Goal: Task Accomplishment & Management: Manage account settings

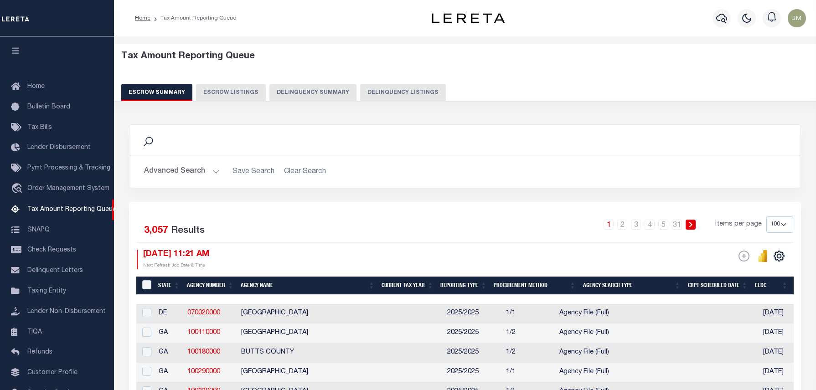
select select "100"
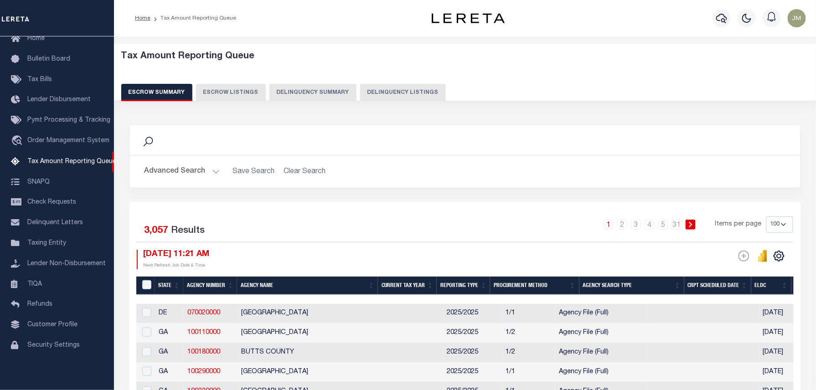
click at [391, 92] on button "Delinquency Listings" at bounding box center [403, 92] width 86 height 17
select select "100"
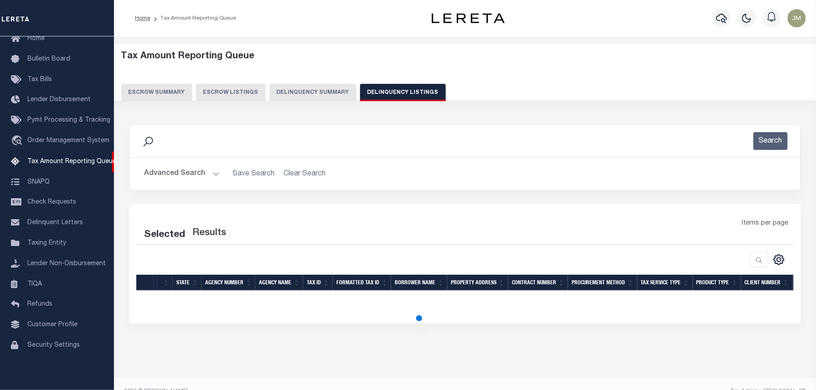
select select "100"
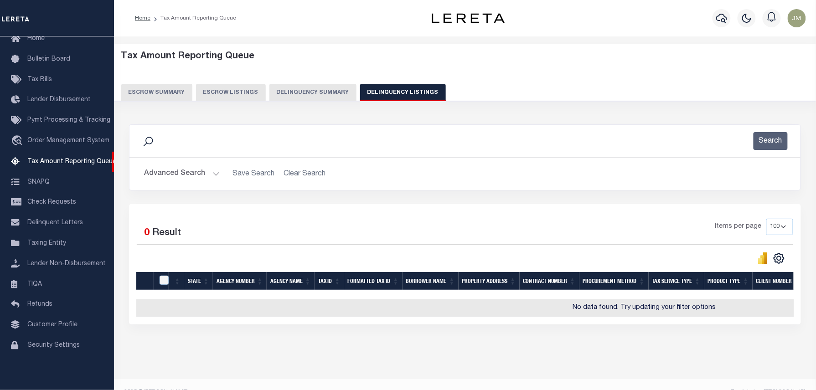
click at [199, 179] on button "Advanced Search" at bounding box center [182, 174] width 76 height 18
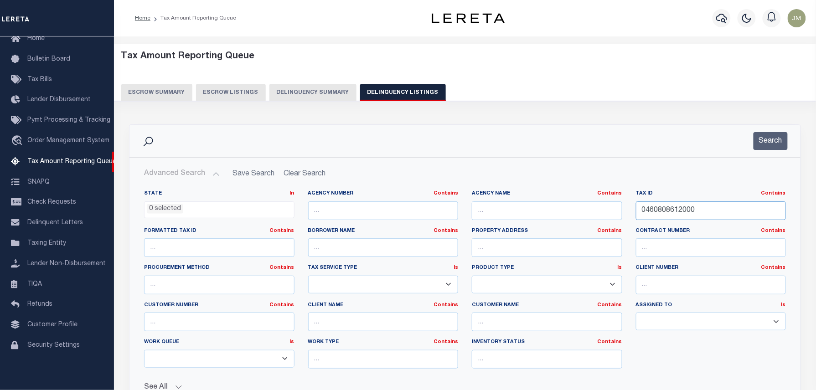
drag, startPoint x: 677, startPoint y: 210, endPoint x: 347, endPoint y: 202, distance: 330.6
click at [364, 197] on div "State In In AK AL AR AZ CA CO CT DC DE FL GA GU HI IA ID IL IN KS KY LA MA MD M…" at bounding box center [465, 283] width 656 height 186
paste input "9113"
type input "0460809113000"
click at [778, 143] on button "Search" at bounding box center [771, 141] width 34 height 18
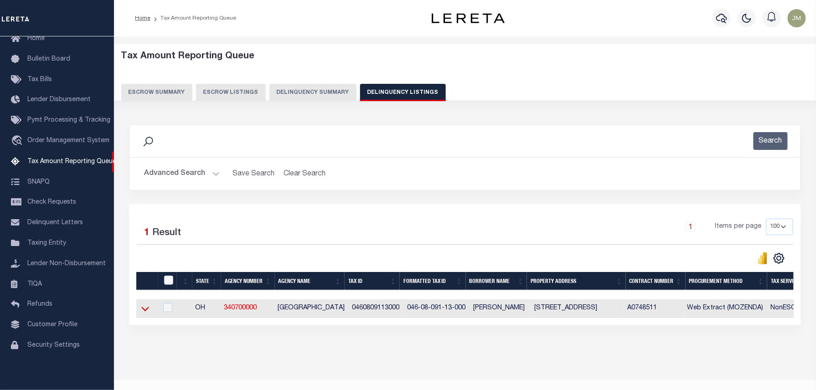
click at [146, 312] on icon at bounding box center [145, 309] width 8 height 10
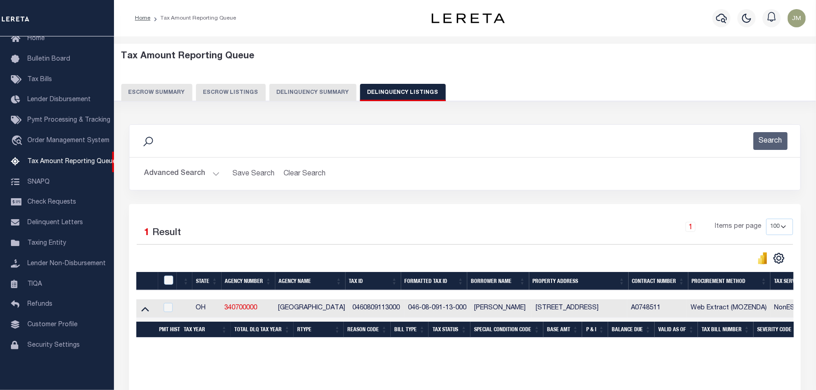
scroll to position [26, 0]
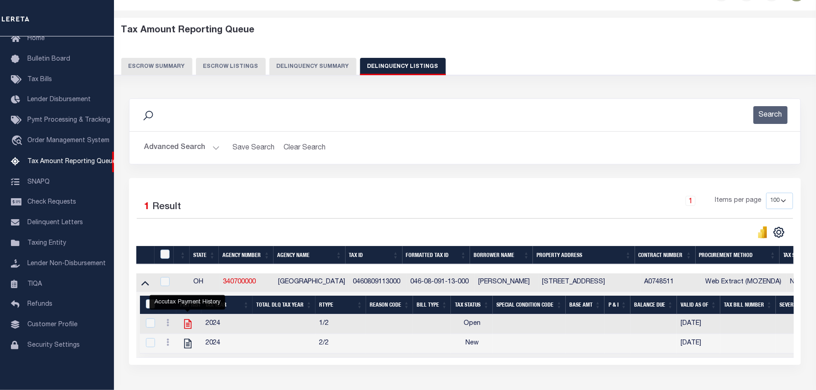
click at [187, 328] on icon "" at bounding box center [187, 325] width 7 height 10
checkbox input "true"
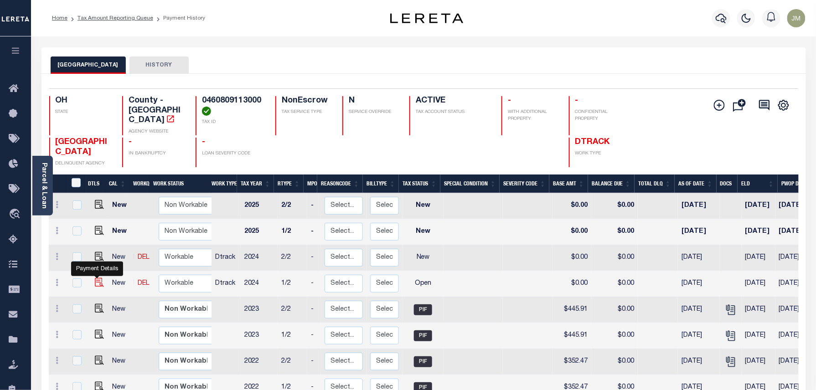
click at [97, 278] on img "" at bounding box center [99, 282] width 9 height 9
checkbox input "true"
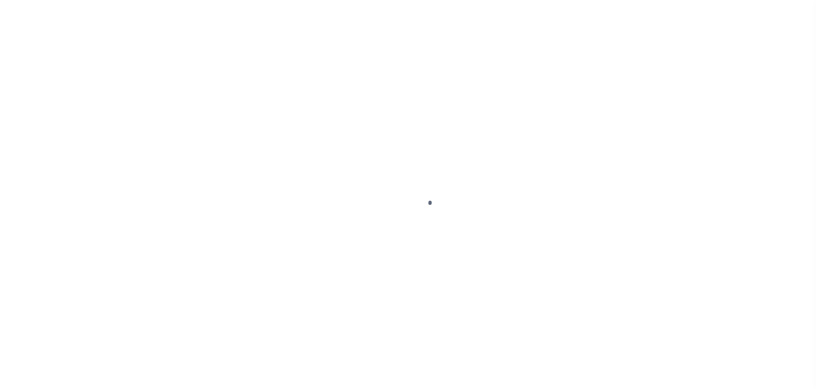
select select "OP2"
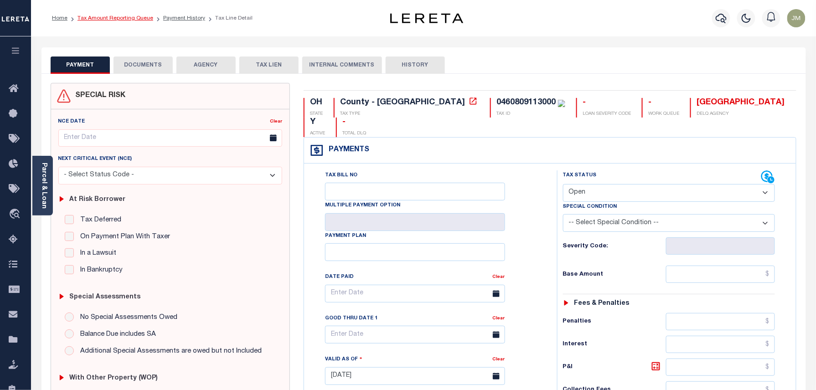
click at [121, 17] on link "Tax Amount Reporting Queue" at bounding box center [116, 18] width 76 height 5
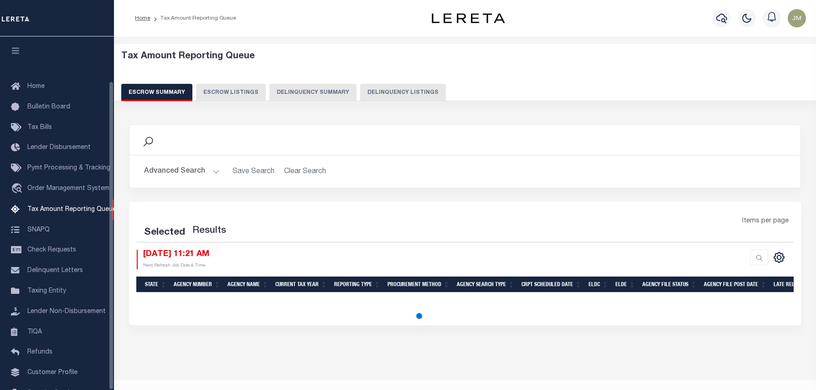
select select
select select "100"
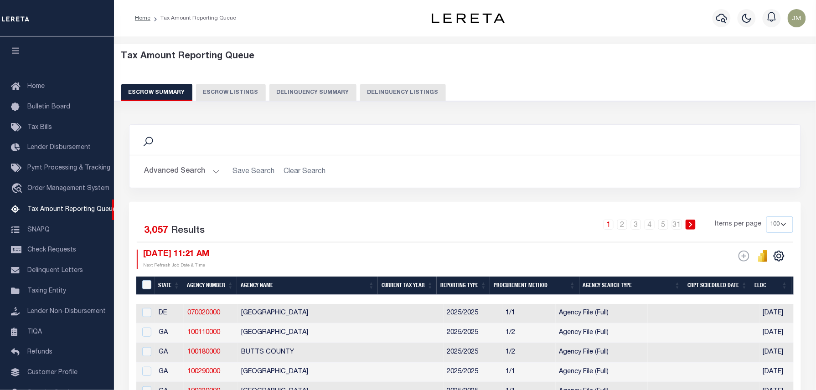
scroll to position [51, 0]
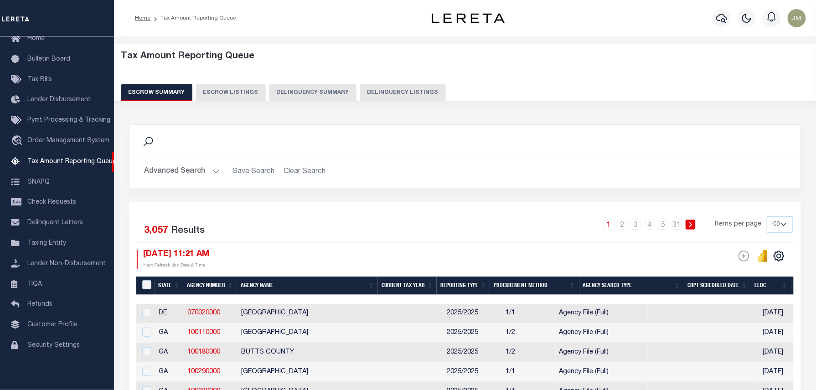
click at [196, 175] on button "Advanced Search" at bounding box center [182, 172] width 76 height 18
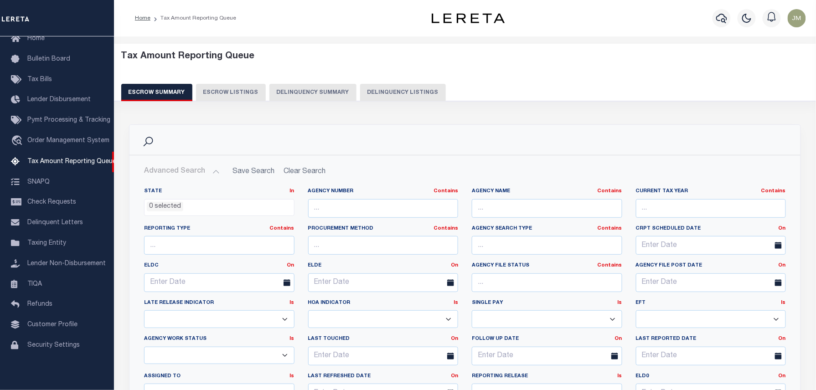
click at [378, 91] on button "Delinquency Listings" at bounding box center [403, 92] width 86 height 17
select select "100"
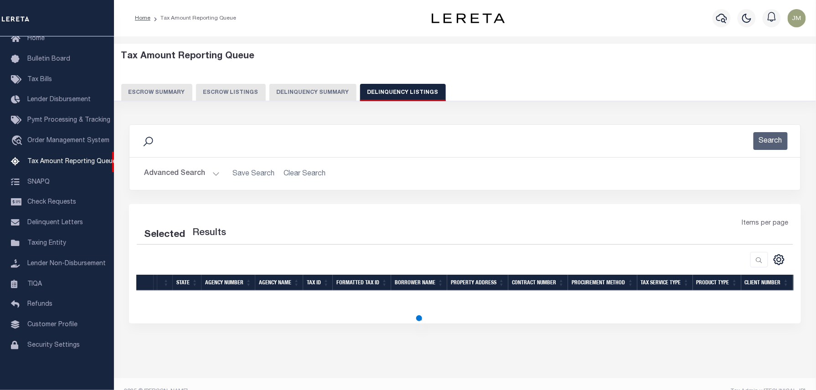
select select "100"
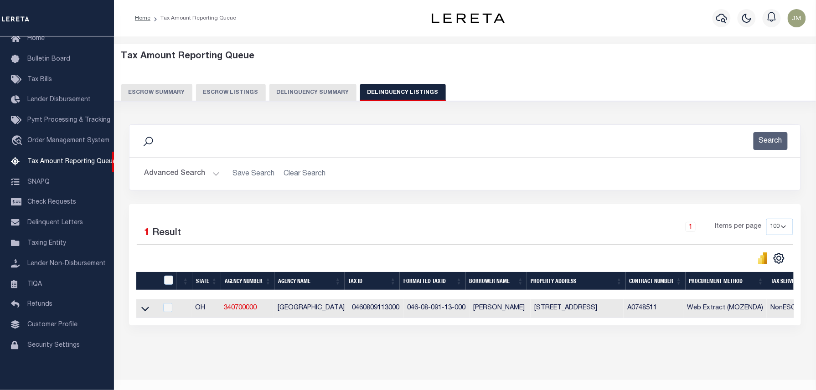
click at [182, 171] on button "Advanced Search" at bounding box center [182, 174] width 76 height 18
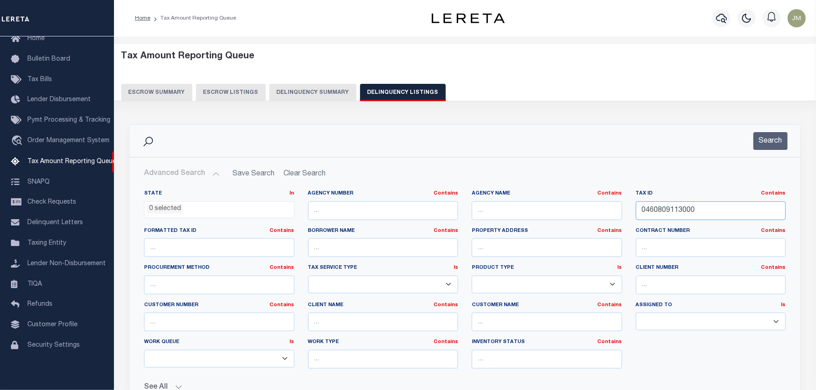
drag, startPoint x: 650, startPoint y: 204, endPoint x: 460, endPoint y: 192, distance: 189.6
click at [446, 188] on div "State In In AK AL AR AZ CA CO CT DC DE FL GA GU HI IA ID IL IN KS KY LA MA MD M…" at bounding box center [465, 287] width 670 height 209
click at [771, 140] on button "Search" at bounding box center [771, 141] width 34 height 18
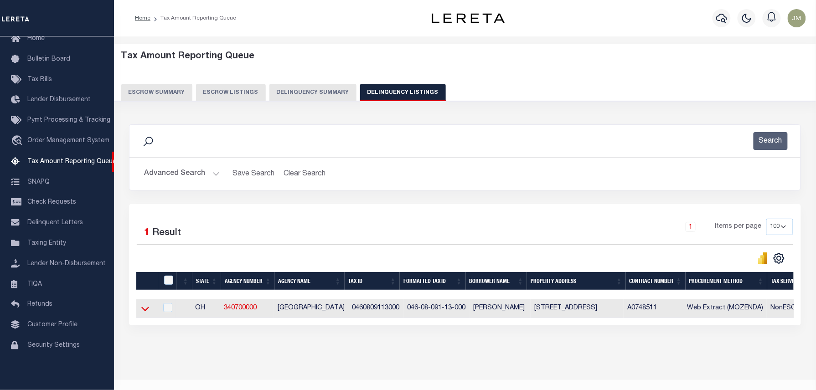
click at [145, 312] on icon at bounding box center [145, 309] width 8 height 10
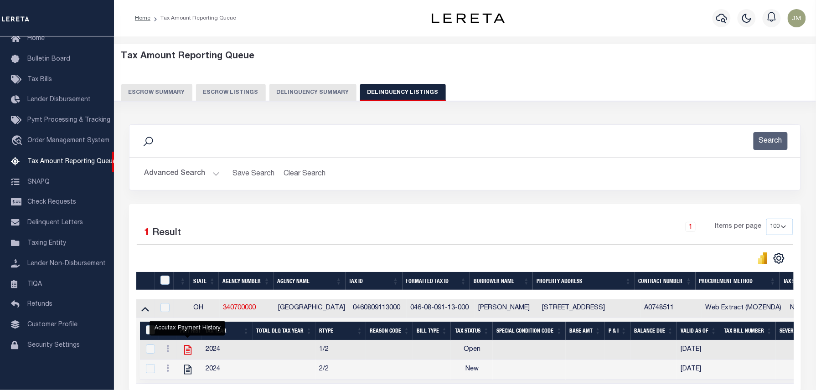
click at [187, 353] on icon "" at bounding box center [187, 351] width 7 height 10
checkbox input "true"
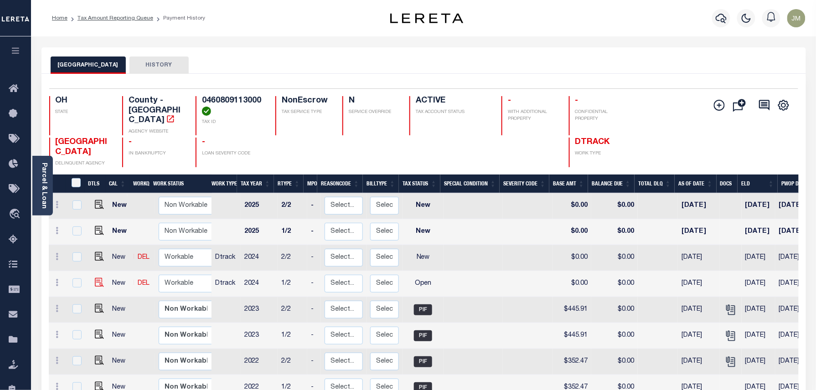
click at [95, 278] on img at bounding box center [99, 282] width 9 height 9
checkbox input "true"
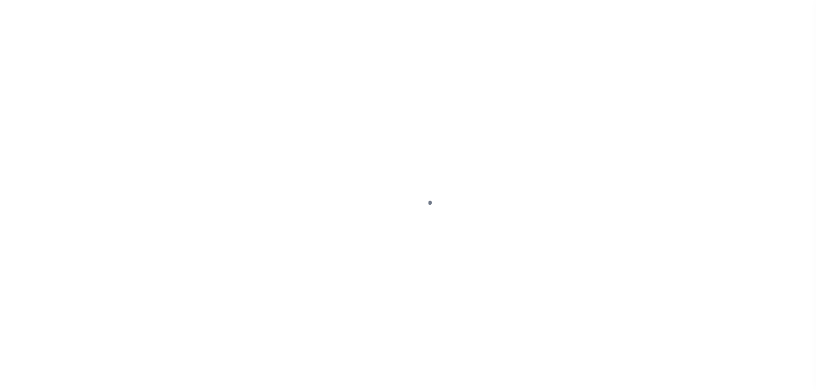
select select "OP2"
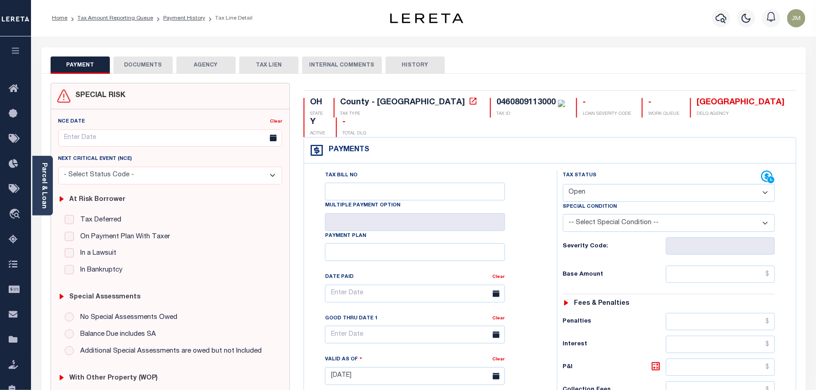
click at [644, 184] on select "- Select Status Code - Open Due/Unpaid Paid Incomplete No Tax Due Internal Refu…" at bounding box center [669, 193] width 212 height 18
click at [698, 266] on input "text" at bounding box center [720, 274] width 109 height 17
paste input "433.10"
type input "$433.10"
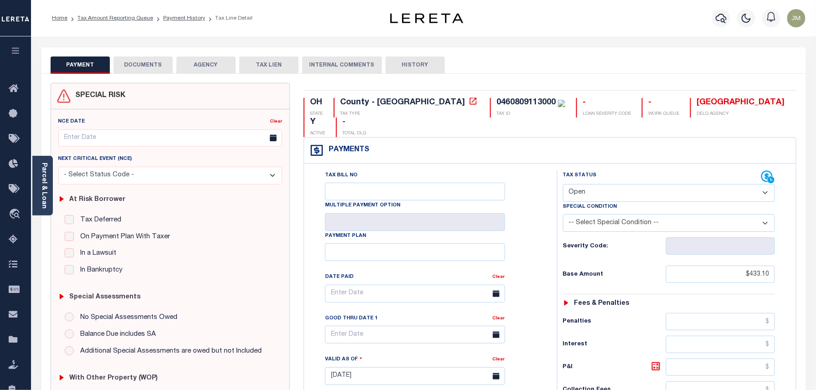
type input "[DATE]"
click at [672, 184] on select "- Select Status Code - Open Due/Unpaid Paid Incomplete No Tax Due Internal Refu…" at bounding box center [669, 193] width 212 height 18
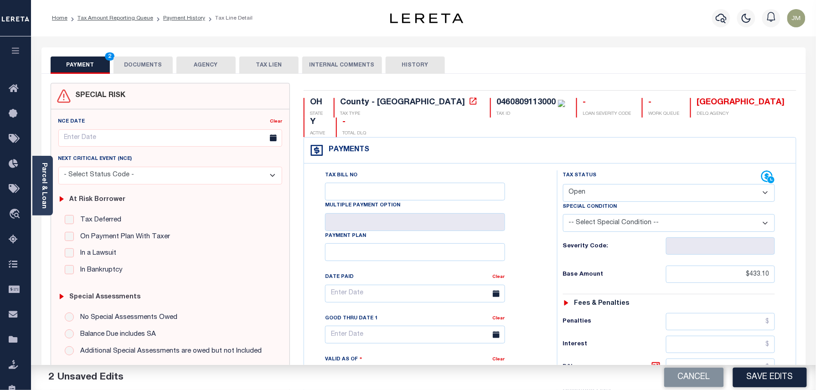
select select "PYD"
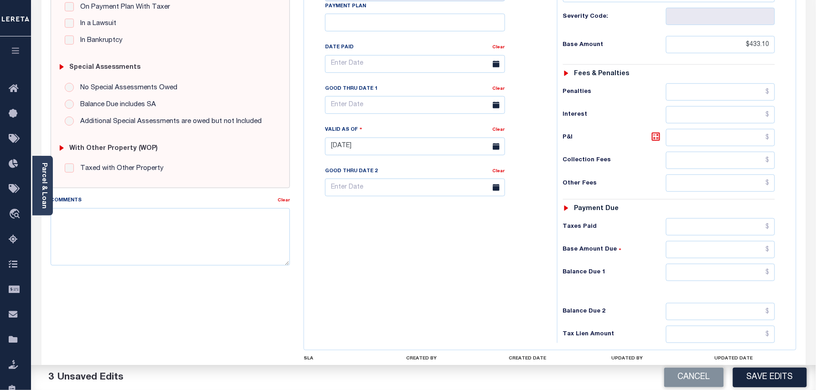
scroll to position [243, 0]
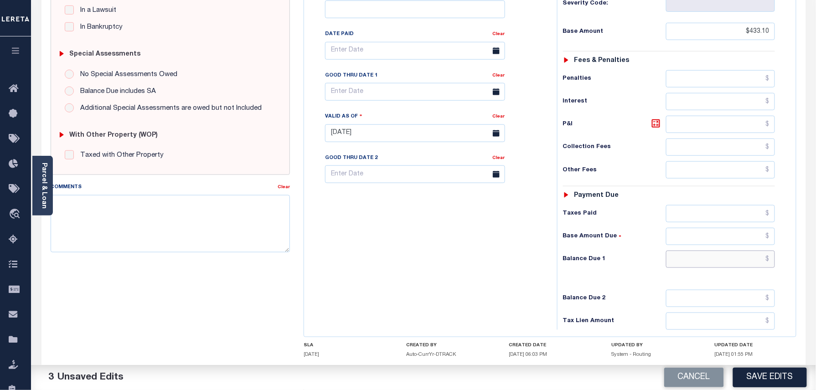
click at [732, 251] on input "text" at bounding box center [720, 259] width 109 height 17
type input "$0.00"
click at [513, 241] on div "Tax Bill No Multiple Payment Option Payment Plan Clear" at bounding box center [428, 129] width 244 height 403
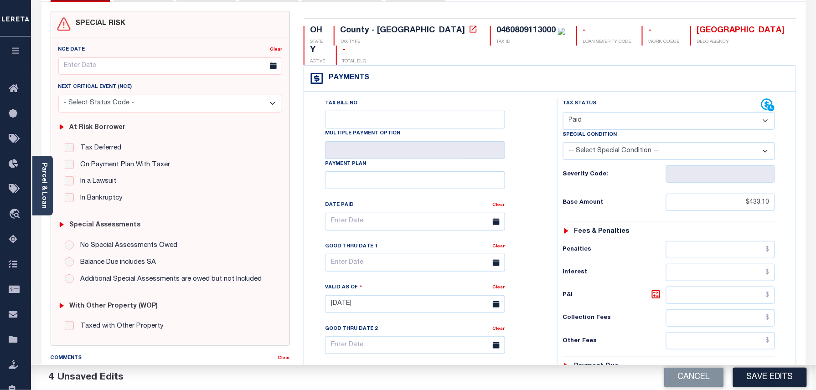
scroll to position [61, 0]
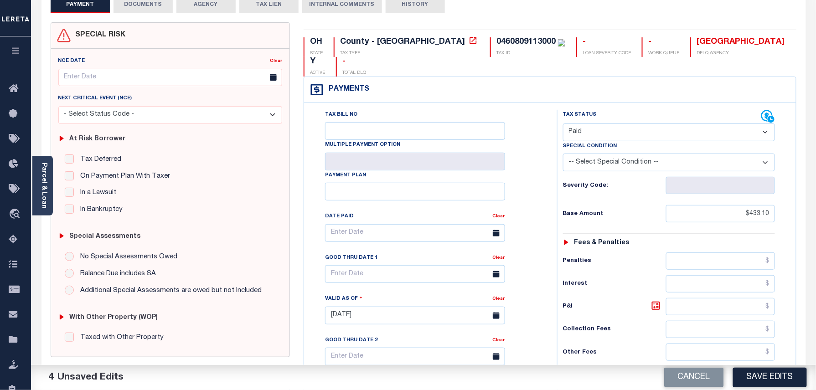
click at [496, 39] on div "0460809113000" at bounding box center [525, 42] width 59 height 8
copy div "0460809113000"
click at [137, 6] on button "DOCUMENTS" at bounding box center [143, 4] width 59 height 17
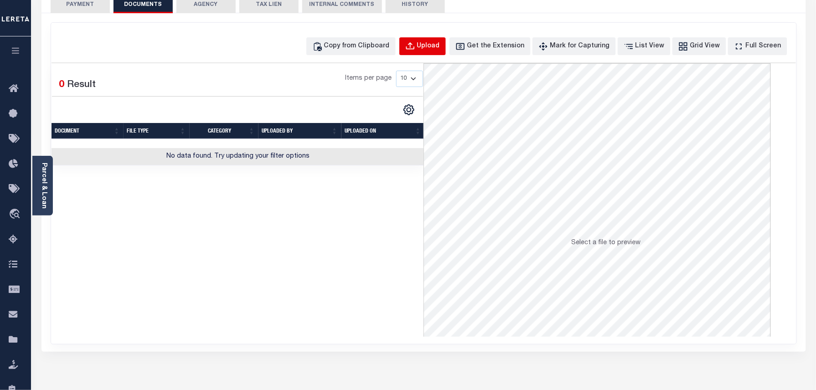
click at [436, 47] on div "Upload" at bounding box center [428, 46] width 23 height 10
select select "POP"
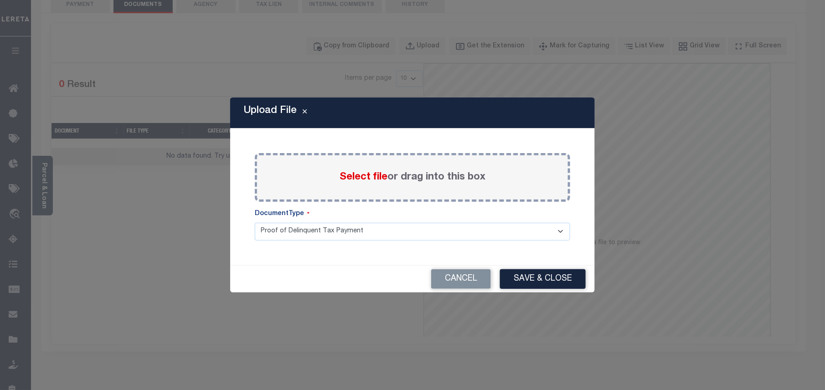
click at [367, 175] on span "Select file" at bounding box center [364, 177] width 48 height 10
click at [0, 0] on input "Select file or drag into this box" at bounding box center [0, 0] width 0 height 0
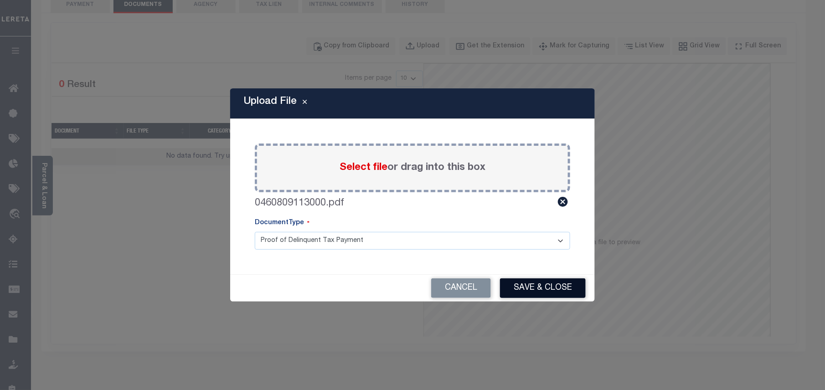
click at [533, 285] on button "Save & Close" at bounding box center [543, 289] width 86 height 20
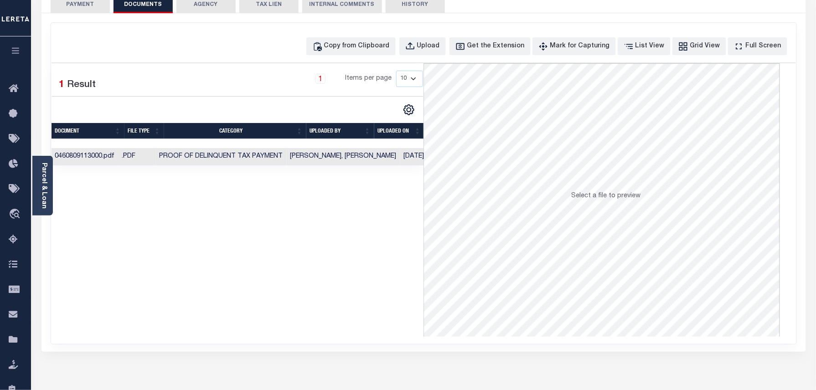
click at [79, 6] on button "PAYMENT 4" at bounding box center [80, 4] width 59 height 17
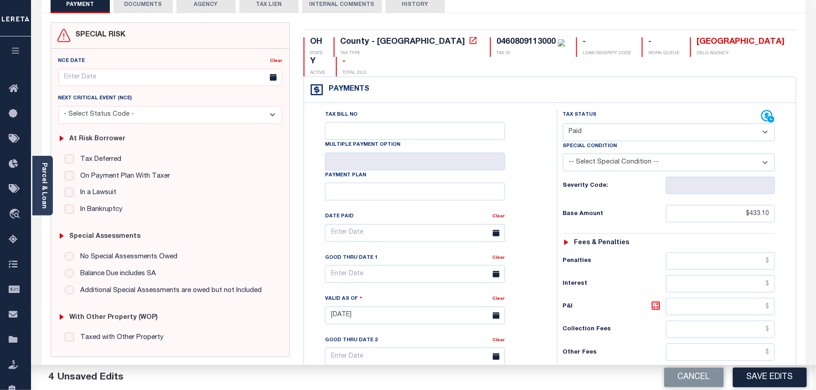
click at [779, 374] on button "Save Edits" at bounding box center [770, 378] width 74 height 20
checkbox input "false"
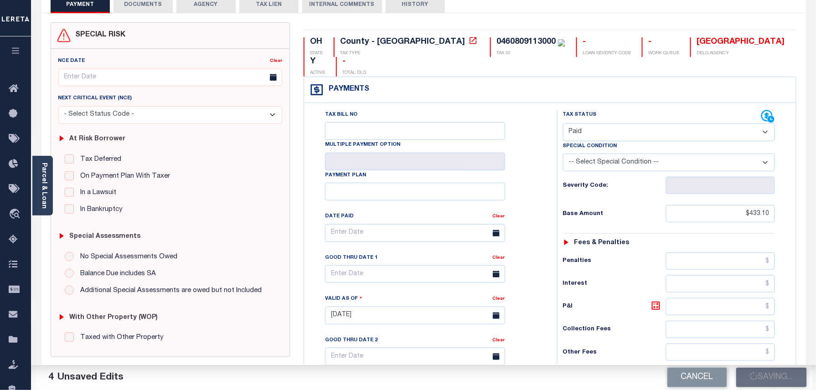
type input "$433.1"
type input "$0"
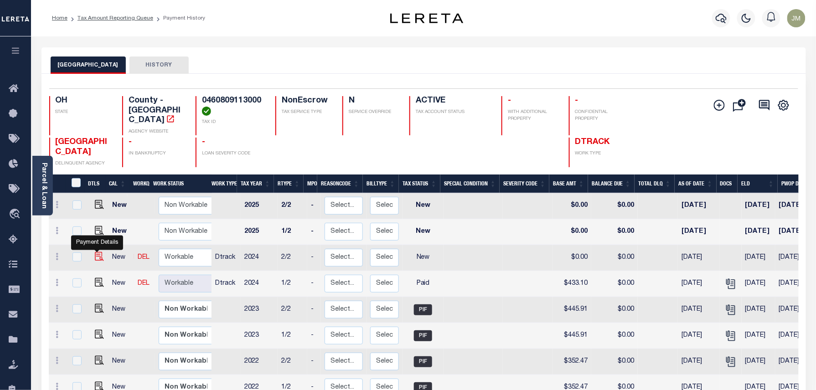
click at [95, 252] on img "" at bounding box center [99, 256] width 9 height 9
checkbox input "true"
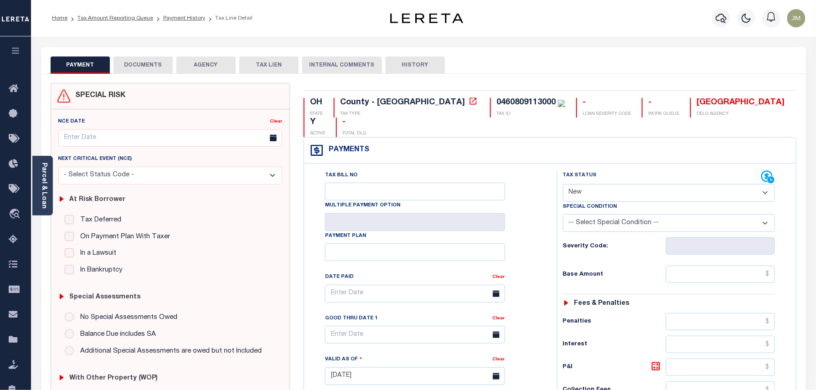
click at [602, 184] on select "- Select Status Code - Open Due/Unpaid Paid Incomplete No Tax Due Internal Refu…" at bounding box center [669, 193] width 212 height 18
select select "PYD"
type input "[DATE]"
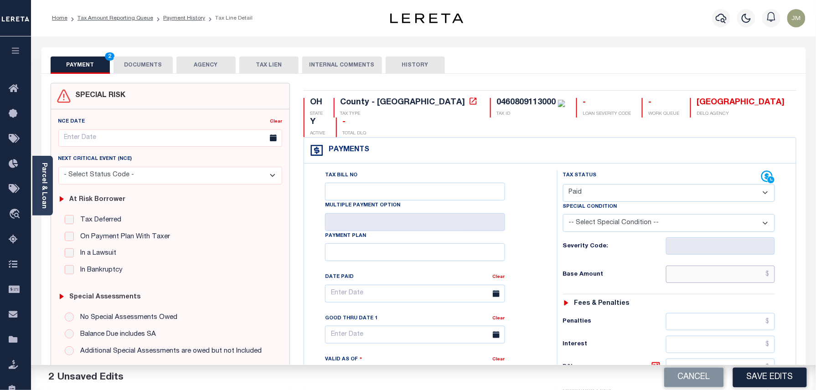
click at [722, 266] on input "text" at bounding box center [720, 274] width 109 height 17
paste input "433.10"
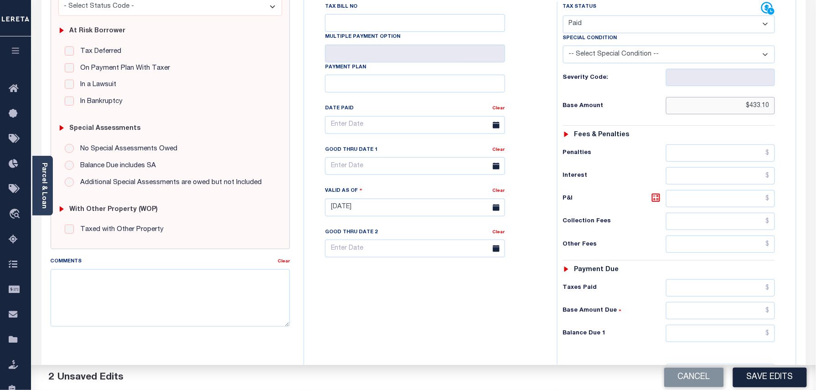
scroll to position [182, 0]
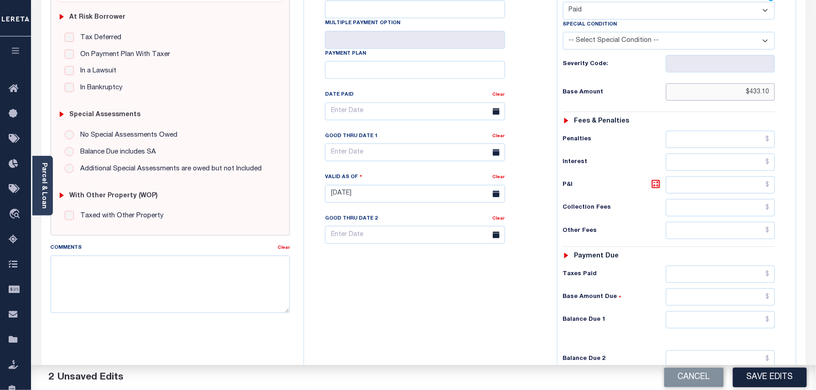
type input "$433.10"
click at [755, 312] on input "text" at bounding box center [720, 319] width 109 height 17
click at [372, 289] on div "Tax Bill No Multiple Payment Option Payment Plan Clear" at bounding box center [428, 189] width 244 height 403
type input "$0.00"
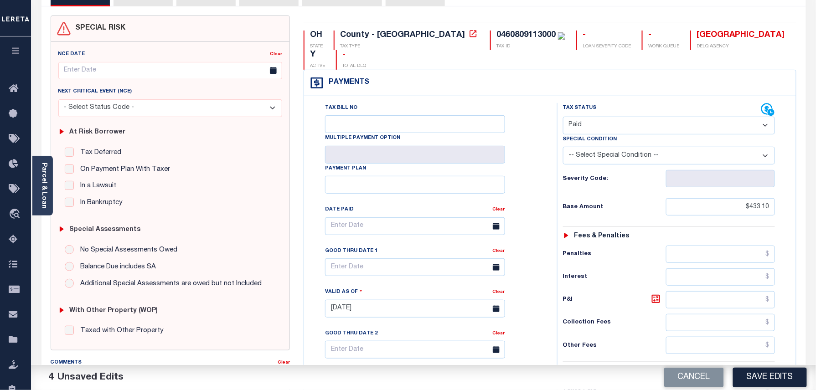
scroll to position [0, 0]
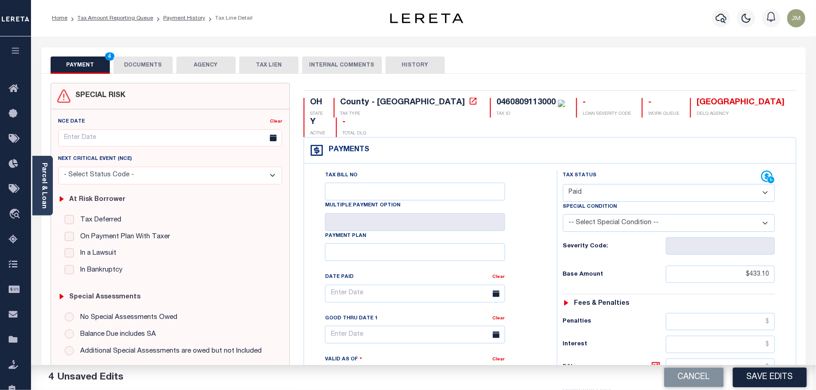
click at [148, 67] on button "DOCUMENTS" at bounding box center [143, 65] width 59 height 17
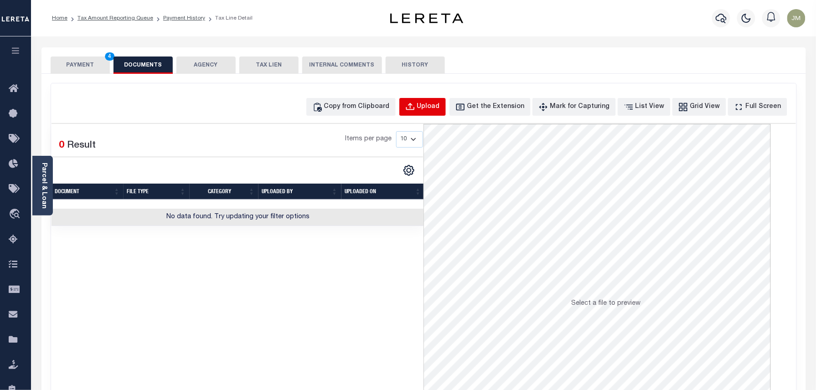
click at [440, 109] on div "Upload" at bounding box center [428, 107] width 23 height 10
select select "POP"
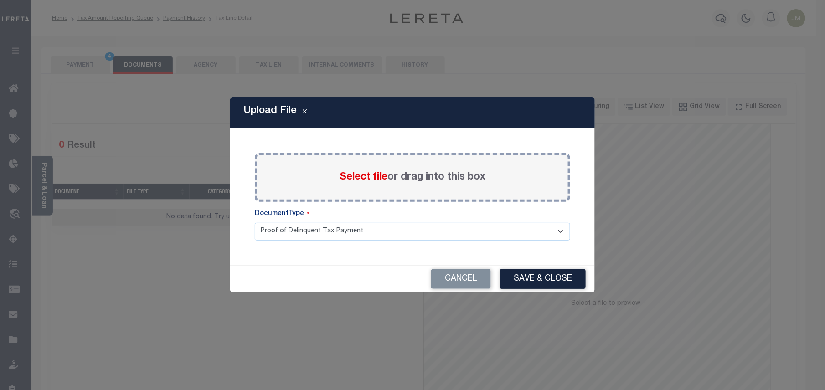
click at [398, 176] on label "Select file or drag into this box" at bounding box center [413, 177] width 146 height 15
click at [0, 0] on input "Select file or drag into this box" at bounding box center [0, 0] width 0 height 0
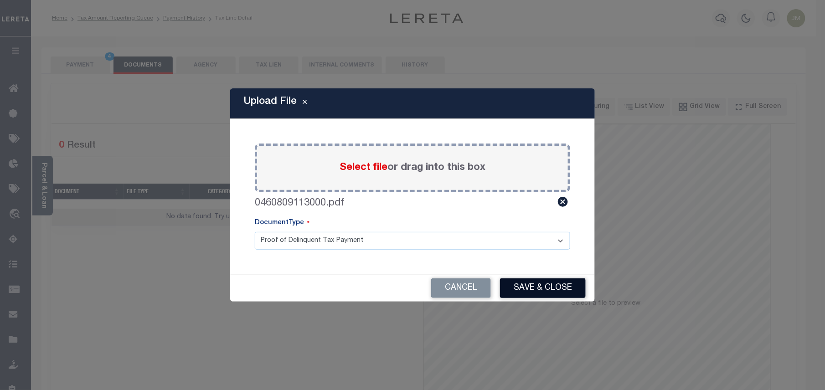
click at [536, 289] on button "Save & Close" at bounding box center [543, 289] width 86 height 20
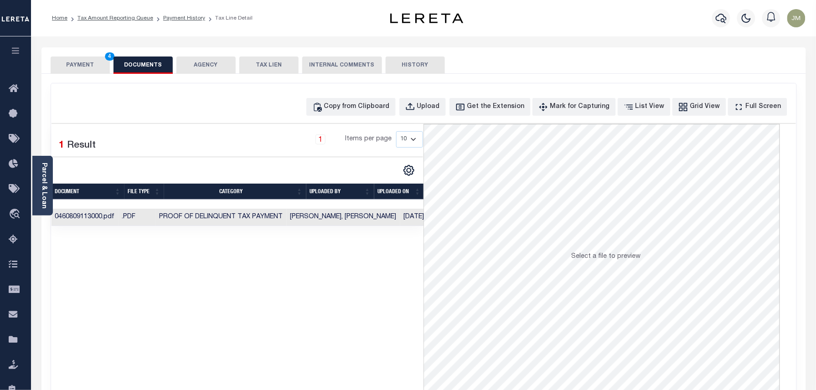
click at [81, 70] on button "PAYMENT 4" at bounding box center [80, 65] width 59 height 17
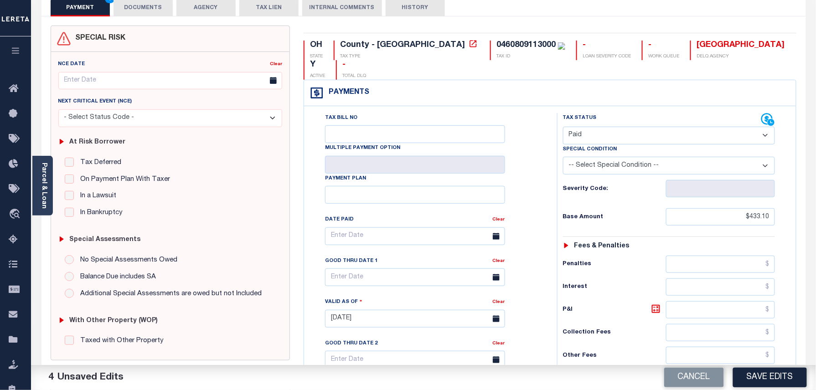
scroll to position [61, 0]
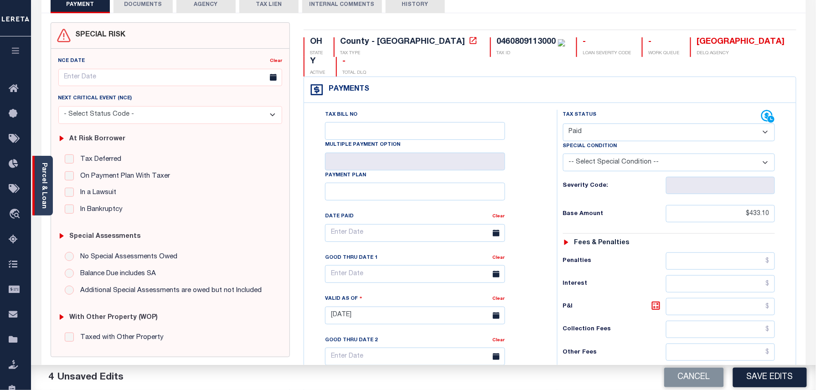
click at [42, 194] on link "Parcel & Loan" at bounding box center [44, 186] width 6 height 46
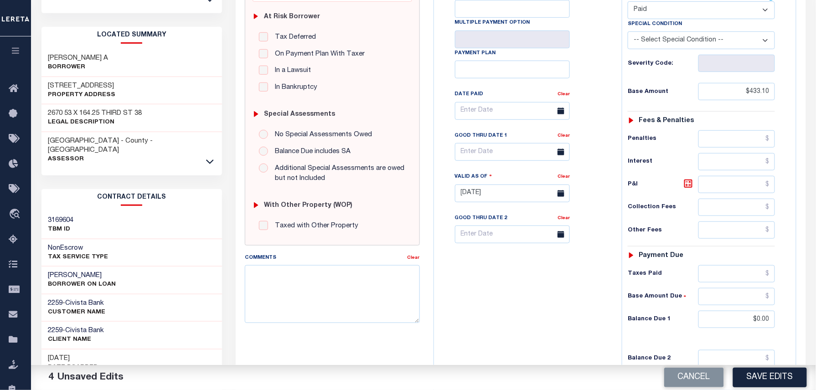
scroll to position [182, 0]
click at [760, 378] on button "Save Edits" at bounding box center [770, 378] width 74 height 20
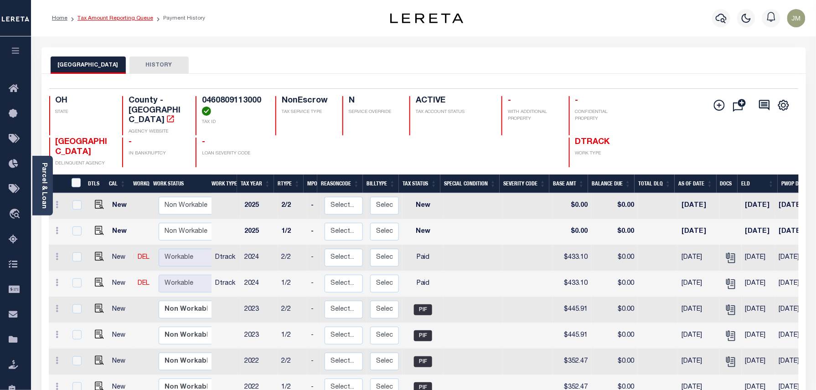
click at [106, 16] on link "Tax Amount Reporting Queue" at bounding box center [116, 18] width 76 height 5
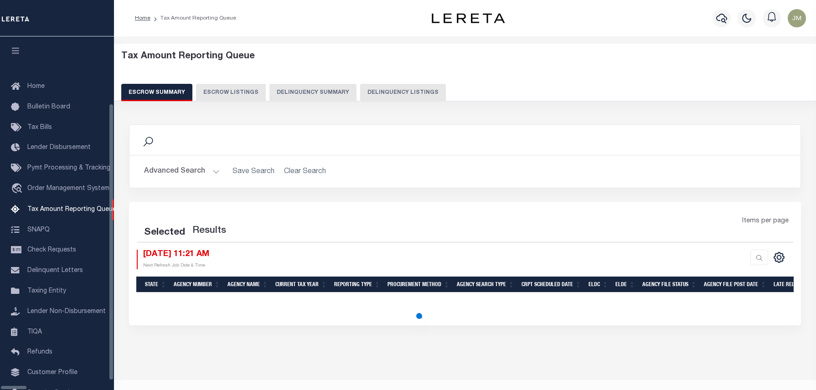
select select "100"
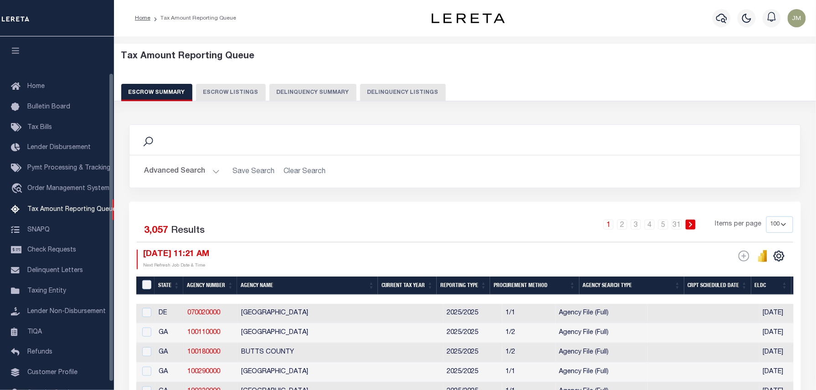
scroll to position [42, 0]
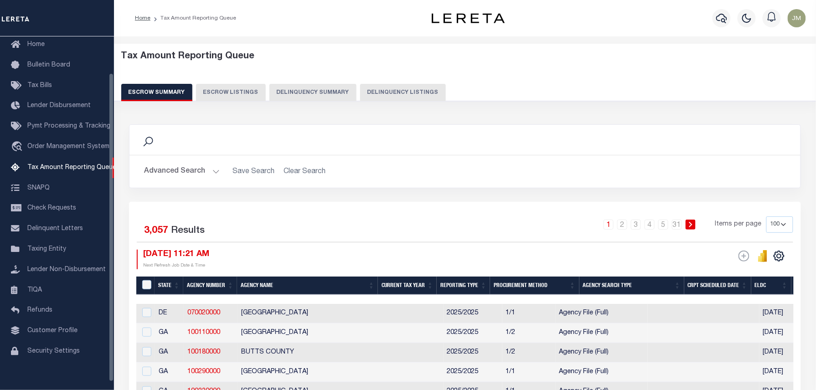
click at [378, 93] on button "Delinquency Listings" at bounding box center [403, 92] width 86 height 17
select select "100"
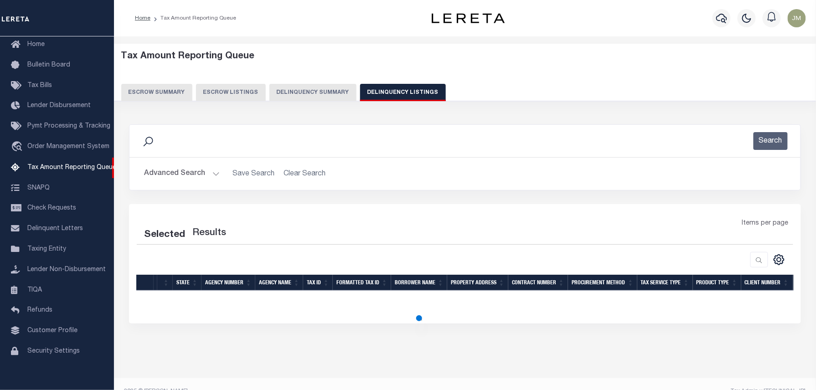
select select "100"
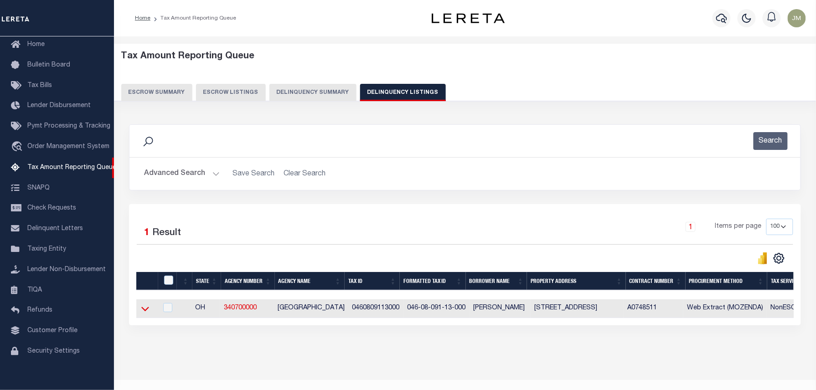
click at [145, 312] on icon at bounding box center [145, 309] width 8 height 5
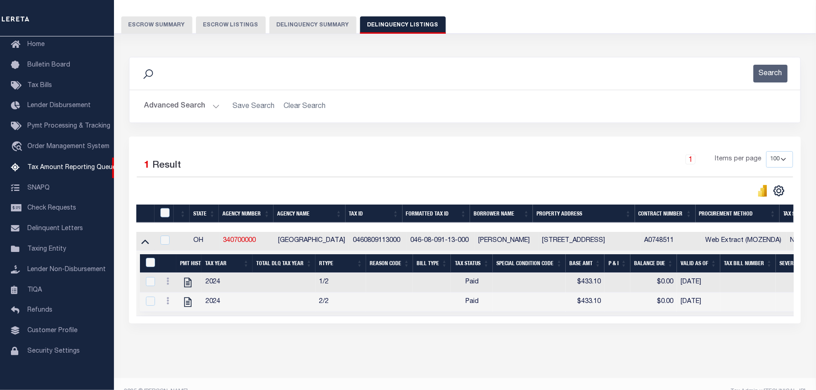
scroll to position [93, 0]
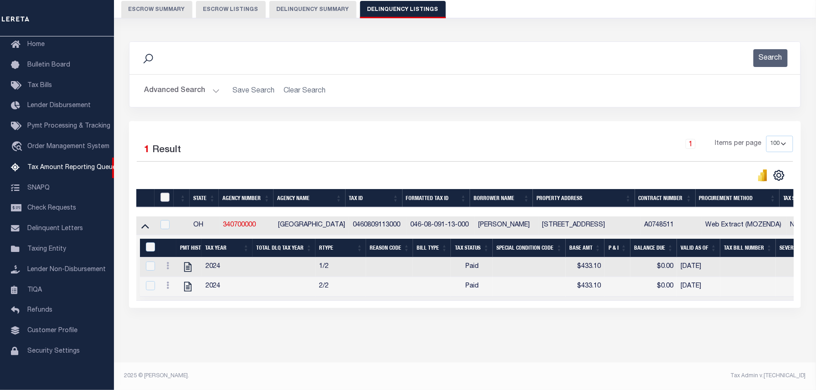
click at [163, 193] on input "checkbox" at bounding box center [164, 197] width 9 height 9
checkbox input "true"
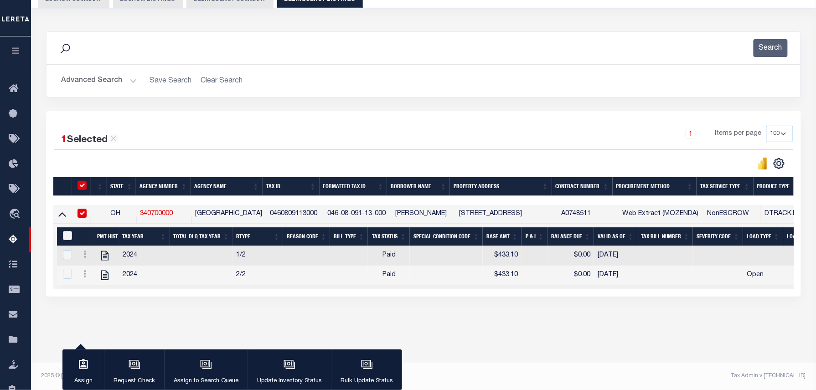
scroll to position [92, 0]
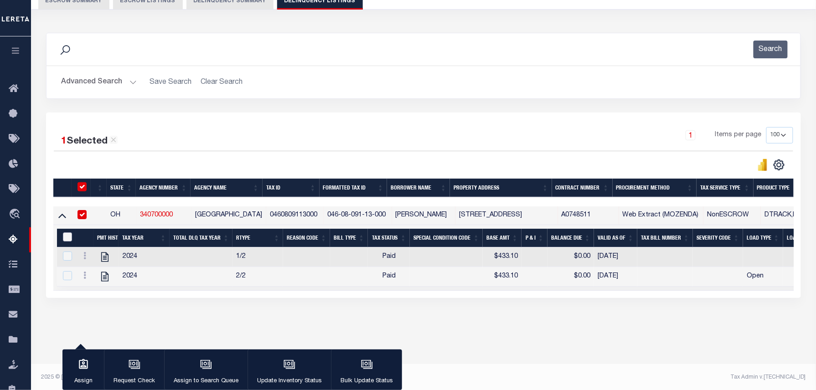
click at [64, 236] on input "&nbsp;" at bounding box center [67, 237] width 9 height 9
checkbox input "true"
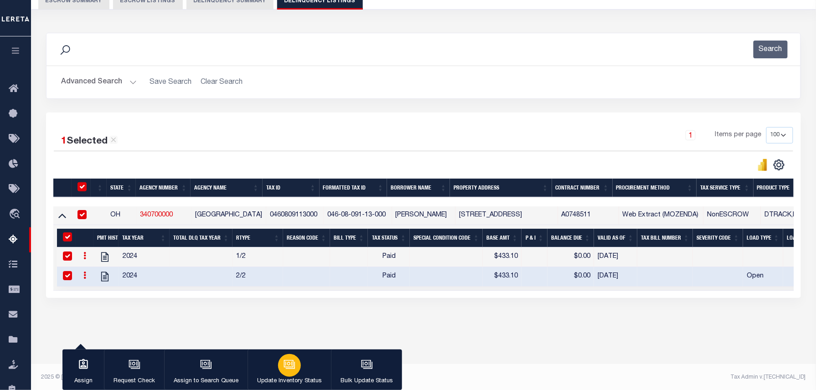
click at [290, 363] on icon "button" at bounding box center [290, 365] width 12 height 12
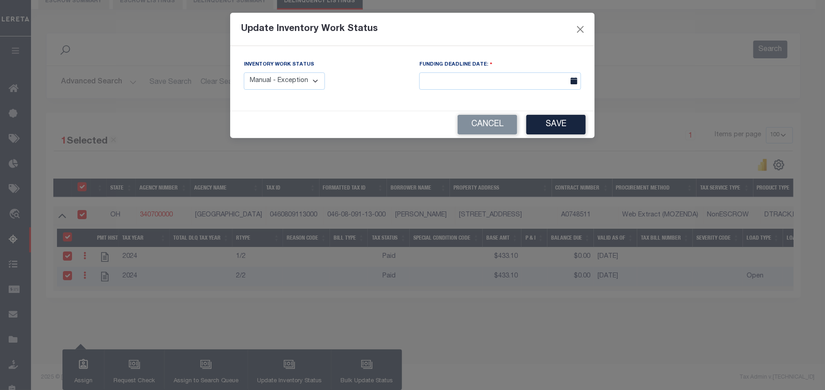
click at [303, 89] on select "Manual - Exception Pended - Awaiting Search Late Add Exception Completed" at bounding box center [284, 81] width 81 height 18
click at [305, 83] on select "Manual - Exception Pended - Awaiting Search Late Add Exception Completed" at bounding box center [284, 81] width 81 height 18
select select "4"
click at [363, 53] on div "Inventory Work Status Manual - Exception Pended - Awaiting Search Late Add Exce…" at bounding box center [412, 78] width 365 height 65
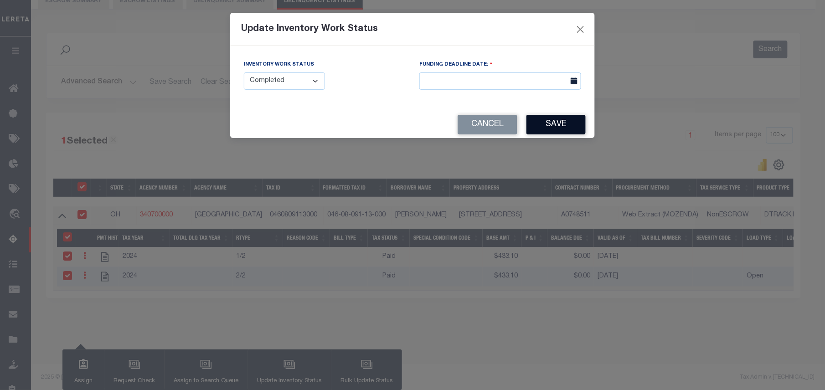
click at [558, 125] on button "Save" at bounding box center [556, 125] width 59 height 20
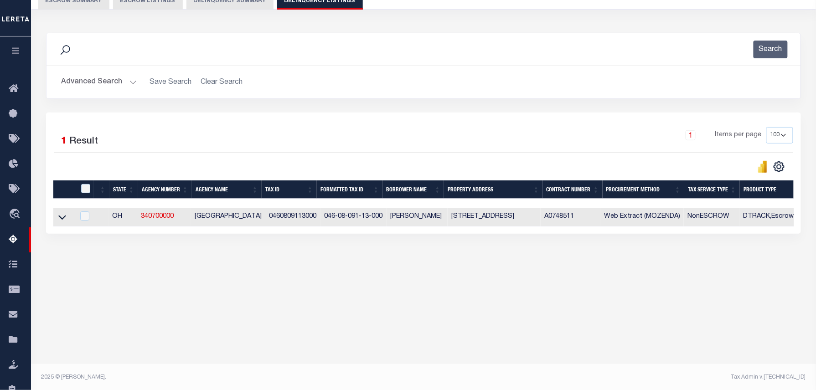
click at [104, 80] on button "Advanced Search" at bounding box center [99, 82] width 76 height 18
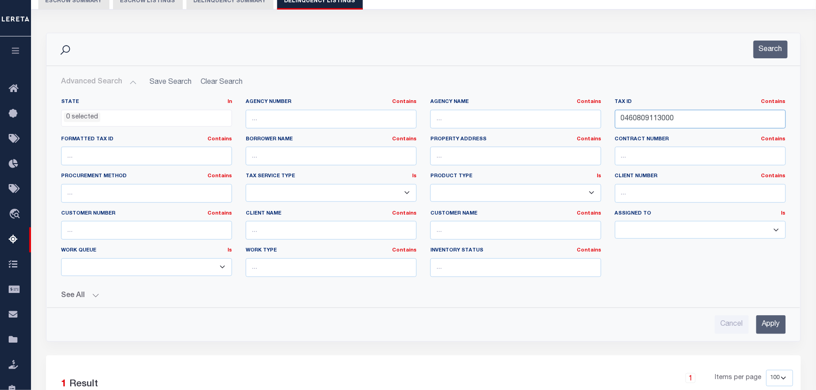
click at [358, 128] on div "State In In AK AL AR AZ CA CO CT DC DE FL GA GU HI IA ID IL IN KS KY LA MA MD M…" at bounding box center [423, 191] width 739 height 186
paste input "617"
type input "0460809617000"
click at [774, 53] on button "Search" at bounding box center [771, 50] width 34 height 18
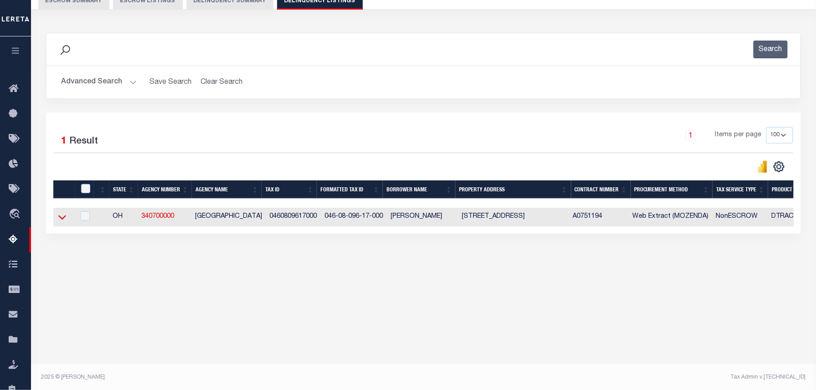
click at [58, 220] on icon at bounding box center [62, 217] width 8 height 10
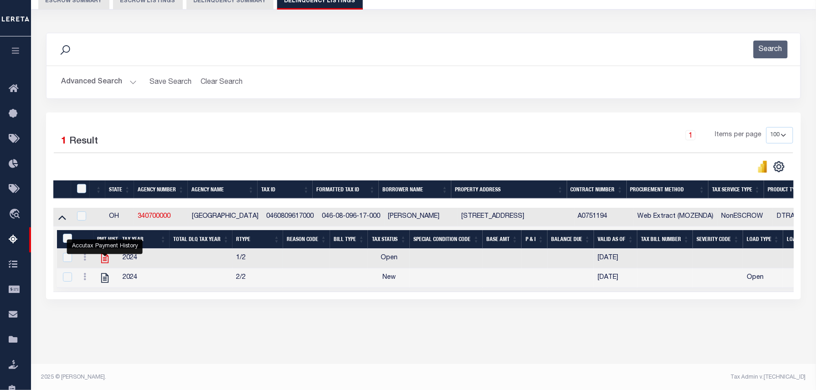
click at [106, 258] on icon "" at bounding box center [104, 259] width 7 height 10
checkbox input "false"
checkbox input "true"
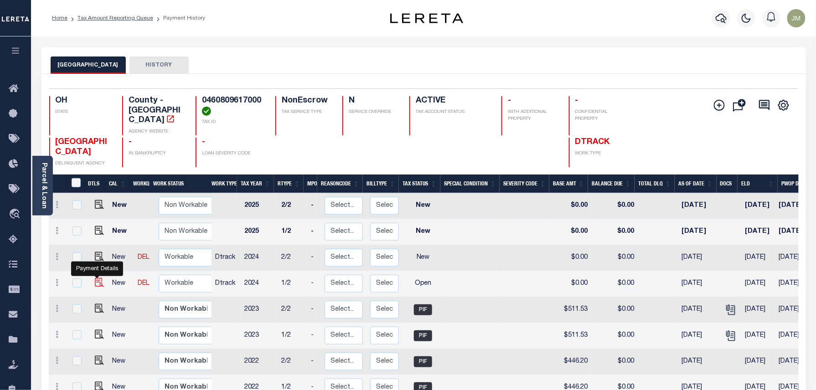
click at [96, 278] on img "" at bounding box center [99, 282] width 9 height 9
checkbox input "true"
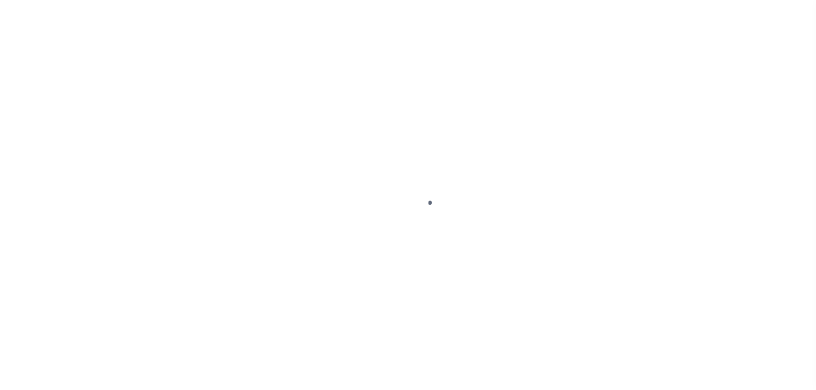
select select "OP2"
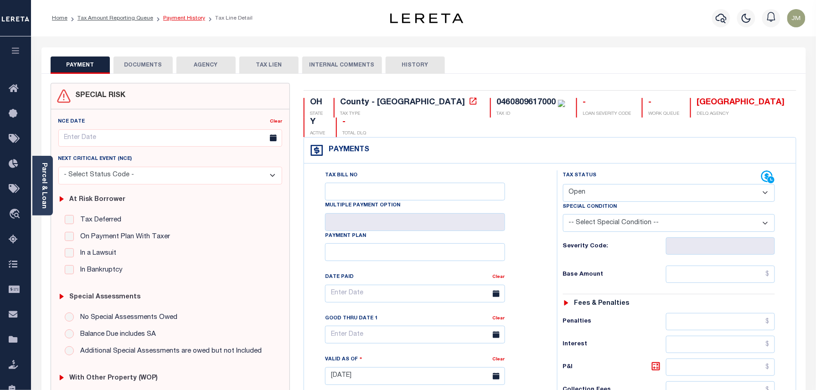
click at [179, 17] on link "Payment History" at bounding box center [184, 18] width 42 height 5
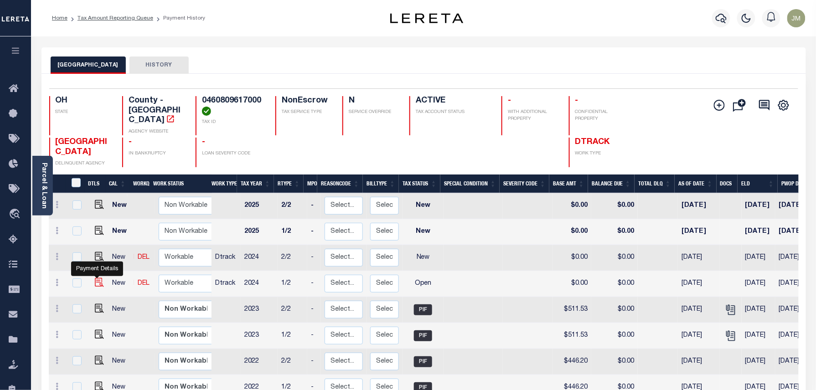
click at [96, 278] on img "" at bounding box center [99, 282] width 9 height 9
checkbox input "true"
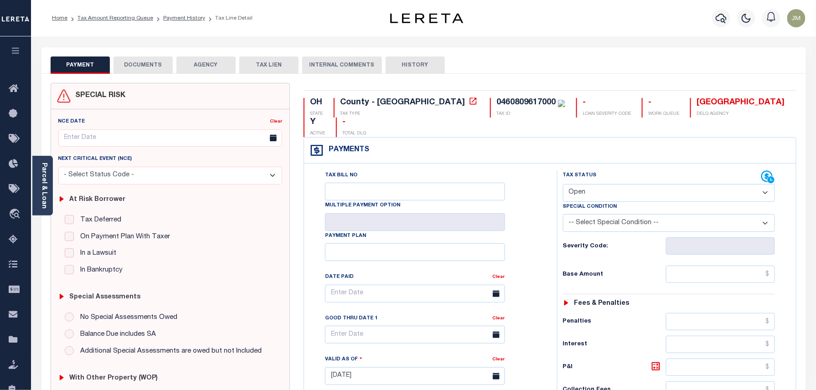
click at [638, 184] on select "- Select Status Code - Open Due/Unpaid Paid Incomplete No Tax Due Internal Refu…" at bounding box center [669, 193] width 212 height 18
select select "PYD"
type input "[DATE]"
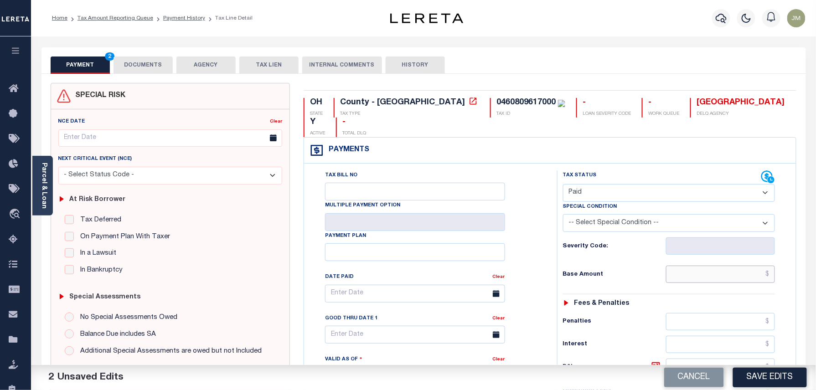
click at [723, 266] on input "text" at bounding box center [720, 274] width 109 height 17
paste input "498.59"
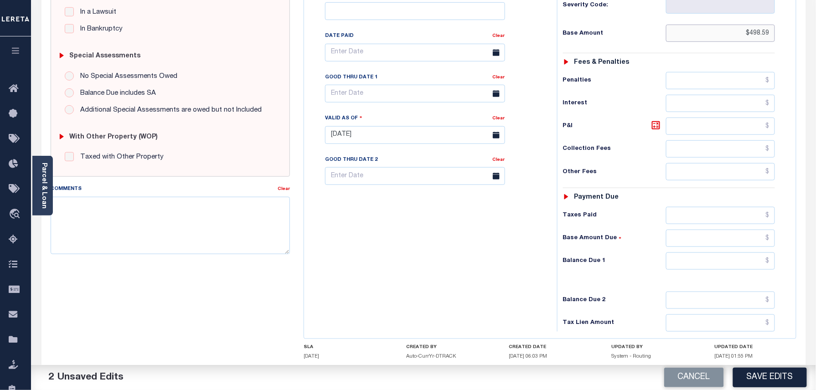
scroll to position [243, 0]
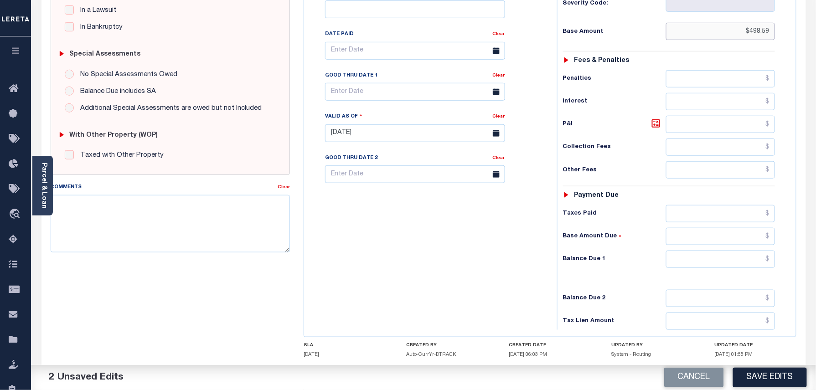
type input "$498.59"
click at [739, 251] on input "text" at bounding box center [720, 259] width 109 height 17
click at [515, 238] on div "Tax Bill No Multiple Payment Option Payment Plan Clear" at bounding box center [428, 129] width 244 height 403
type input "$00.00"
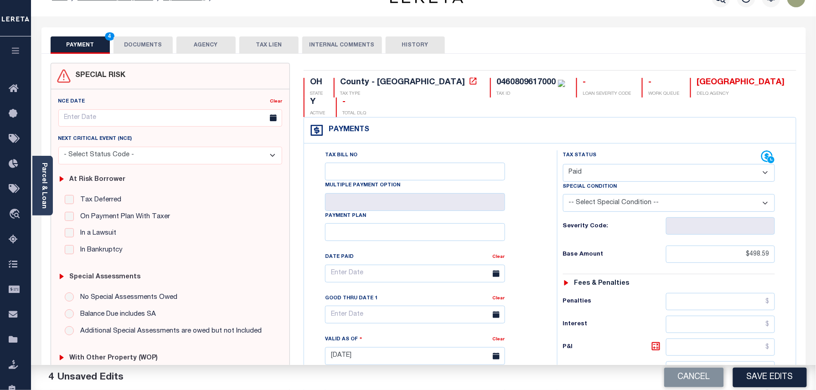
scroll to position [0, 0]
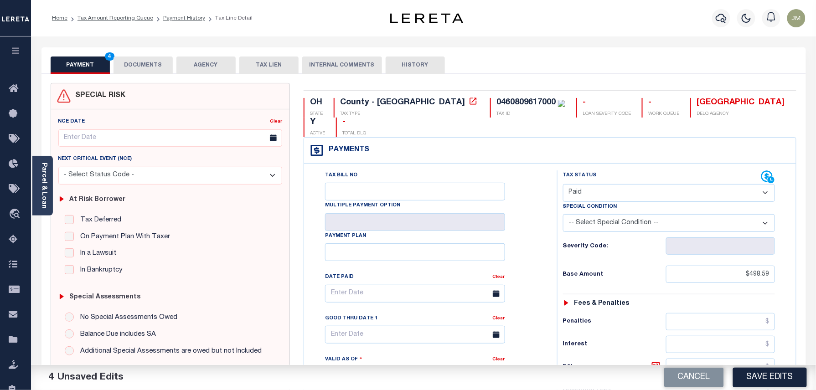
click at [136, 70] on button "DOCUMENTS" at bounding box center [143, 65] width 59 height 17
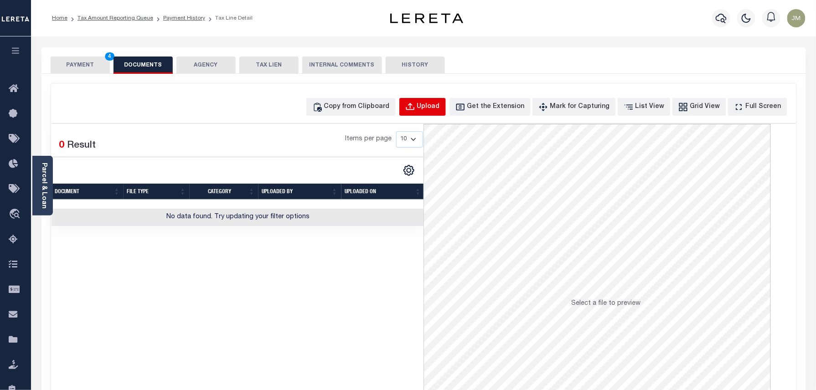
click at [432, 104] on button "Upload" at bounding box center [422, 107] width 47 height 18
select select "POP"
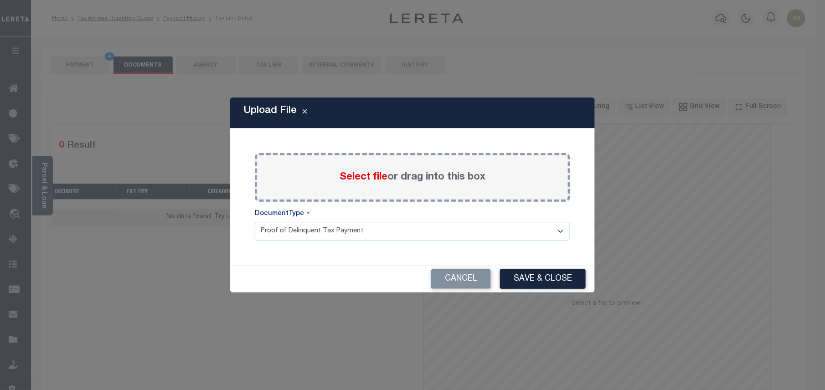
click at [367, 182] on span "Select file" at bounding box center [364, 177] width 48 height 10
click at [0, 0] on input "Select file or drag into this box" at bounding box center [0, 0] width 0 height 0
click at [367, 182] on span "Select file" at bounding box center [364, 177] width 48 height 10
click at [0, 0] on input "Select file or drag into this box" at bounding box center [0, 0] width 0 height 0
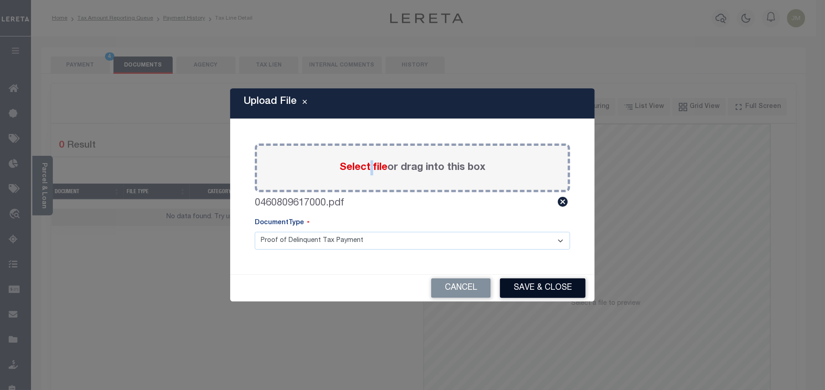
click at [525, 285] on button "Save & Close" at bounding box center [543, 289] width 86 height 20
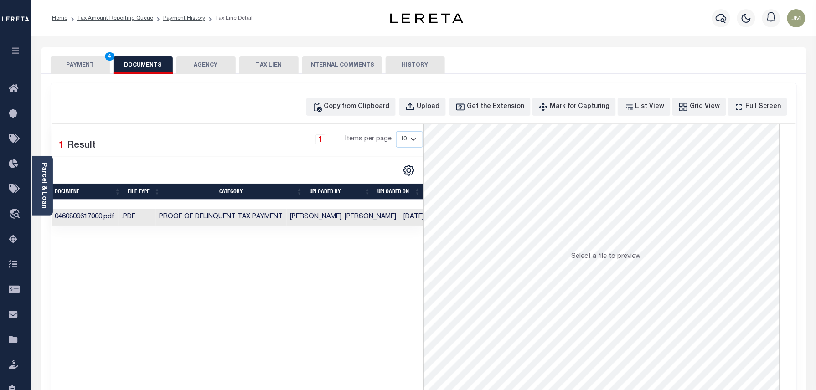
click at [80, 63] on button "PAYMENT 4" at bounding box center [80, 65] width 59 height 17
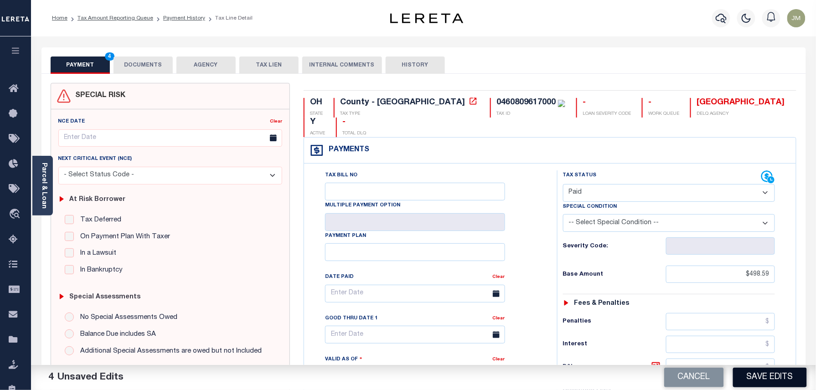
click at [783, 381] on button "Save Edits" at bounding box center [770, 378] width 74 height 20
checkbox input "false"
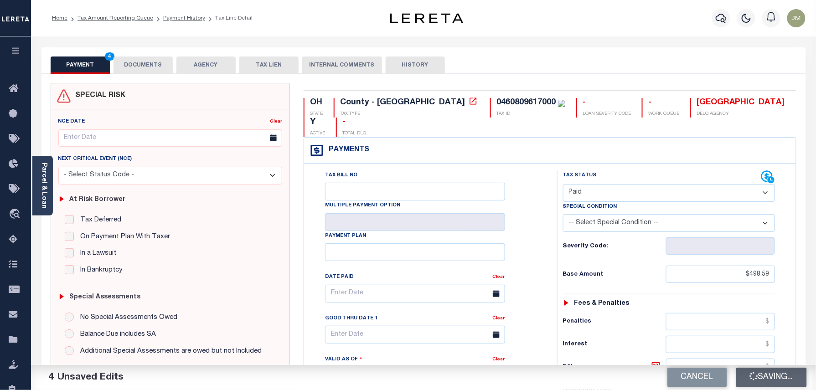
type input "$498.59"
type input "$0"
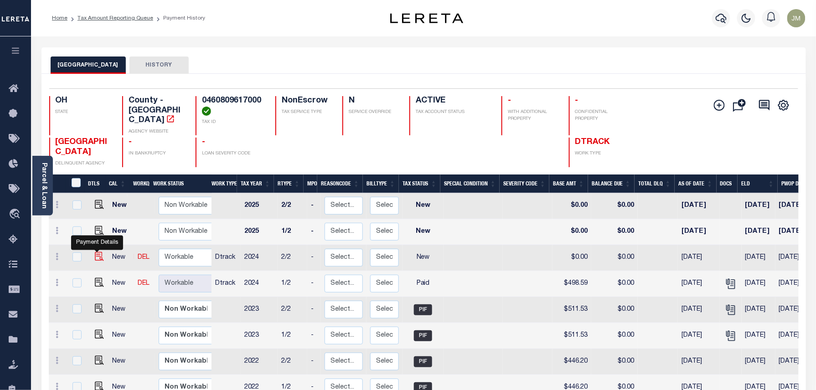
click at [97, 252] on img "" at bounding box center [99, 256] width 9 height 9
checkbox input "true"
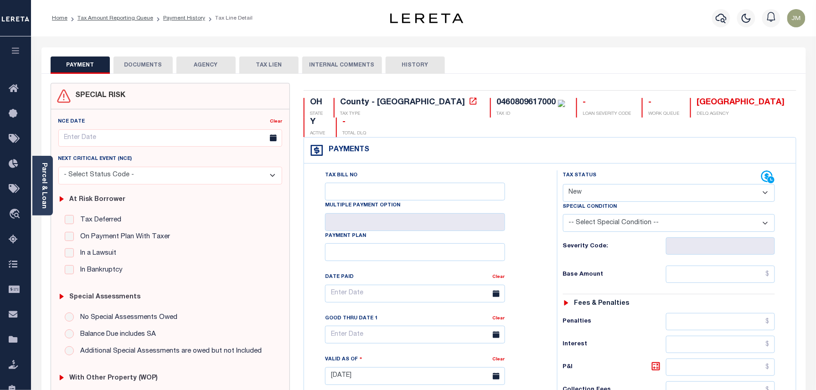
click at [618, 184] on select "- Select Status Code - Open Due/Unpaid Paid Incomplete No Tax Due Internal Refu…" at bounding box center [669, 193] width 212 height 18
select select "PYD"
type input "[DATE]"
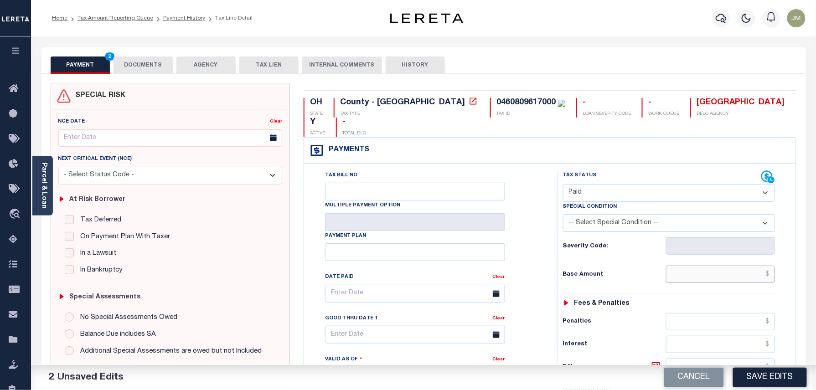
click at [746, 266] on input "text" at bounding box center [720, 274] width 109 height 17
paste input "498.59"
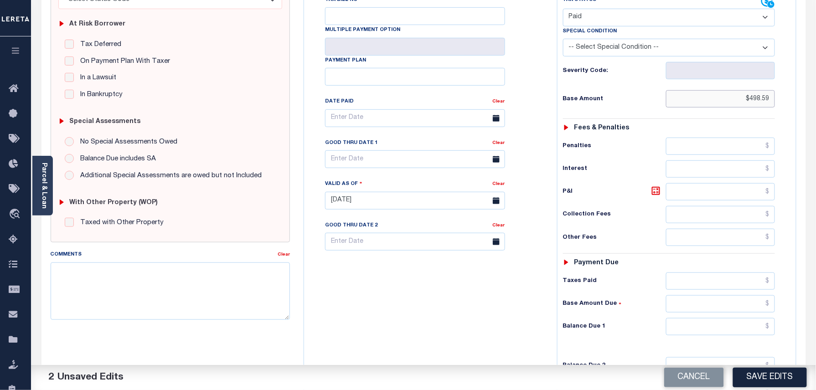
scroll to position [243, 0]
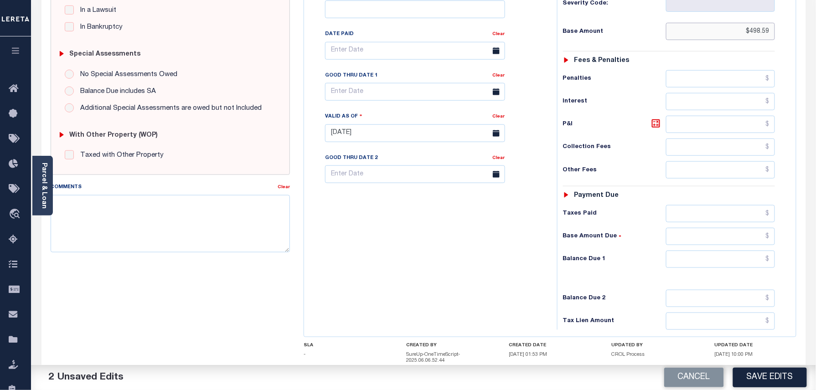
type input "$498.59"
click at [734, 251] on input "text" at bounding box center [720, 259] width 109 height 17
type input "$0.00"
click at [468, 261] on div "Tax Bill No Multiple Payment Option Payment Plan Clear" at bounding box center [428, 129] width 244 height 403
click at [774, 377] on button "Save Edits" at bounding box center [770, 378] width 74 height 20
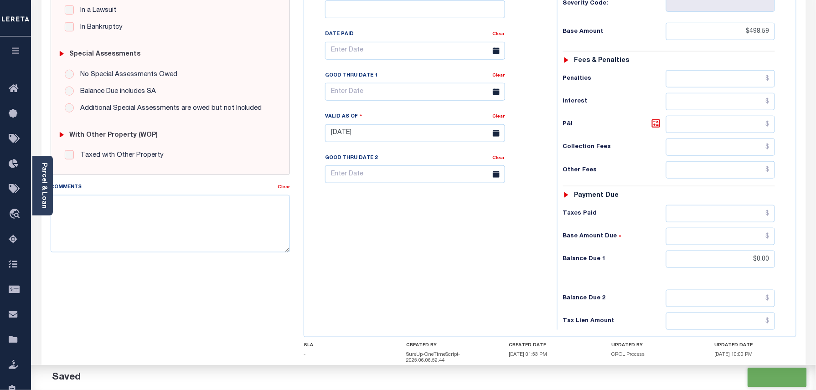
checkbox input "false"
type input "$498.59"
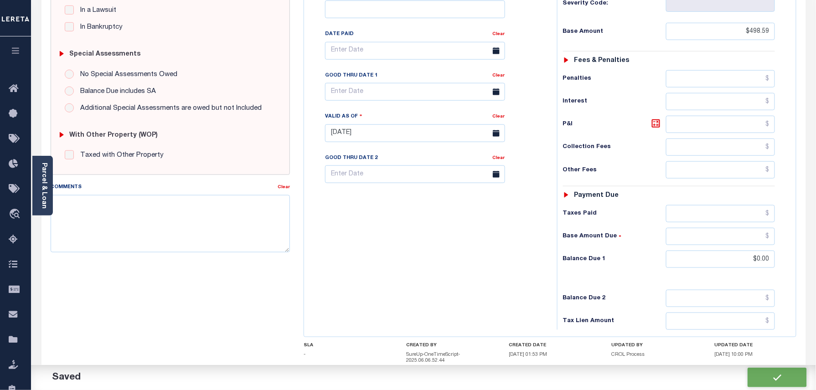
type input "$0"
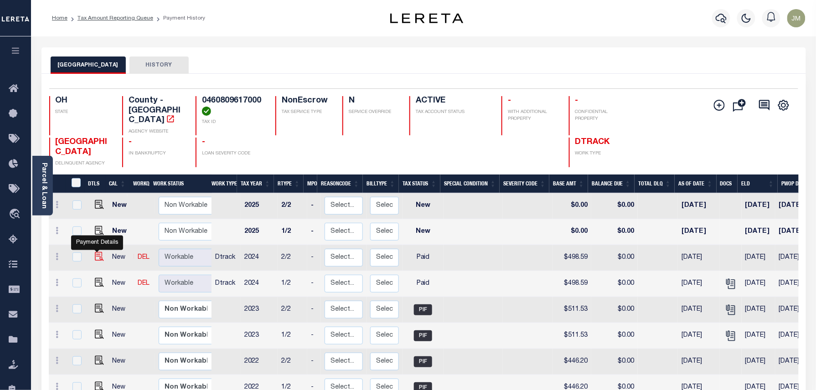
click at [99, 252] on img "" at bounding box center [99, 256] width 9 height 9
checkbox input "true"
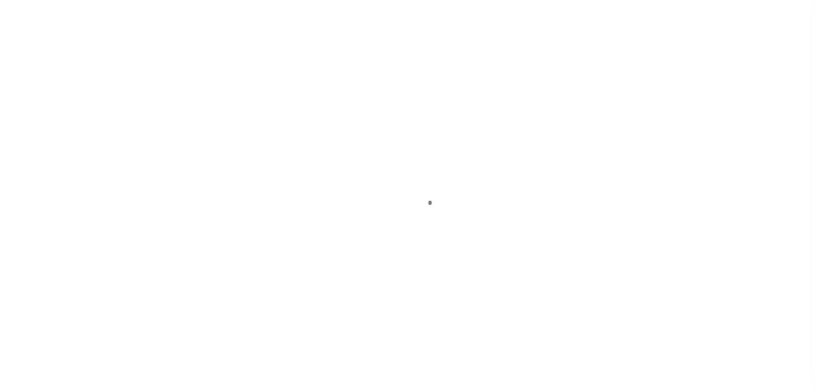
select select "PYD"
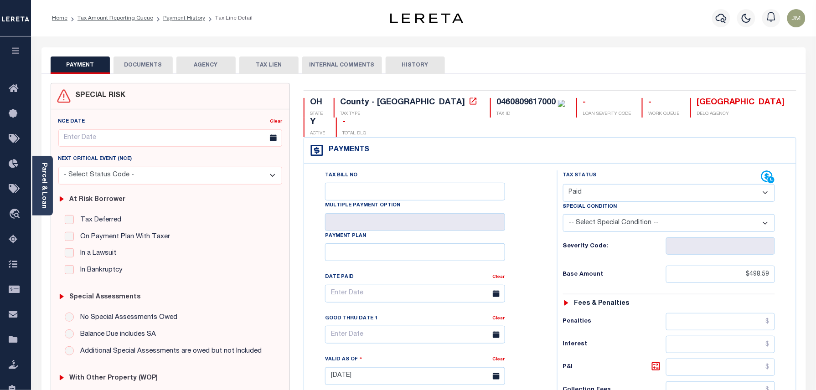
click at [140, 65] on button "DOCUMENTS" at bounding box center [143, 65] width 59 height 17
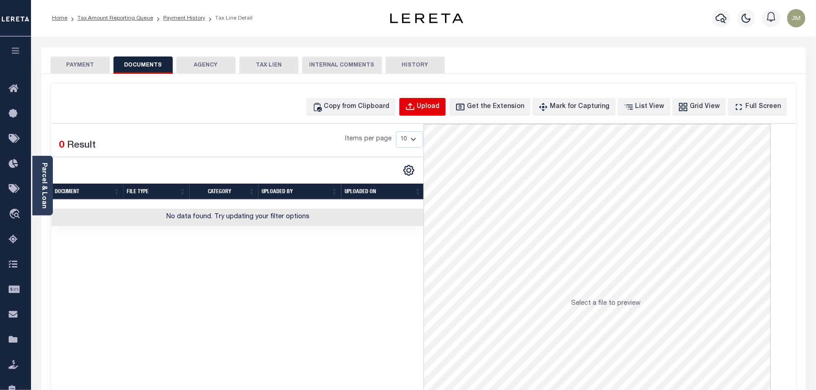
click at [440, 106] on div "Upload" at bounding box center [428, 107] width 23 height 10
select select "POP"
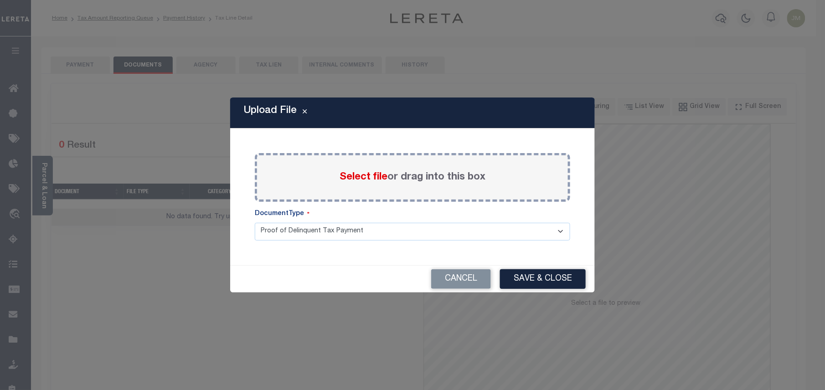
click at [378, 192] on div "Select file or drag into this box" at bounding box center [412, 177] width 315 height 49
click at [367, 177] on span "Select file" at bounding box center [364, 177] width 48 height 10
click at [0, 0] on input "Select file or drag into this box" at bounding box center [0, 0] width 0 height 0
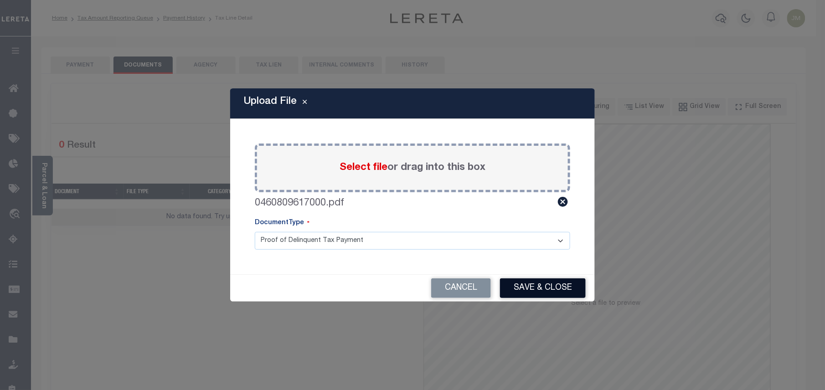
click at [545, 285] on button "Save & Close" at bounding box center [543, 289] width 86 height 20
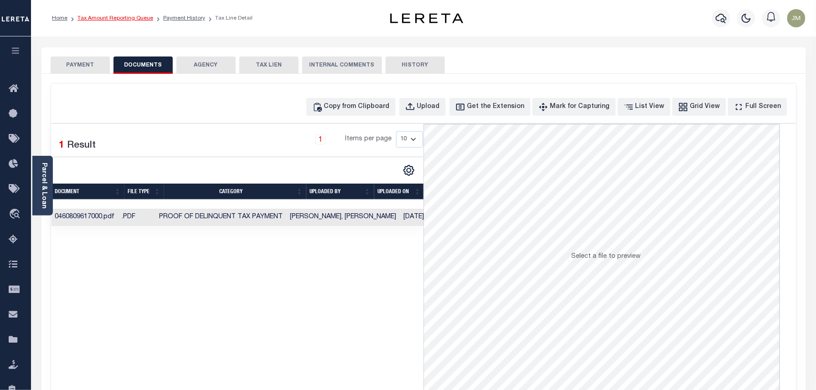
click at [132, 19] on link "Tax Amount Reporting Queue" at bounding box center [116, 18] width 76 height 5
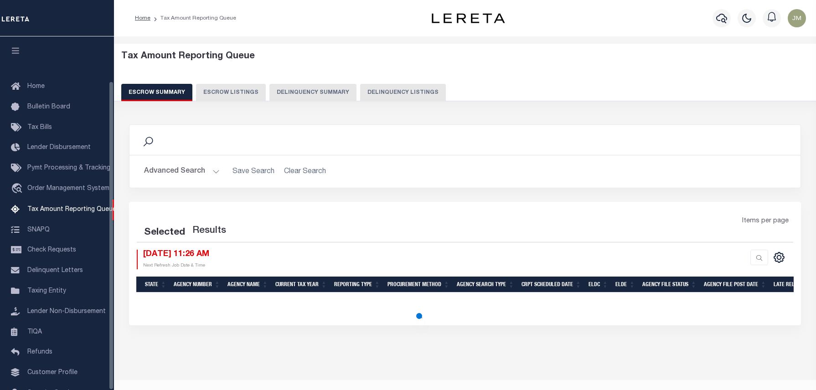
click at [396, 94] on button "Delinquency Listings" at bounding box center [403, 92] width 86 height 17
select select "100"
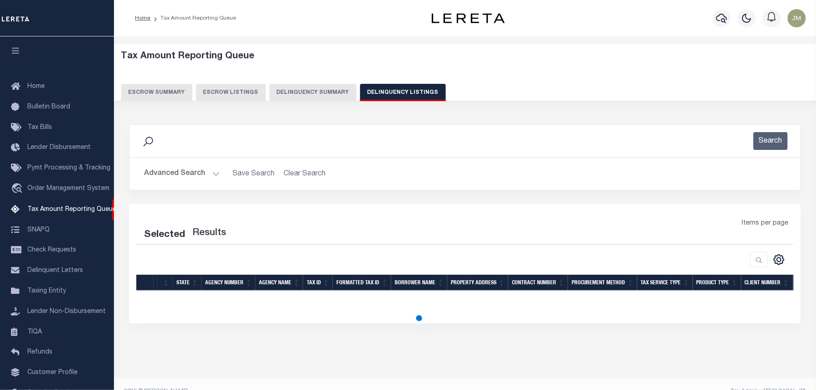
scroll to position [51, 0]
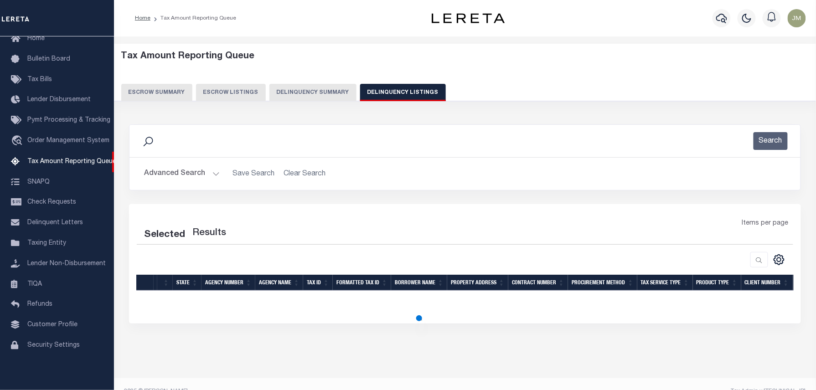
select select "100"
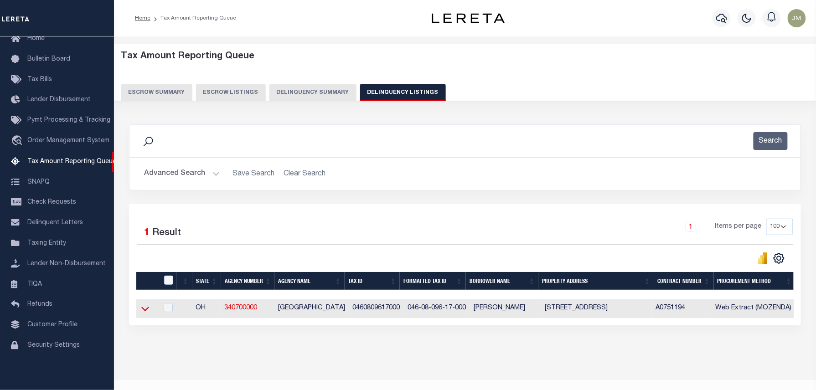
click at [144, 309] on icon at bounding box center [145, 309] width 8 height 10
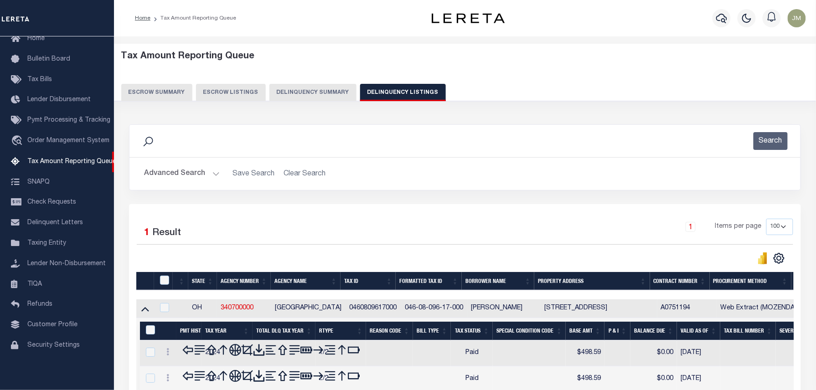
scroll to position [93, 0]
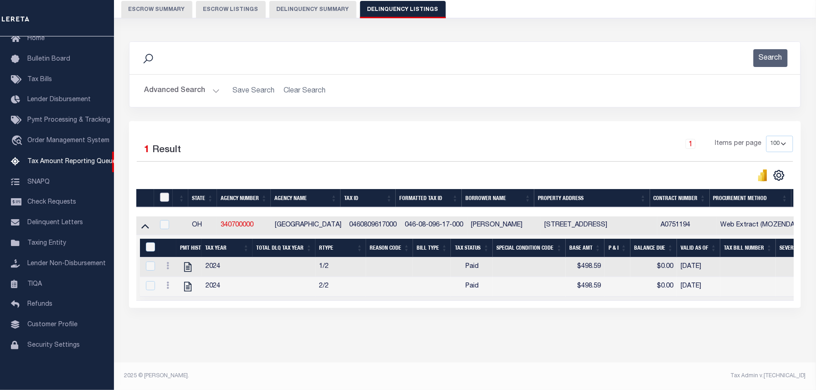
click at [165, 193] on input "checkbox" at bounding box center [164, 197] width 9 height 9
checkbox input "true"
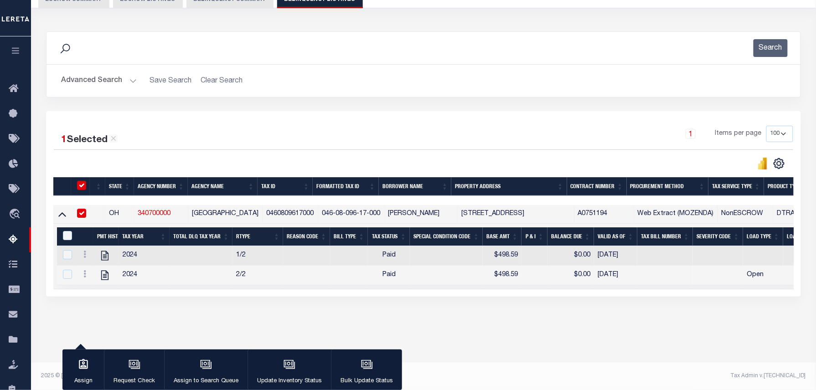
scroll to position [92, 0]
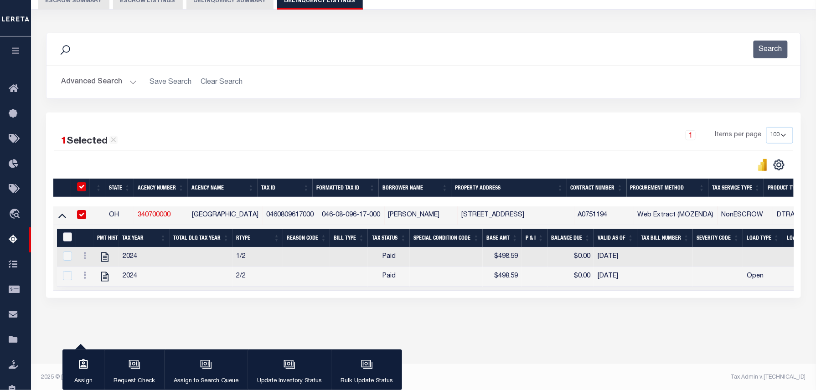
click at [68, 238] on input "&nbsp;" at bounding box center [67, 237] width 9 height 9
checkbox input "true"
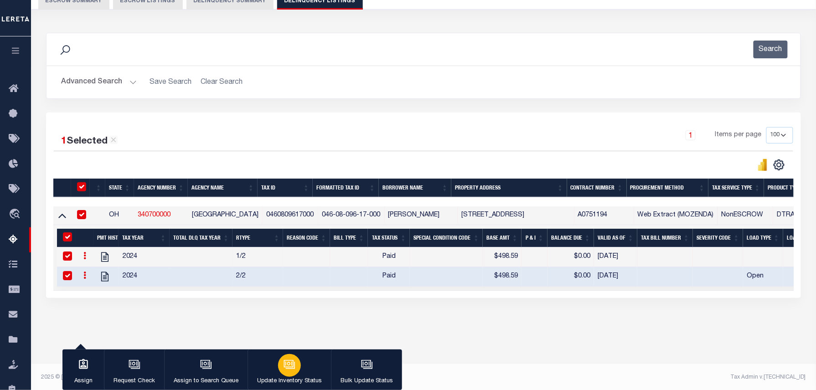
click at [292, 367] on icon "button" at bounding box center [290, 365] width 12 height 12
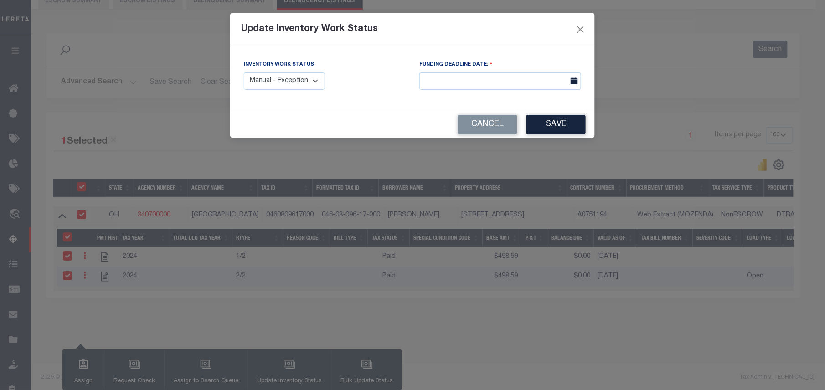
click at [307, 83] on select "Manual - Exception Pended - Awaiting Search Late Add Exception Completed" at bounding box center [284, 81] width 81 height 18
click at [292, 79] on select "Manual - Exception Pended - Awaiting Search Late Add Exception Completed" at bounding box center [284, 81] width 81 height 18
select select "4"
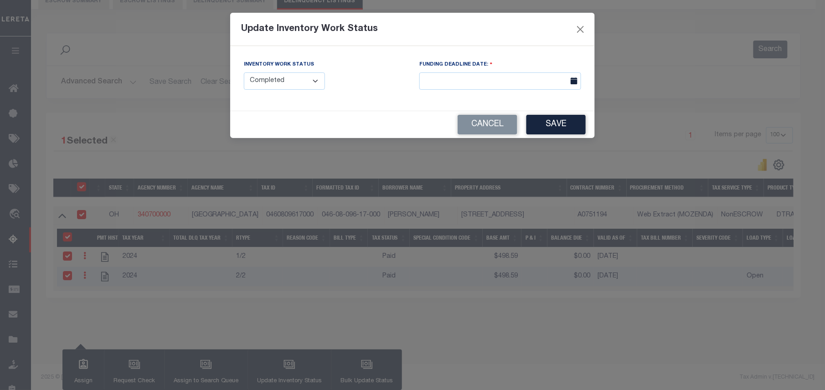
click at [315, 110] on div "Inventory Work Status Manual - Exception Pended - Awaiting Search Late Add Exce…" at bounding box center [412, 78] width 365 height 65
click at [548, 126] on button "Save" at bounding box center [556, 125] width 59 height 20
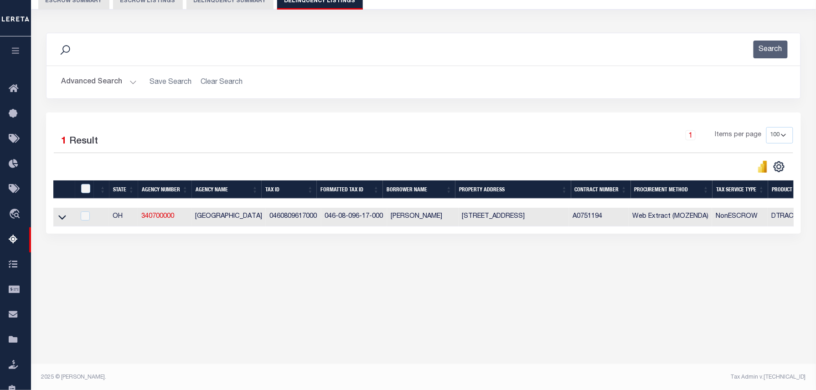
click at [92, 80] on button "Advanced Search" at bounding box center [99, 82] width 76 height 18
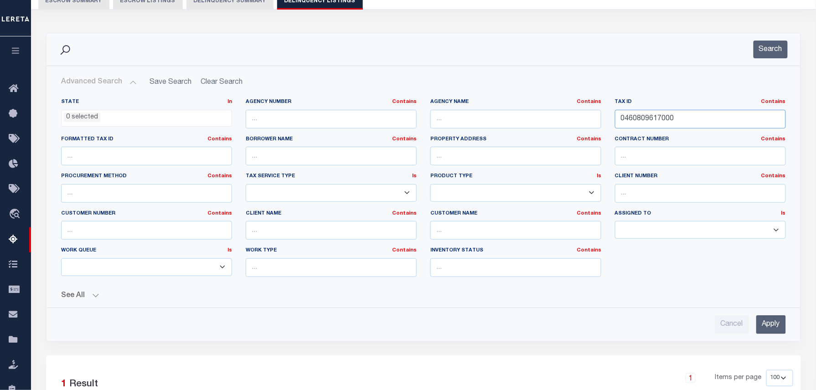
drag, startPoint x: 641, startPoint y: 122, endPoint x: 655, endPoint y: 141, distance: 23.7
click at [534, 129] on div "State In In AK AL AR AZ CA CO CT DC DE FL GA GU HI IA ID IL IN KS [GEOGRAPHIC_D…" at bounding box center [423, 191] width 739 height 186
paste input "10009"
type input "0460810009000"
click at [775, 50] on button "Search" at bounding box center [771, 50] width 34 height 18
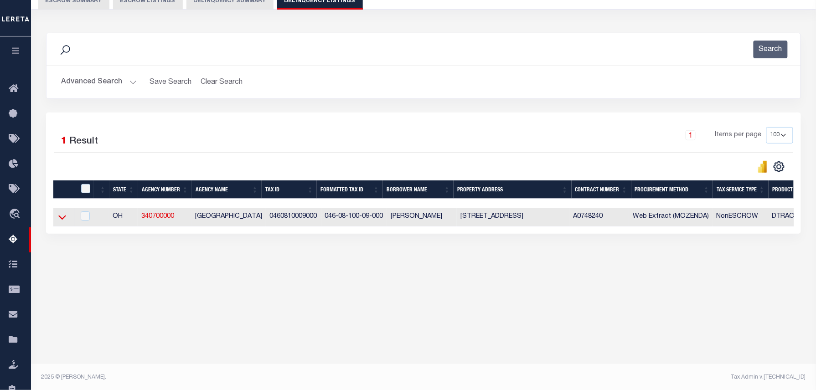
click at [63, 220] on icon at bounding box center [62, 218] width 8 height 5
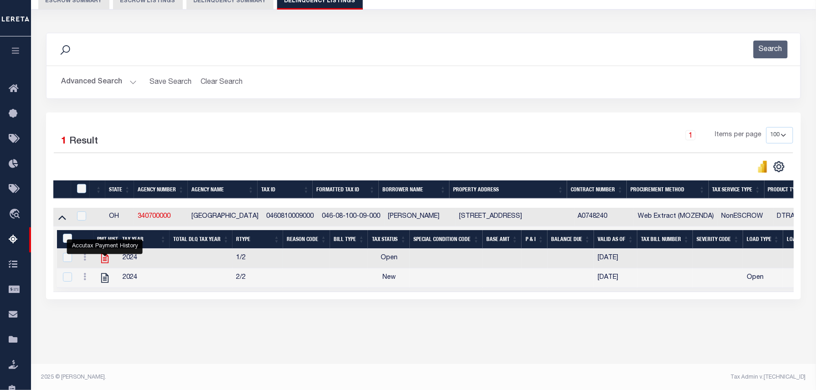
click at [105, 260] on icon "" at bounding box center [105, 259] width 12 height 12
checkbox input "false"
checkbox input "true"
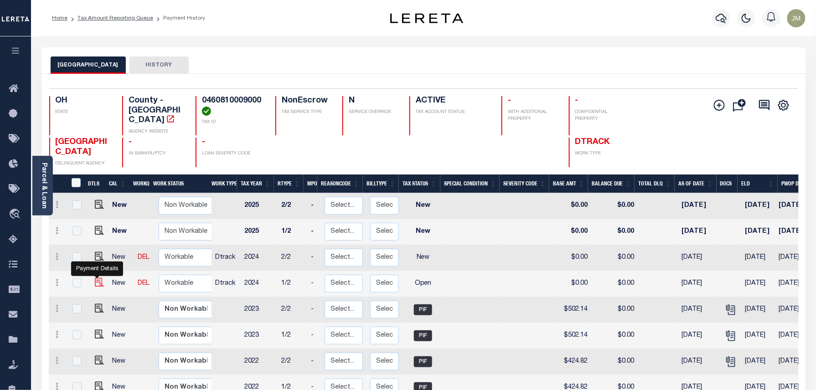
click at [97, 278] on img "" at bounding box center [99, 282] width 9 height 9
checkbox input "true"
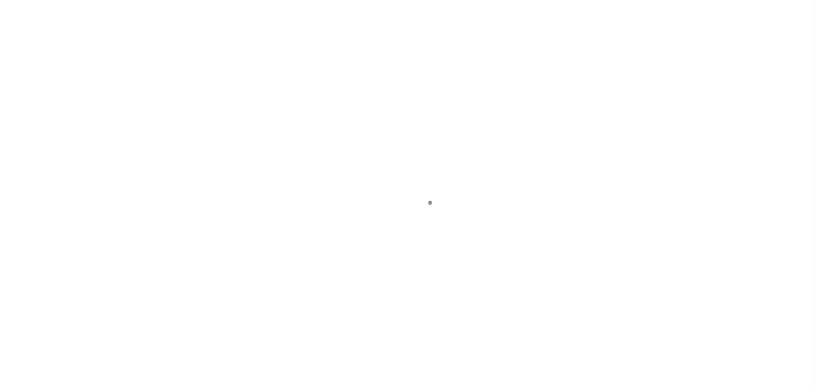
select select "OP2"
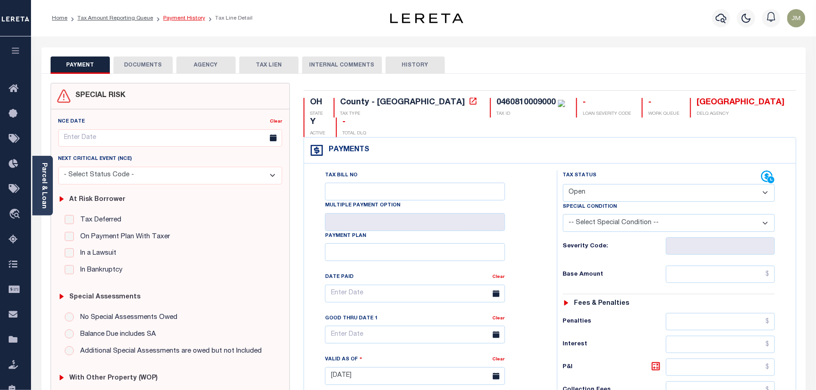
click at [174, 18] on link "Payment History" at bounding box center [184, 18] width 42 height 5
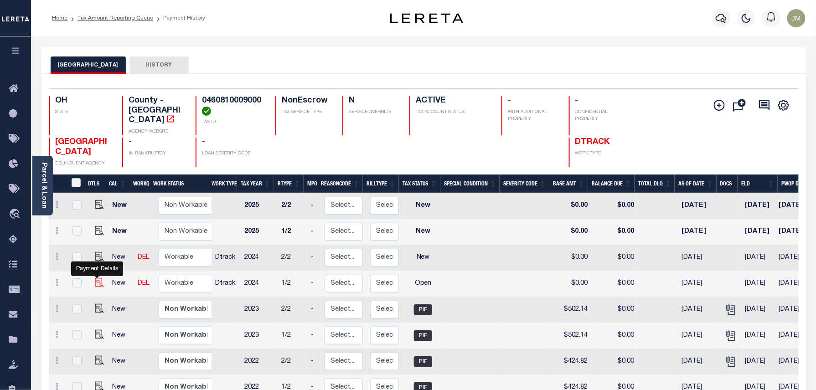
click at [97, 278] on img "" at bounding box center [99, 282] width 9 height 9
checkbox input "true"
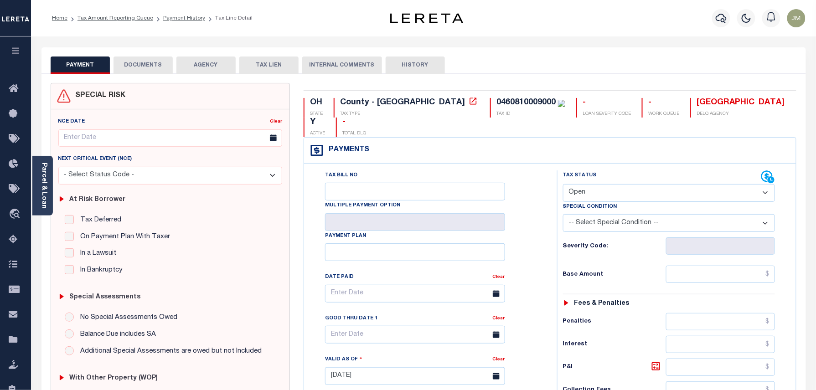
click at [496, 103] on div "0460810009000" at bounding box center [525, 102] width 59 height 8
copy div "0460810009000"
click at [636, 184] on select "- Select Status Code - Open Due/Unpaid Paid Incomplete No Tax Due Internal Refu…" at bounding box center [669, 193] width 212 height 18
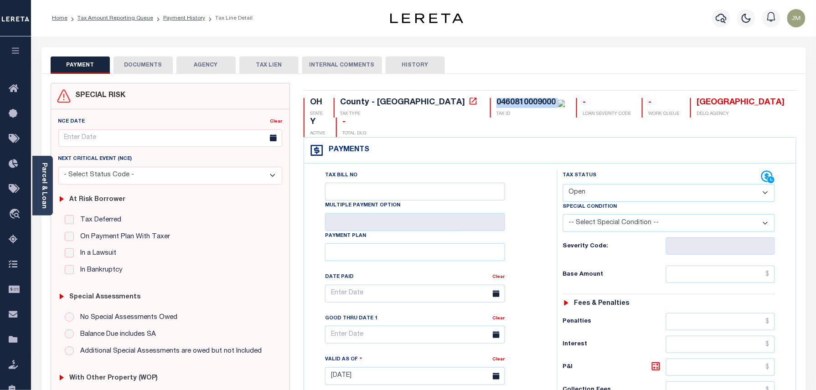
select select "PYD"
type input "[DATE]"
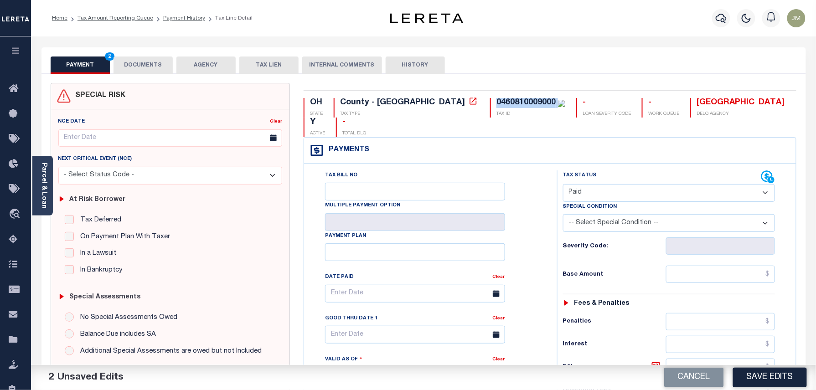
click at [663, 214] on select "-- Select Special Condition -- 3RD PARTY TAX LIEN AGENCY TAX LIEN (A.K.A Inside…" at bounding box center [669, 223] width 212 height 18
click at [617, 238] on div "Severity Code:" at bounding box center [669, 246] width 212 height 17
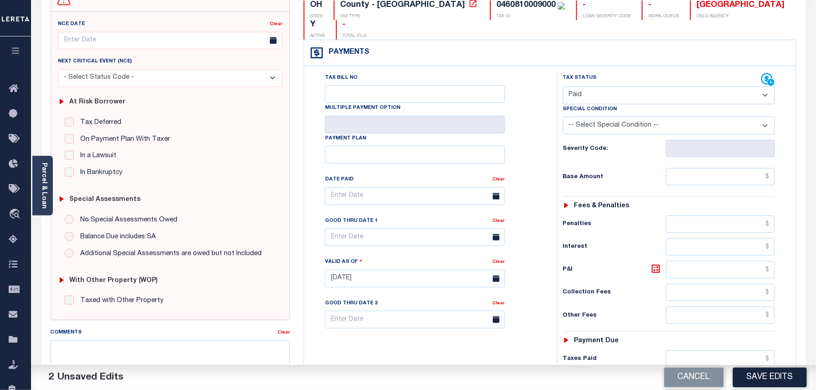
scroll to position [121, 0]
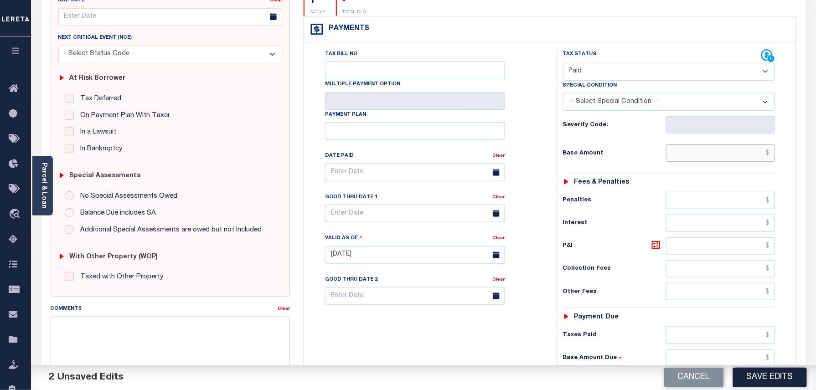
click at [708, 145] on input "text" at bounding box center [720, 153] width 109 height 17
paste input "489.21"
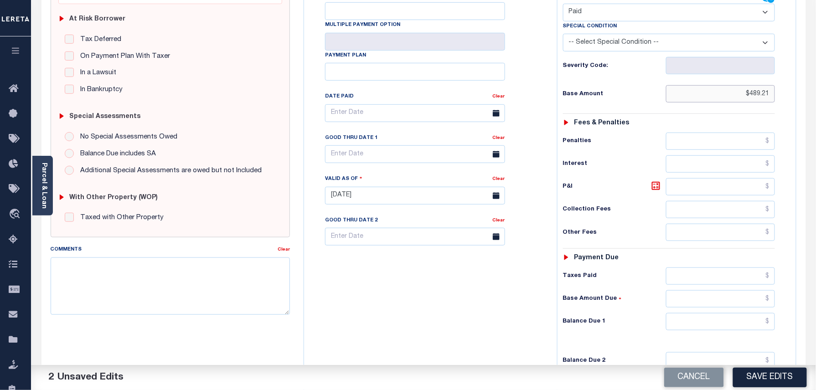
scroll to position [182, 0]
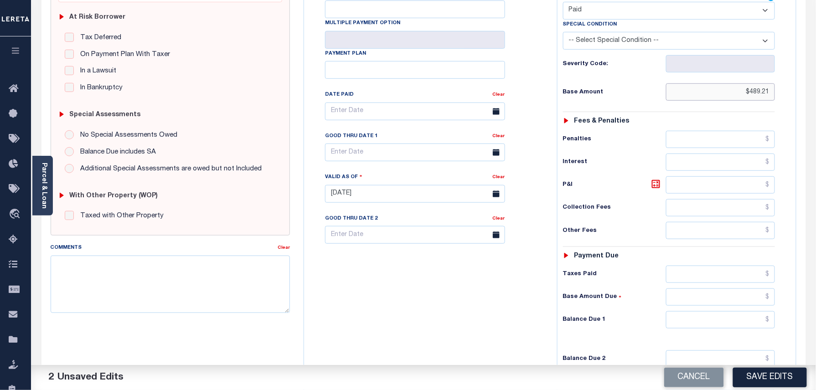
type input "$489.21"
click at [735, 311] on input "text" at bounding box center [720, 319] width 109 height 17
type input "$0.00"
click at [489, 305] on div "Tax Bill No Multiple Payment Option Payment Plan Clear" at bounding box center [428, 189] width 244 height 403
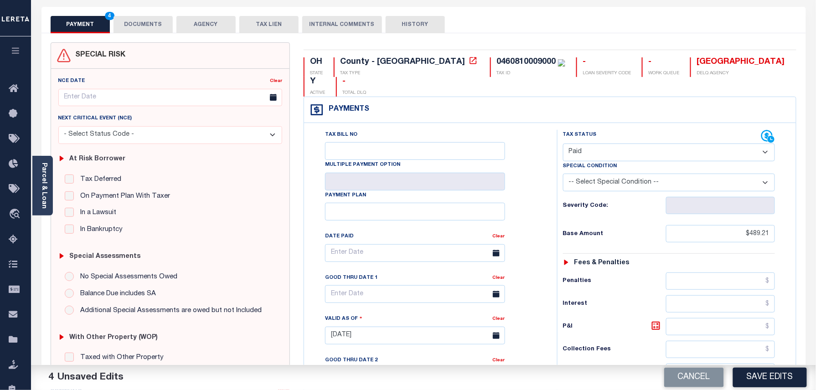
scroll to position [0, 0]
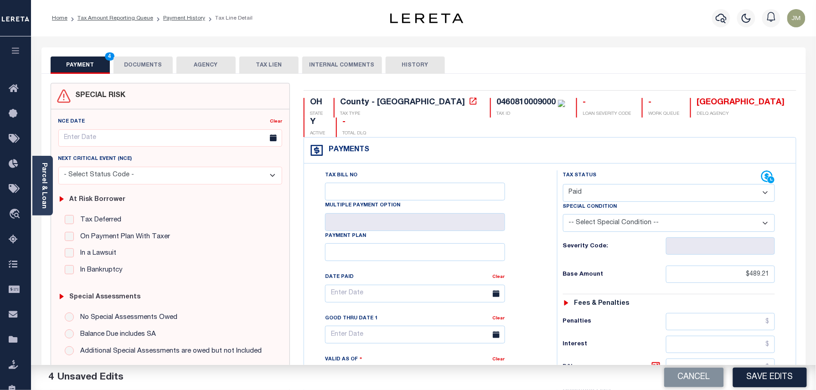
click at [139, 63] on button "DOCUMENTS" at bounding box center [143, 65] width 59 height 17
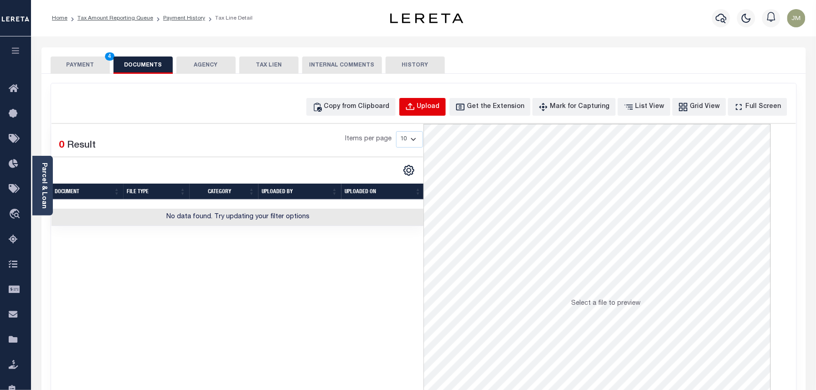
click at [436, 108] on div "Upload" at bounding box center [428, 107] width 23 height 10
select select "POP"
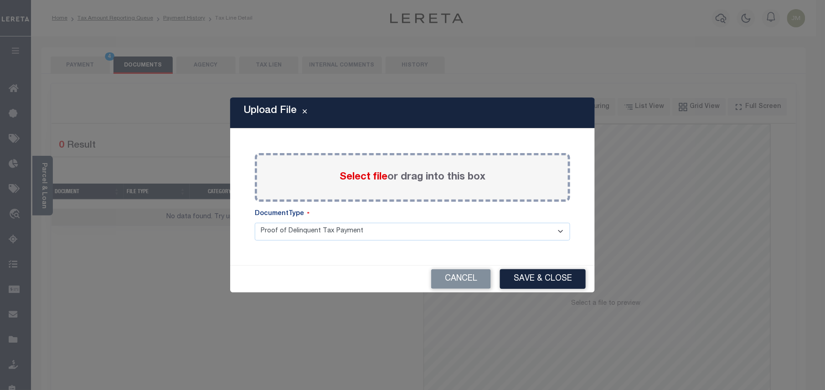
click at [396, 175] on label "Select file or drag into this box" at bounding box center [413, 177] width 146 height 15
click at [0, 0] on input "Select file or drag into this box" at bounding box center [0, 0] width 0 height 0
click at [396, 175] on label "Select file or drag into this box" at bounding box center [413, 177] width 146 height 15
click at [0, 0] on input "Select file or drag into this box" at bounding box center [0, 0] width 0 height 0
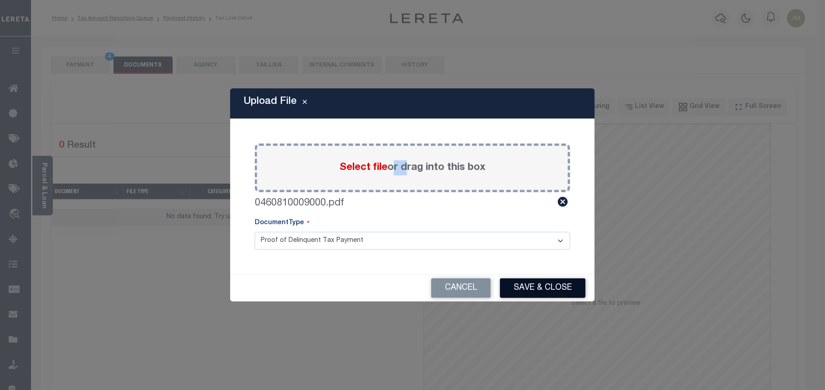
click at [549, 288] on button "Save & Close" at bounding box center [543, 289] width 86 height 20
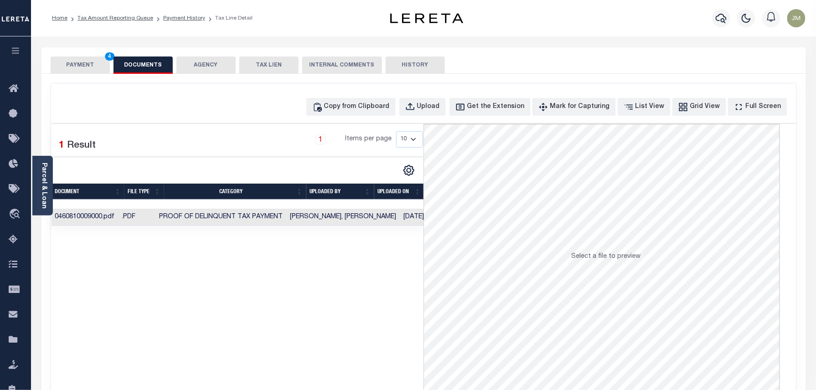
click at [77, 67] on button "PAYMENT 4" at bounding box center [80, 65] width 59 height 17
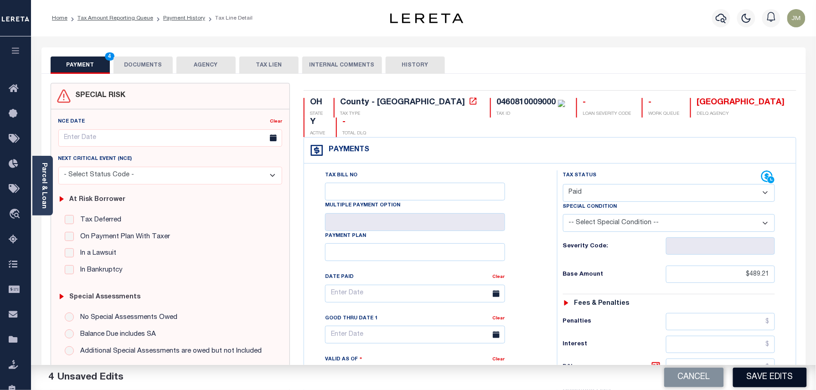
click at [763, 377] on button "Save Edits" at bounding box center [770, 378] width 74 height 20
checkbox input "false"
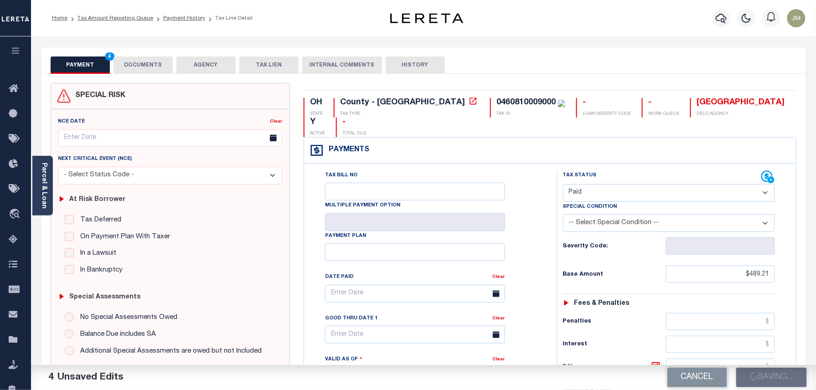
type input "$489.21"
type input "$0"
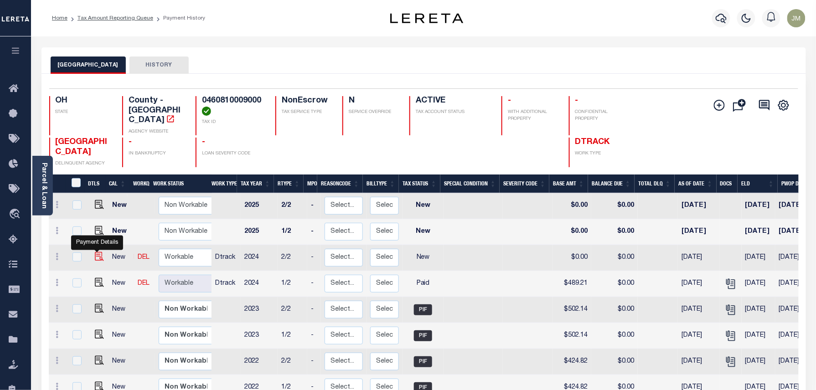
click at [95, 252] on img "" at bounding box center [99, 256] width 9 height 9
checkbox input "true"
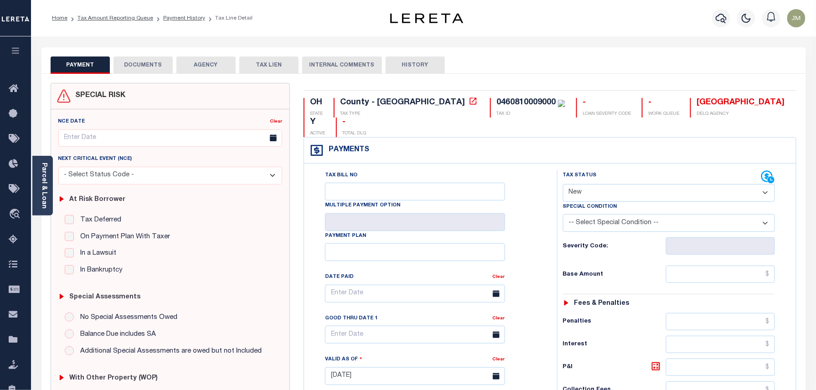
click at [613, 184] on select "- Select Status Code - Open Due/Unpaid Paid Incomplete No Tax Due Internal Refu…" at bounding box center [669, 193] width 212 height 18
select select "PYD"
type input "[DATE]"
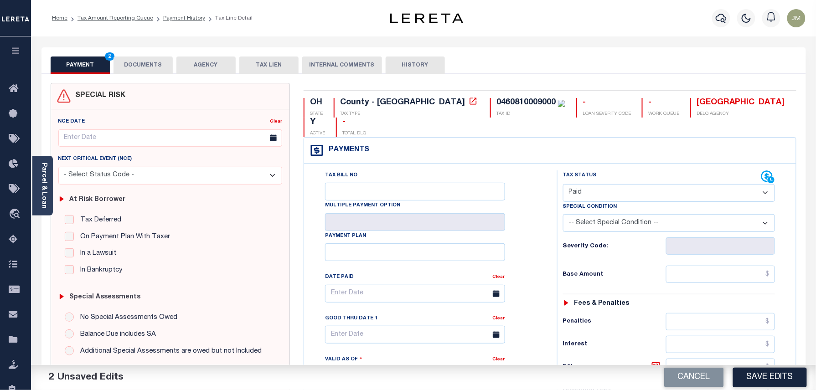
click at [542, 185] on div "Tax Bill No Multiple Payment Option Payment Plan Clear" at bounding box center [428, 299] width 230 height 256
click at [747, 266] on input "text" at bounding box center [720, 274] width 109 height 17
paste input "489.21"
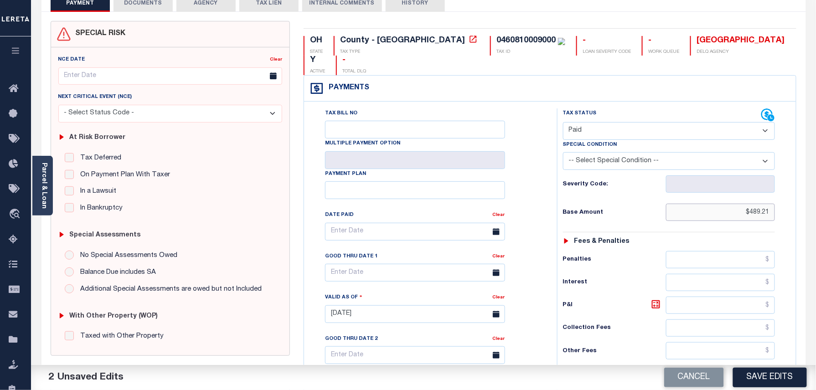
scroll to position [182, 0]
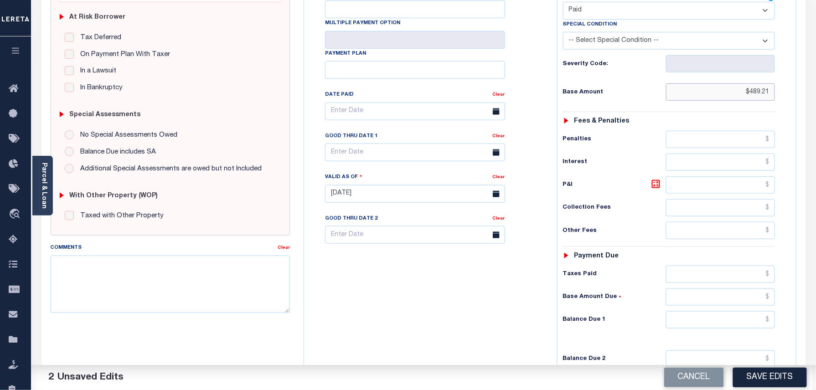
type input "$489.21"
click at [744, 311] on input "text" at bounding box center [720, 319] width 109 height 17
click at [487, 276] on div "Tax Bill No Multiple Payment Option Payment Plan Clear" at bounding box center [428, 189] width 244 height 403
type input "$0.00"
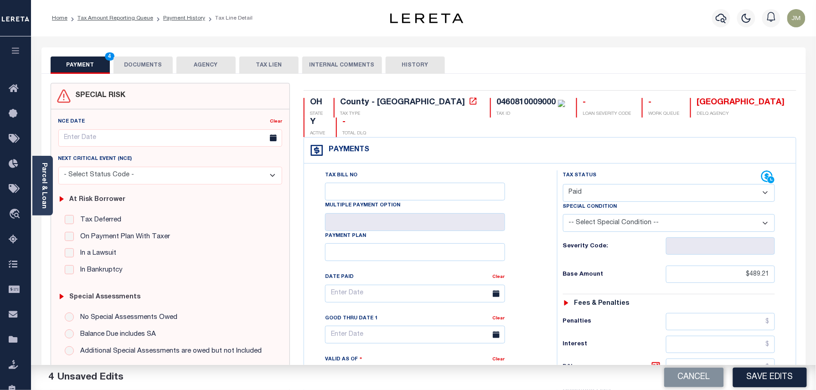
click at [139, 67] on button "DOCUMENTS" at bounding box center [143, 65] width 59 height 17
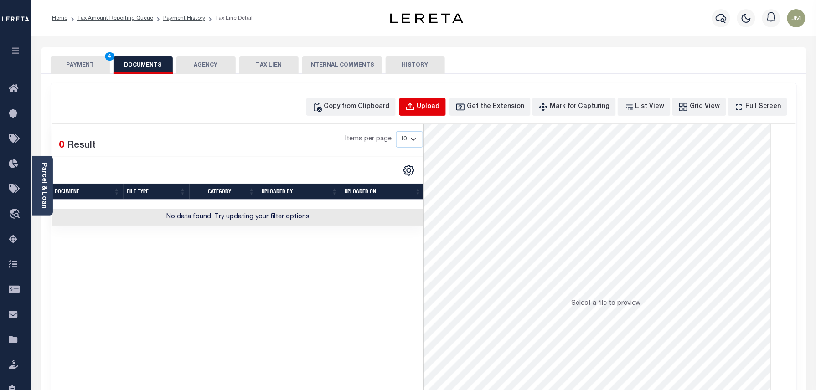
click at [435, 104] on div "Upload" at bounding box center [428, 107] width 23 height 10
select select "POP"
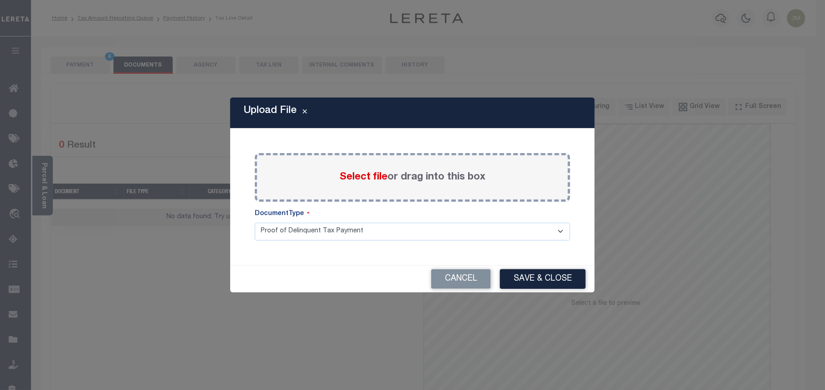
click at [364, 179] on span "Select file" at bounding box center [364, 177] width 48 height 10
click at [0, 0] on input "Select file or drag into this box" at bounding box center [0, 0] width 0 height 0
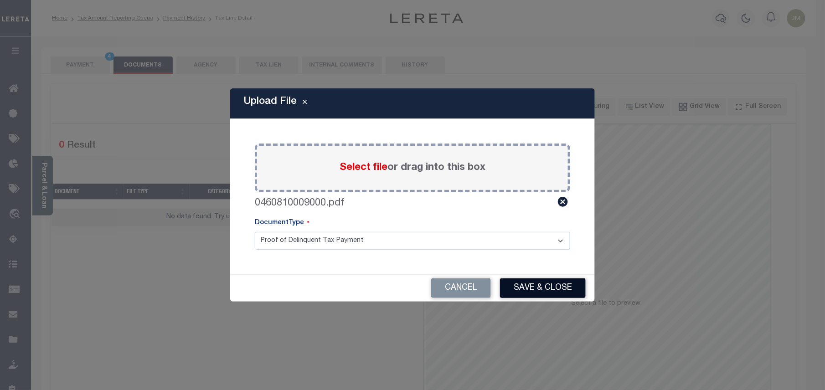
click at [532, 284] on button "Save & Close" at bounding box center [543, 289] width 86 height 20
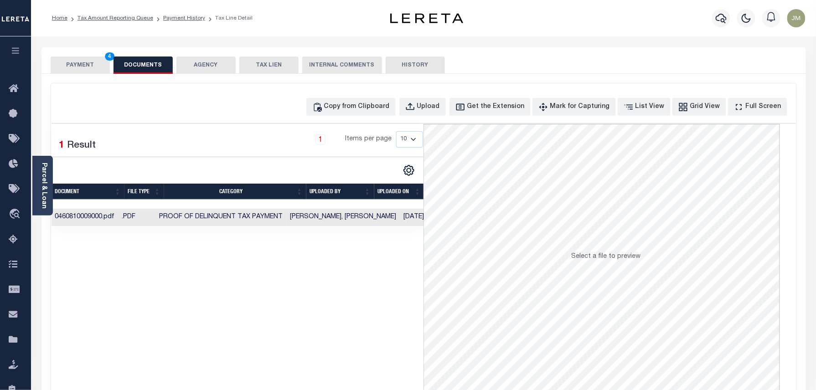
click at [88, 69] on button "PAYMENT 4" at bounding box center [80, 65] width 59 height 17
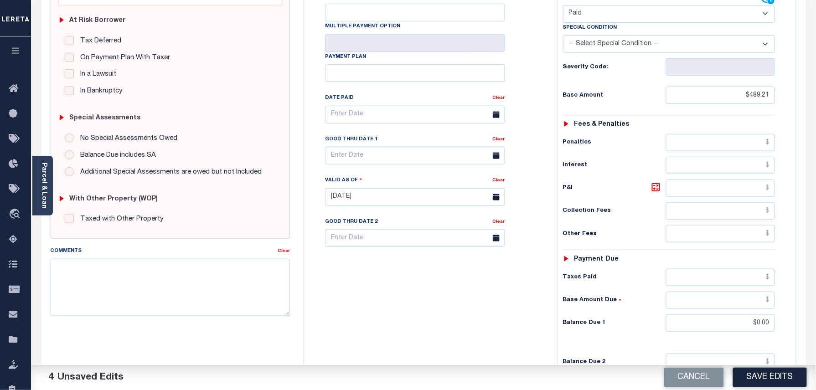
scroll to position [182, 0]
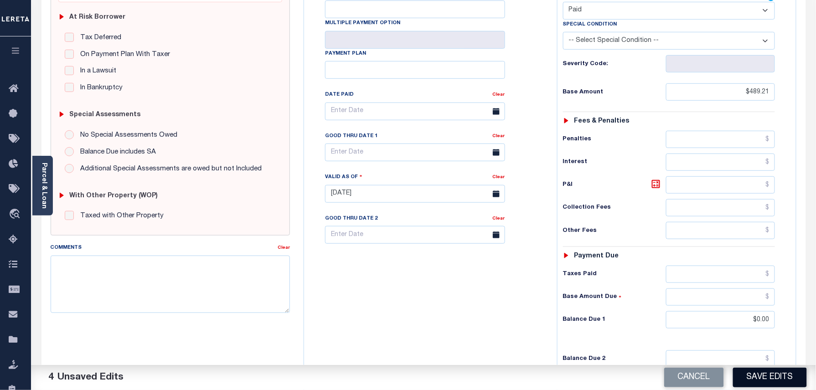
click at [777, 374] on button "Save Edits" at bounding box center [770, 378] width 74 height 20
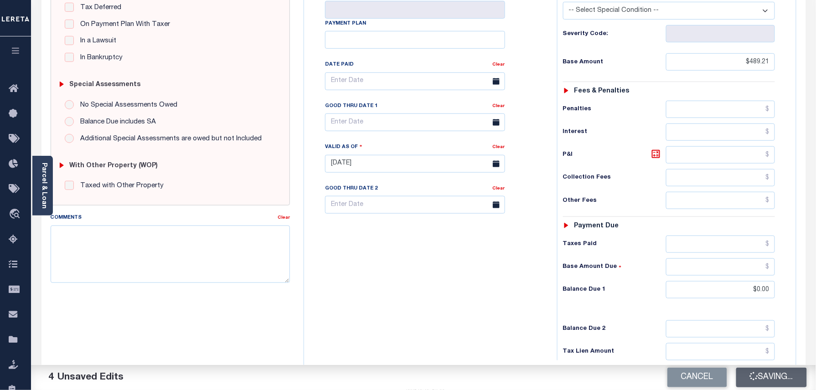
scroll to position [243, 0]
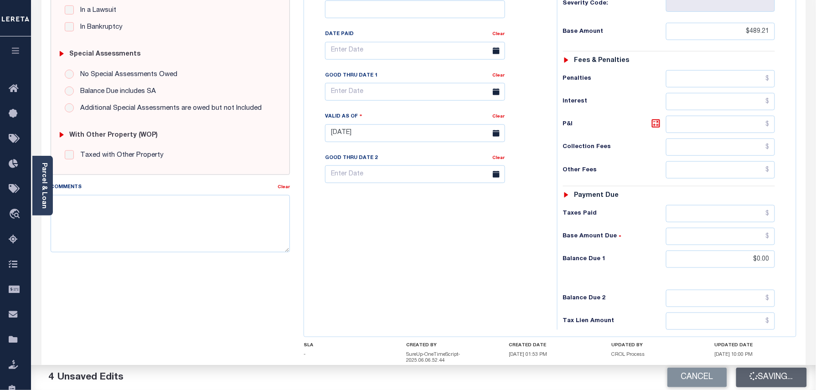
checkbox input "false"
type input "$489.21"
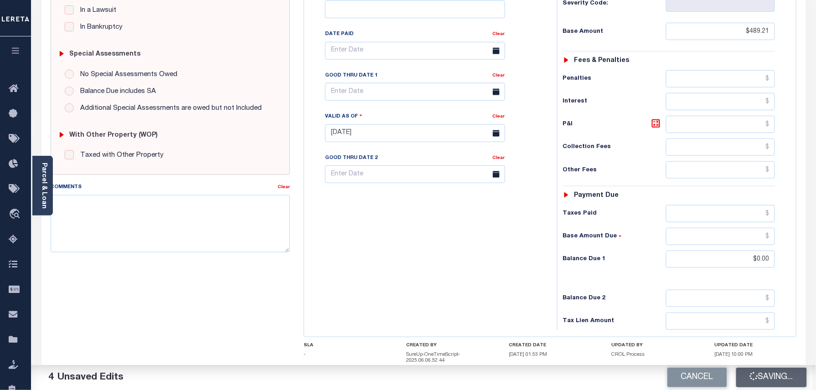
type input "$0"
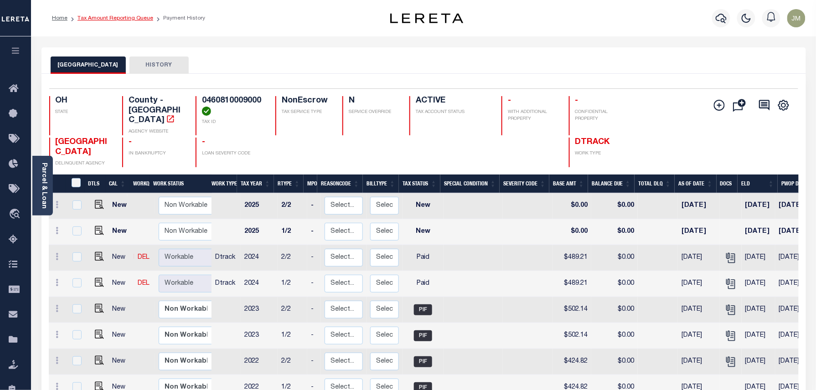
click at [114, 16] on link "Tax Amount Reporting Queue" at bounding box center [116, 18] width 76 height 5
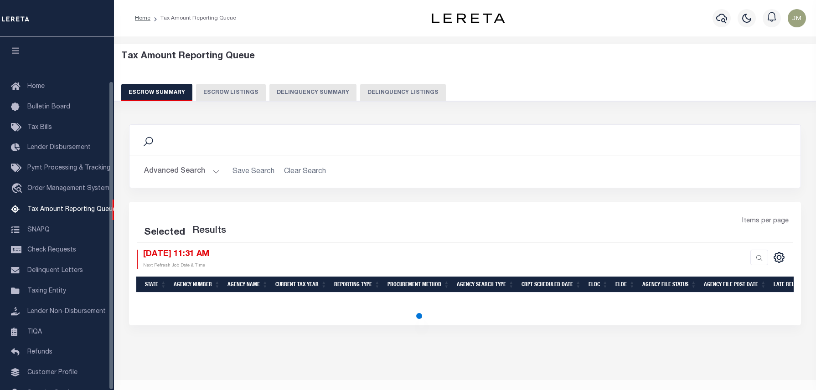
click at [381, 90] on button "Delinquency Listings" at bounding box center [403, 92] width 86 height 17
select select "100"
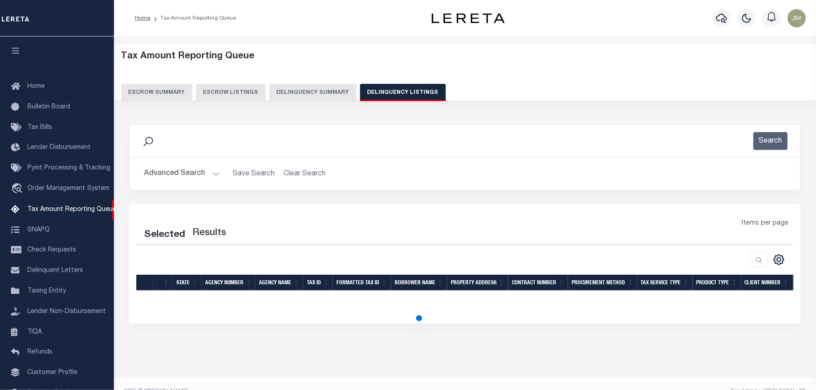
scroll to position [51, 0]
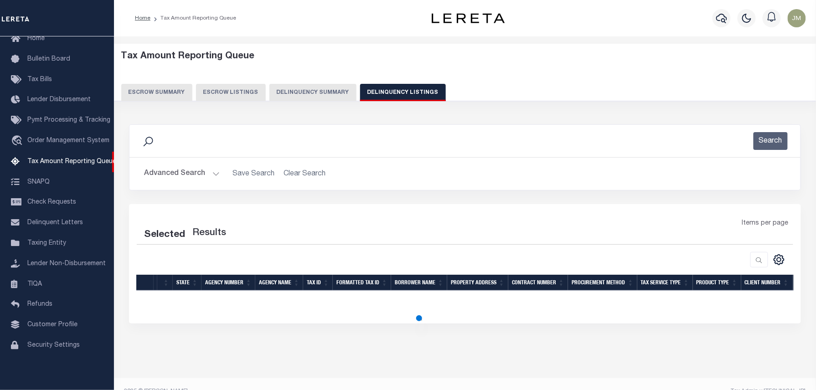
select select "100"
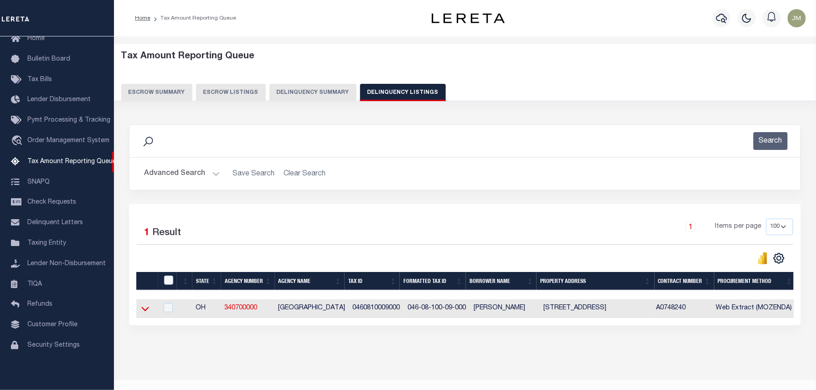
click at [144, 312] on icon at bounding box center [145, 309] width 8 height 5
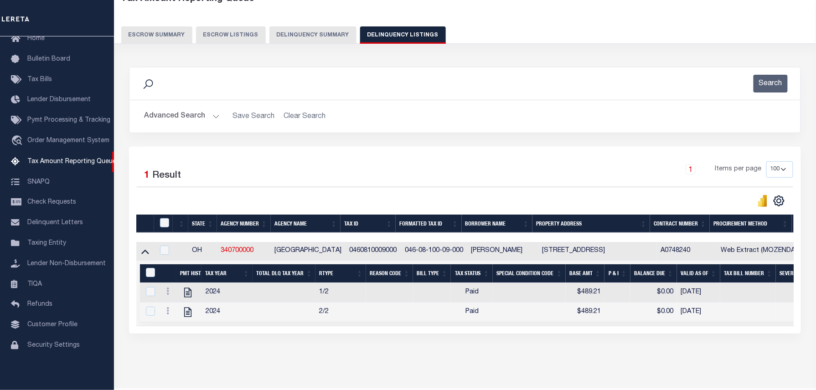
scroll to position [61, 0]
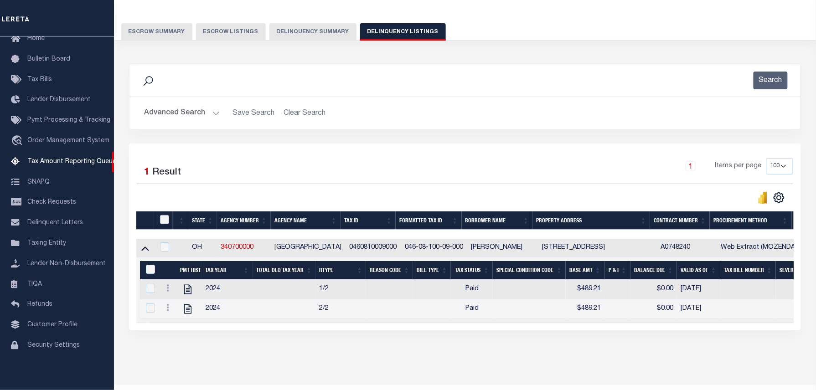
click at [166, 222] on input "checkbox" at bounding box center [164, 219] width 9 height 9
checkbox input "true"
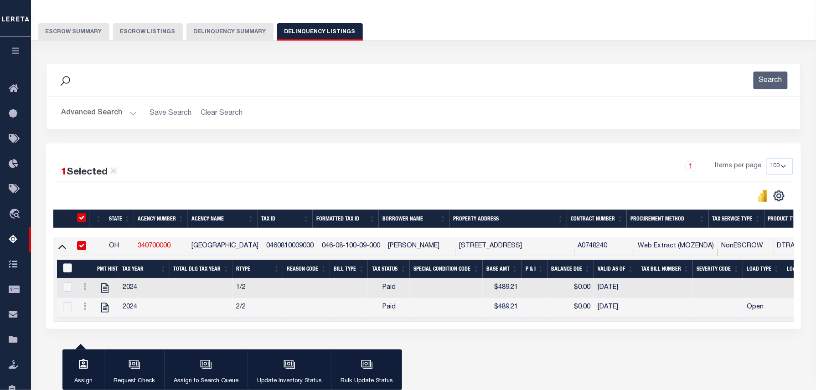
click at [68, 269] on input "&nbsp;" at bounding box center [67, 268] width 9 height 9
checkbox input "true"
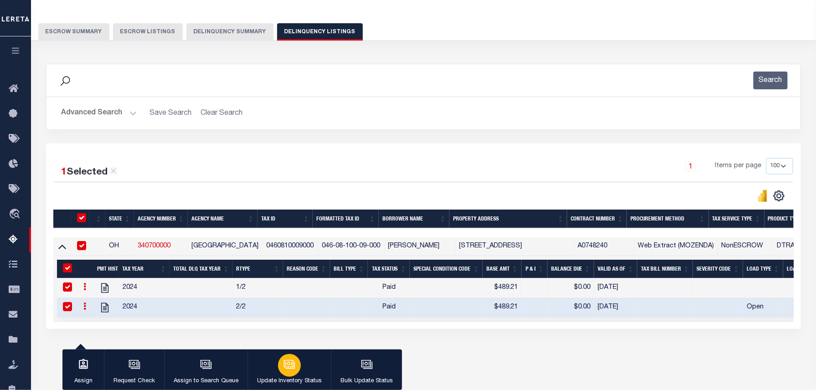
click at [291, 367] on icon "button" at bounding box center [290, 365] width 12 height 12
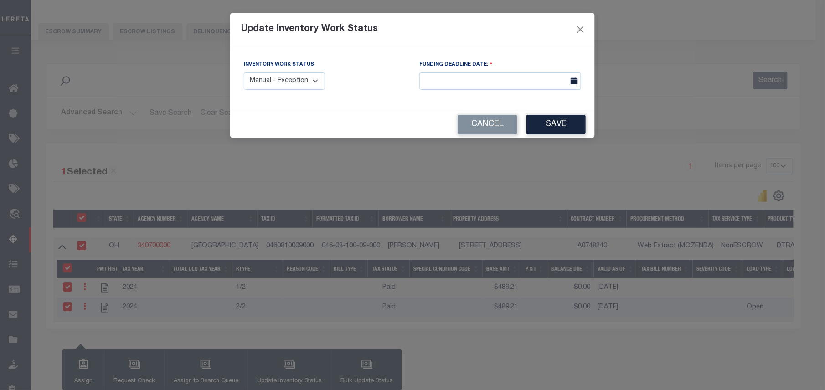
click at [300, 82] on select "Manual - Exception Pended - Awaiting Search Late Add Exception Completed" at bounding box center [284, 81] width 81 height 18
select select "4"
click at [300, 82] on select "Manual - Exception Pended - Awaiting Search Late Add Exception Completed" at bounding box center [284, 81] width 81 height 18
click at [363, 88] on div "Inventory Work Status Manual - Exception Pended - Awaiting Search Late Add Exce…" at bounding box center [325, 75] width 162 height 30
click at [571, 128] on button "Save" at bounding box center [556, 125] width 59 height 20
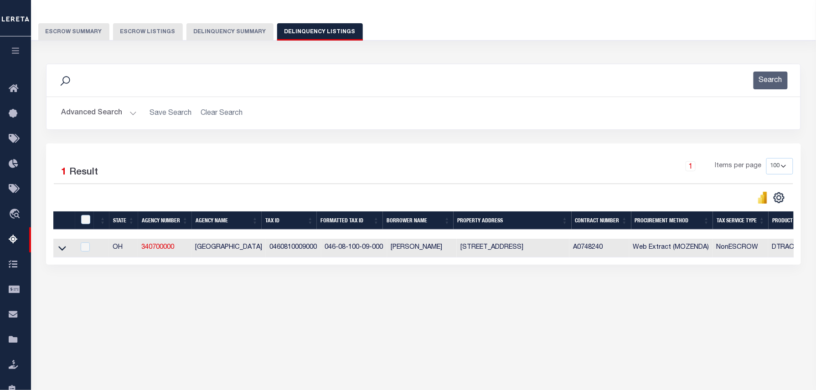
click at [102, 110] on button "Advanced Search" at bounding box center [99, 113] width 76 height 18
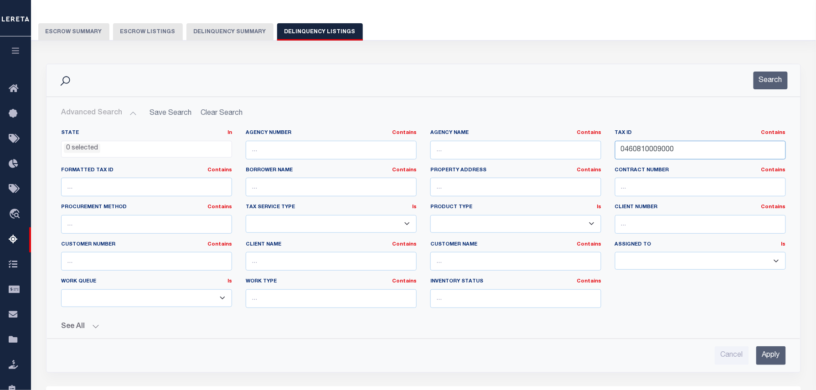
drag, startPoint x: 682, startPoint y: 150, endPoint x: 584, endPoint y: 148, distance: 99.0
click at [584, 148] on div "State In In AK AL AR AZ CA CO CT DC DE FL GA GU HI IA ID IL IN KS KY LA MA MD M…" at bounding box center [423, 222] width 739 height 186
paste input "1002"
type input "0460811002000"
click at [777, 77] on button "Search" at bounding box center [771, 81] width 34 height 18
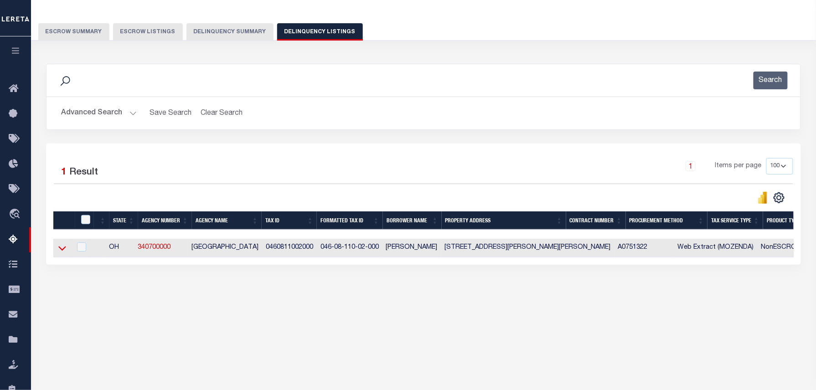
click at [62, 250] on icon at bounding box center [62, 248] width 8 height 10
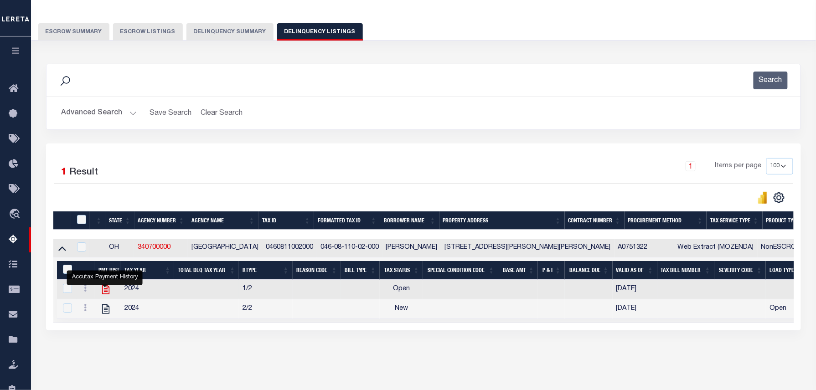
click at [102, 293] on icon "" at bounding box center [105, 290] width 7 height 10
checkbox input "false"
checkbox input "true"
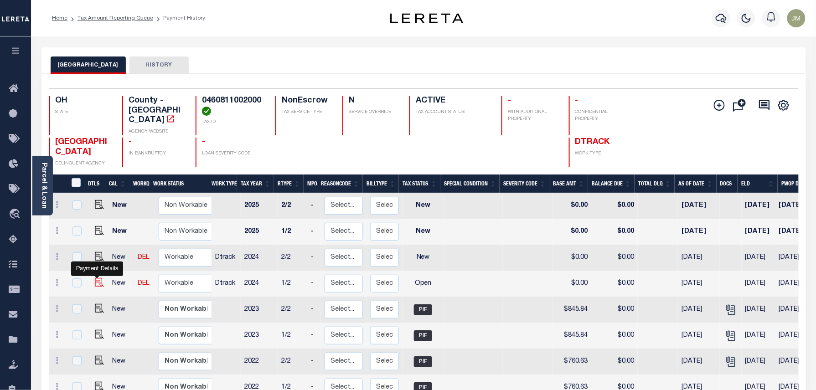
click at [96, 278] on img "" at bounding box center [99, 282] width 9 height 9
checkbox input "true"
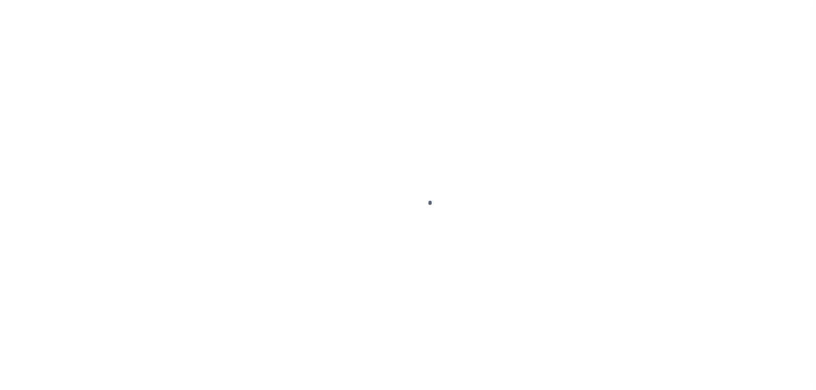
select select "OP2"
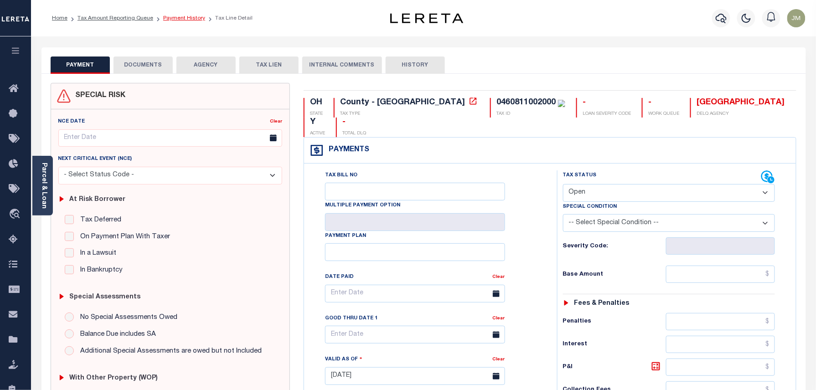
click at [177, 18] on link "Payment History" at bounding box center [184, 18] width 42 height 5
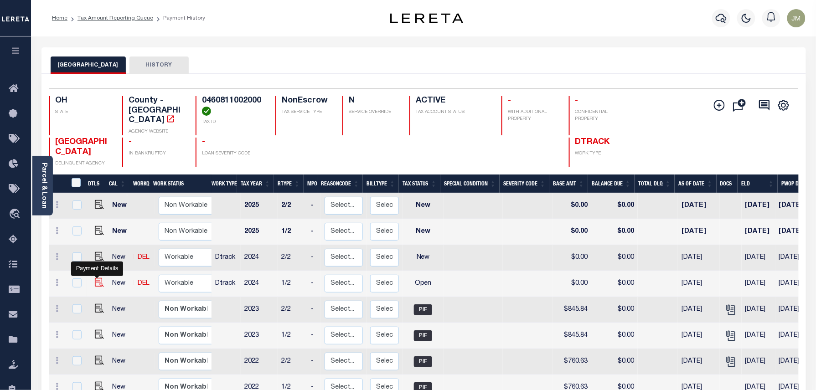
click at [95, 278] on img "" at bounding box center [99, 282] width 9 height 9
checkbox input "true"
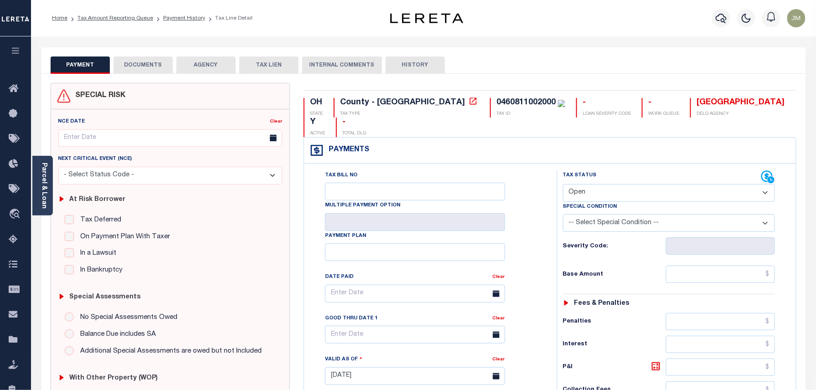
click at [660, 184] on select "- Select Status Code - Open Due/Unpaid Paid Incomplete No Tax Due Internal Refu…" at bounding box center [669, 193] width 212 height 18
select select "PYD"
type input "[DATE]"
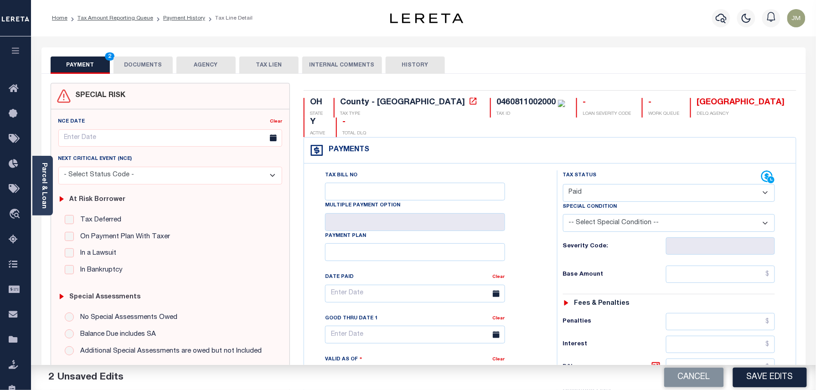
click at [539, 213] on div "Tax Bill No Multiple Payment Option Payment Plan Clear" at bounding box center [428, 299] width 230 height 256
click at [719, 266] on input "text" at bounding box center [720, 274] width 109 height 17
paste input "844.36"
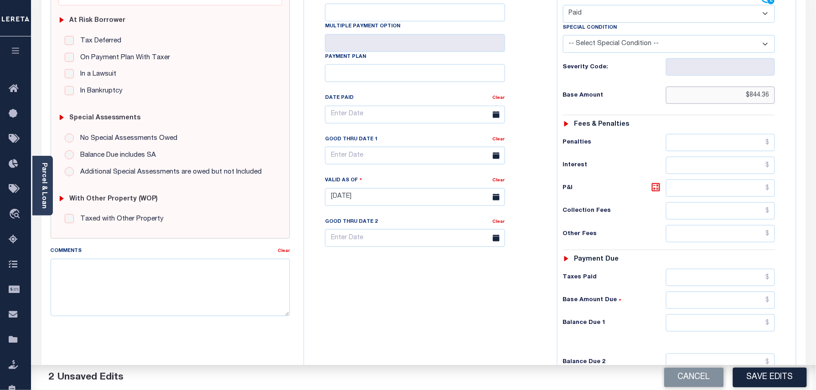
scroll to position [182, 0]
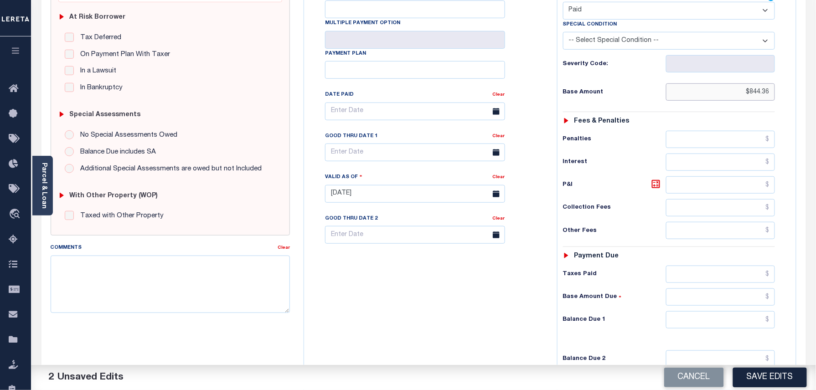
type input "$844.36"
click at [730, 311] on input "text" at bounding box center [720, 319] width 109 height 17
click at [457, 267] on div "Tax Bill No Multiple Payment Option Payment Plan Clear" at bounding box center [428, 189] width 244 height 403
type input "$0.00"
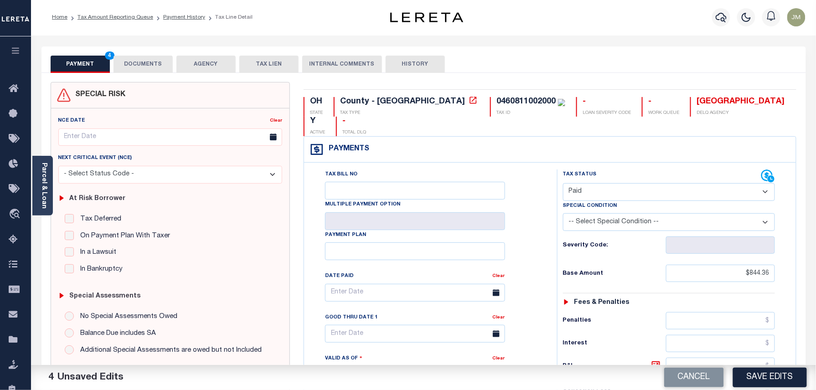
scroll to position [0, 0]
click at [148, 67] on button "DOCUMENTS" at bounding box center [143, 65] width 59 height 17
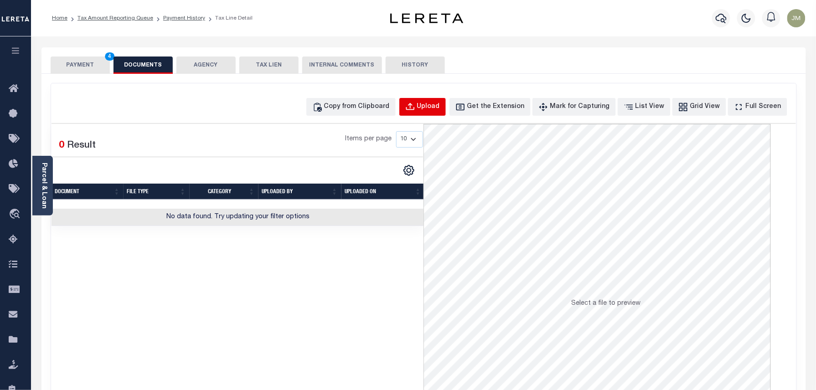
click at [440, 108] on div "Upload" at bounding box center [428, 107] width 23 height 10
select select "POP"
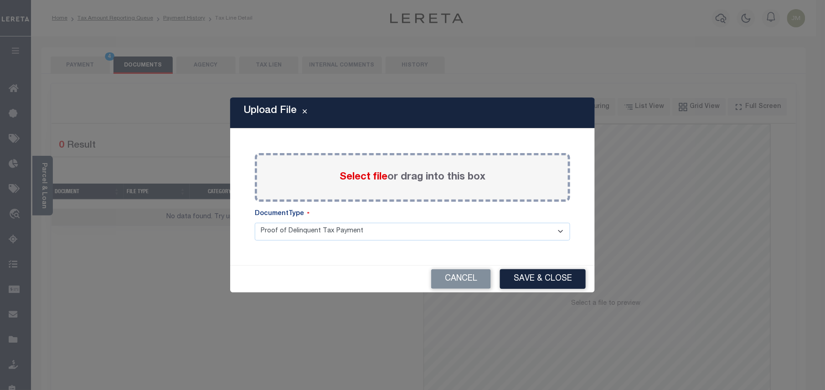
click at [376, 179] on span "Select file" at bounding box center [364, 177] width 48 height 10
click at [0, 0] on input "Select file or drag into this box" at bounding box center [0, 0] width 0 height 0
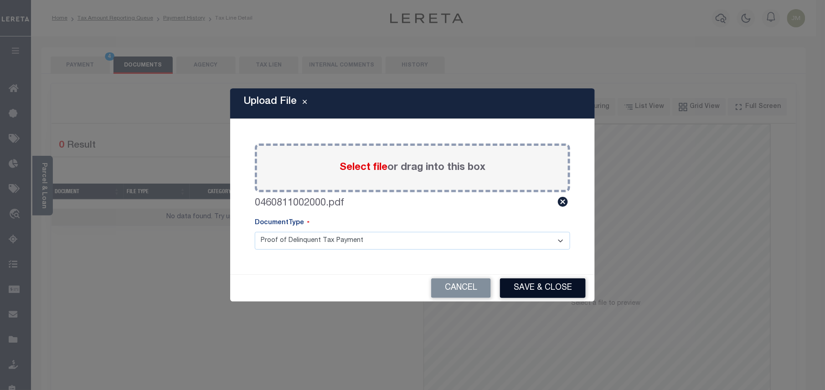
click at [549, 293] on button "Save & Close" at bounding box center [543, 289] width 86 height 20
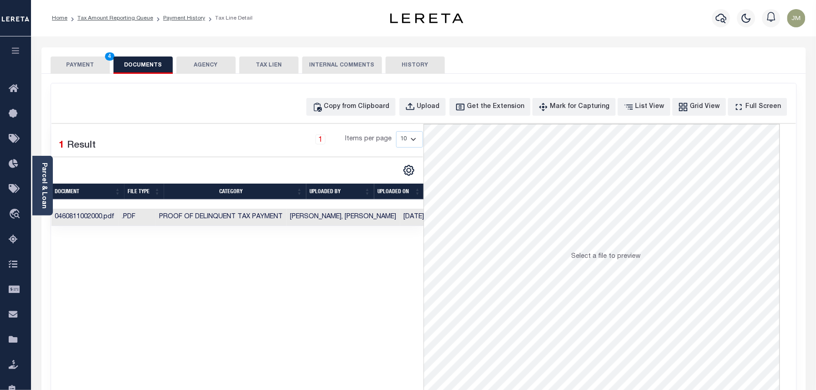
click at [81, 66] on button "PAYMENT 4" at bounding box center [80, 65] width 59 height 17
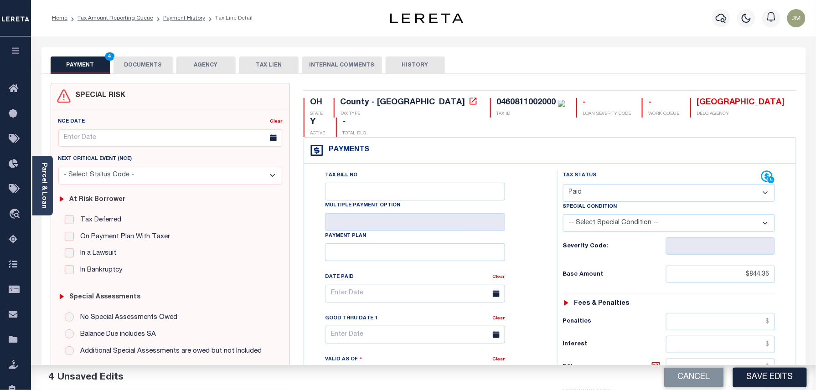
click at [761, 382] on button "Save Edits" at bounding box center [770, 378] width 74 height 20
checkbox input "false"
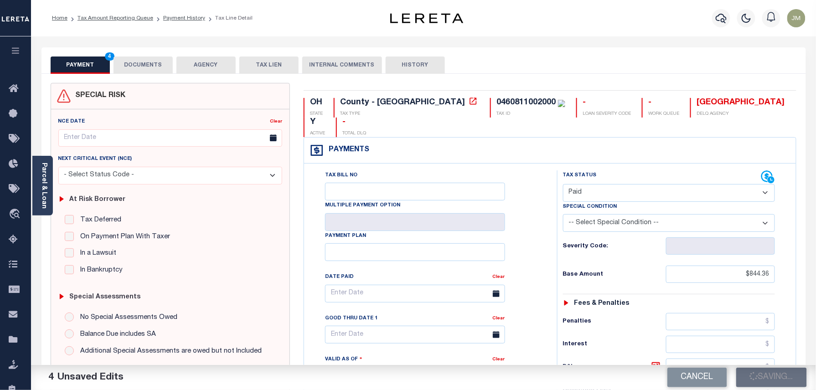
type input "$844.36"
type input "$0"
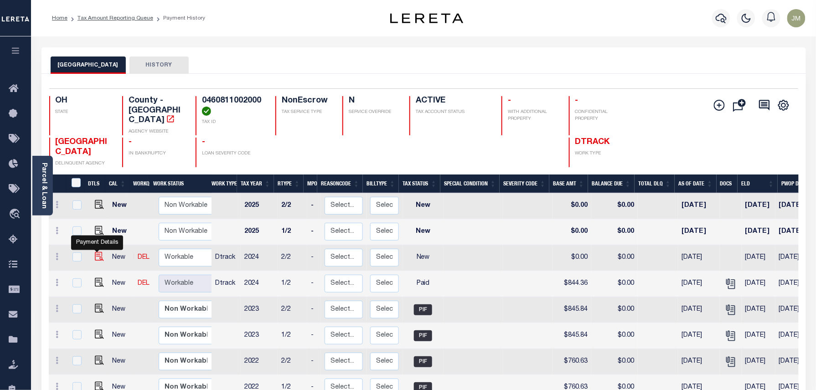
click at [95, 252] on img "" at bounding box center [99, 256] width 9 height 9
checkbox input "true"
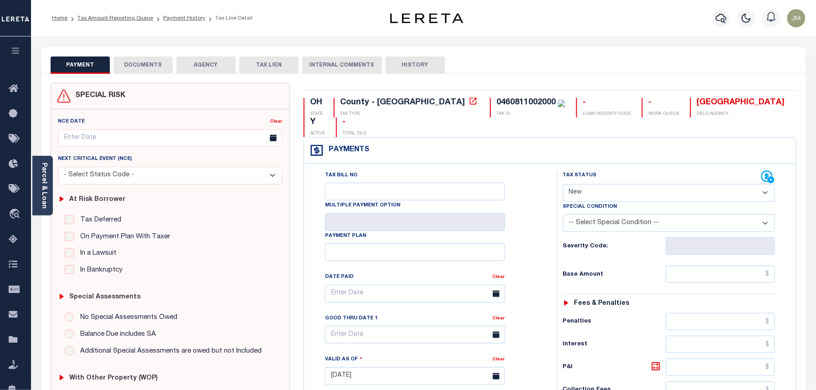
click at [669, 184] on select "- Select Status Code - Open Due/Unpaid Paid Incomplete No Tax Due Internal Refu…" at bounding box center [669, 193] width 212 height 18
select select "PYD"
type input "[DATE]"
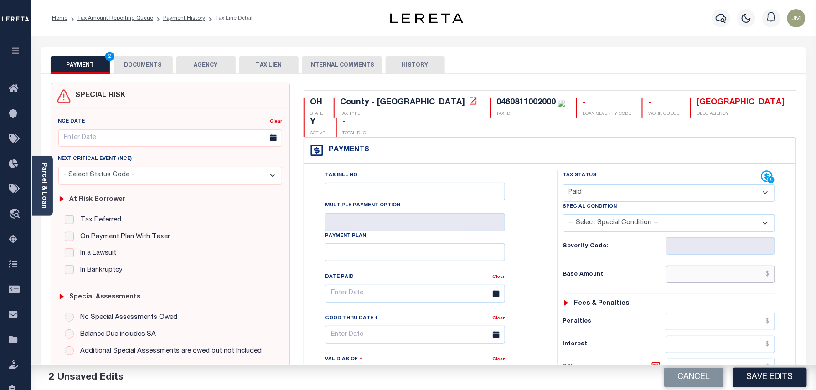
click at [706, 266] on input "text" at bounding box center [720, 274] width 109 height 17
paste input "844.36"
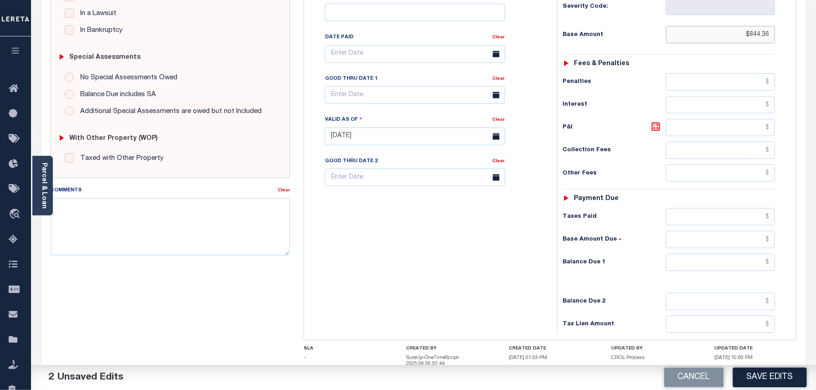
scroll to position [243, 0]
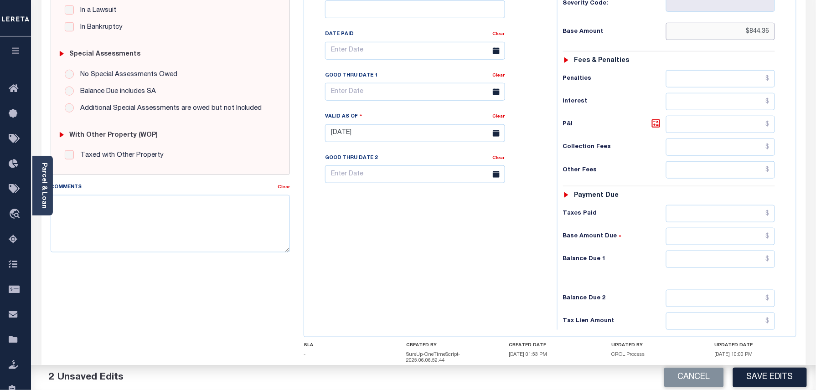
type input "$844.36"
click at [724, 253] on input "text" at bounding box center [720, 259] width 109 height 17
click at [440, 264] on div "Tax Bill No Multiple Payment Option Payment Plan Clear" at bounding box center [428, 129] width 244 height 403
type input "$0.00"
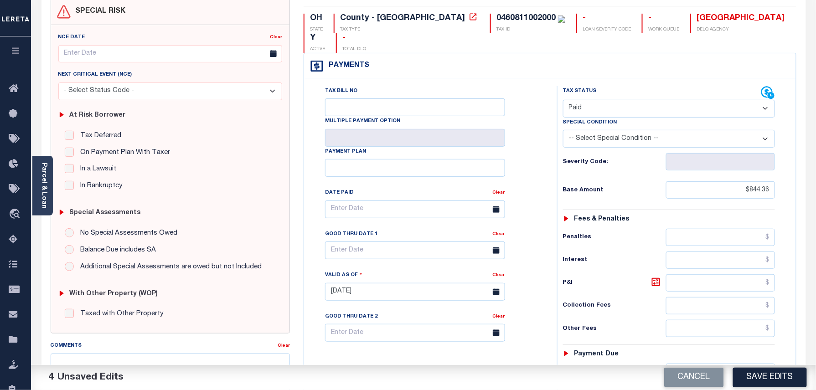
scroll to position [61, 0]
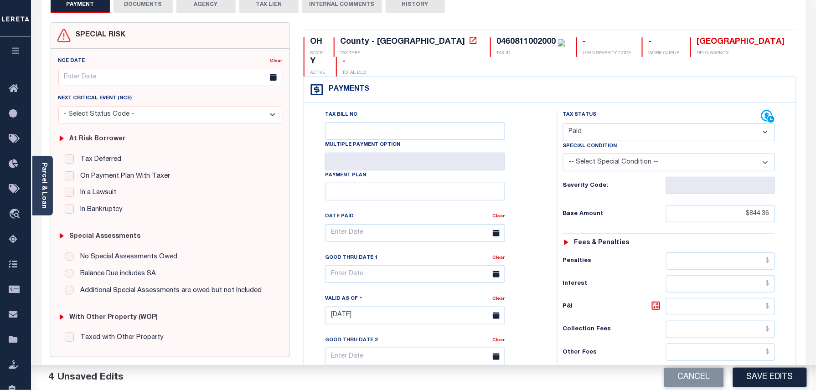
click at [143, 5] on button "DOCUMENTS" at bounding box center [143, 4] width 59 height 17
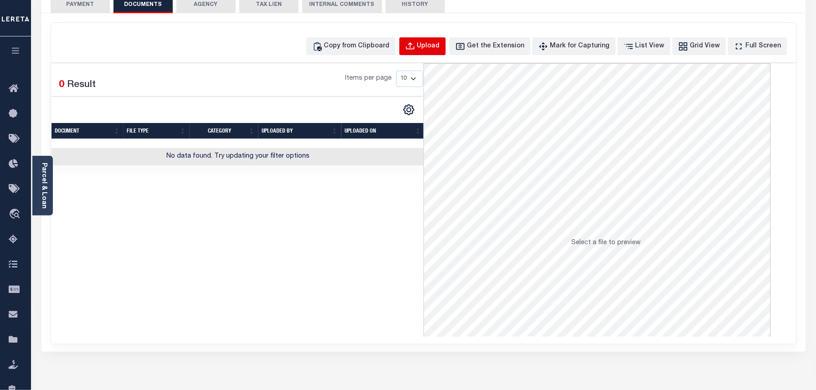
click at [440, 46] on div "Upload" at bounding box center [428, 46] width 23 height 10
select select "POP"
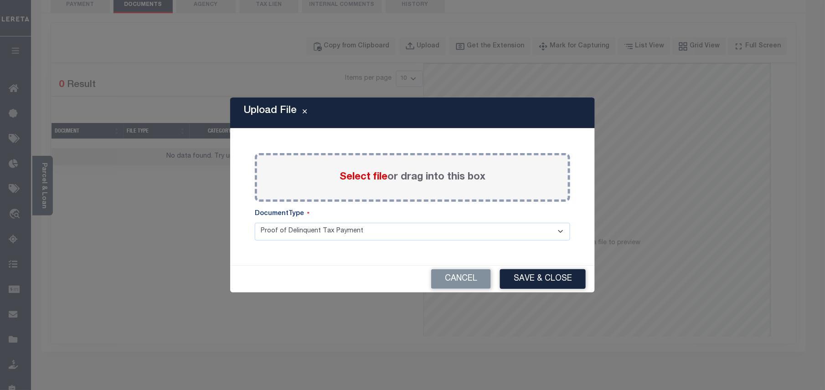
click at [357, 169] on div "Select file or drag into this box" at bounding box center [412, 177] width 315 height 49
click at [352, 179] on span "Select file" at bounding box center [364, 177] width 48 height 10
click at [0, 0] on input "Select file or drag into this box" at bounding box center [0, 0] width 0 height 0
click at [352, 179] on span "Select file" at bounding box center [364, 177] width 48 height 10
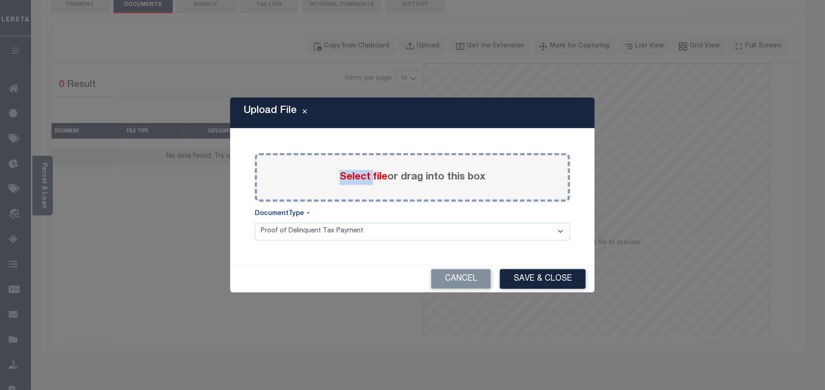
click at [0, 0] on input "Select file or drag into this box" at bounding box center [0, 0] width 0 height 0
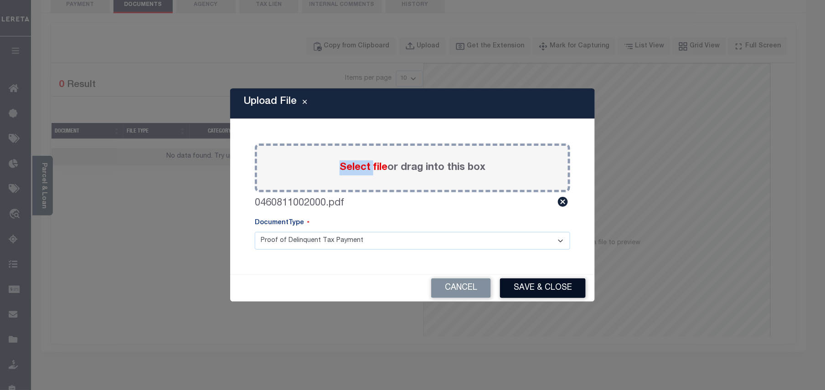
click at [531, 288] on button "Save & Close" at bounding box center [543, 289] width 86 height 20
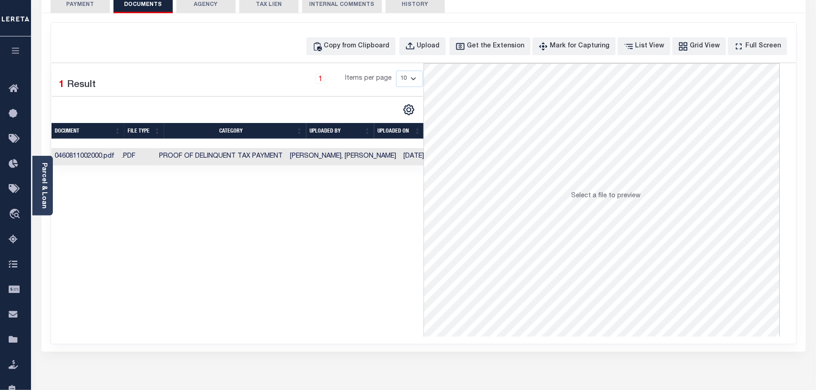
click at [86, 7] on button "PAYMENT 4" at bounding box center [80, 4] width 59 height 17
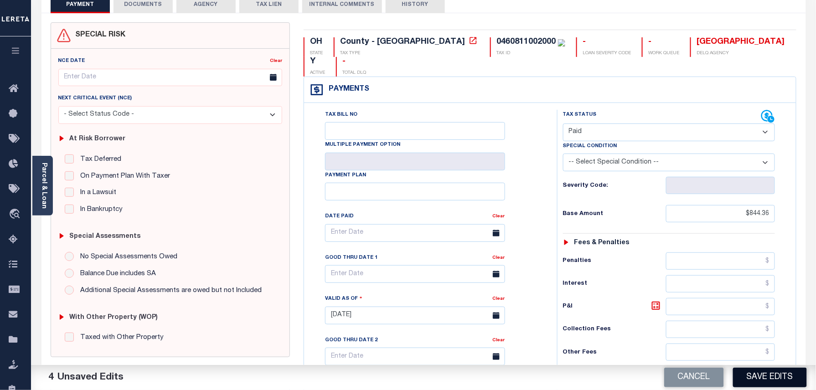
click at [762, 380] on button "Save Edits" at bounding box center [770, 378] width 74 height 20
checkbox input "false"
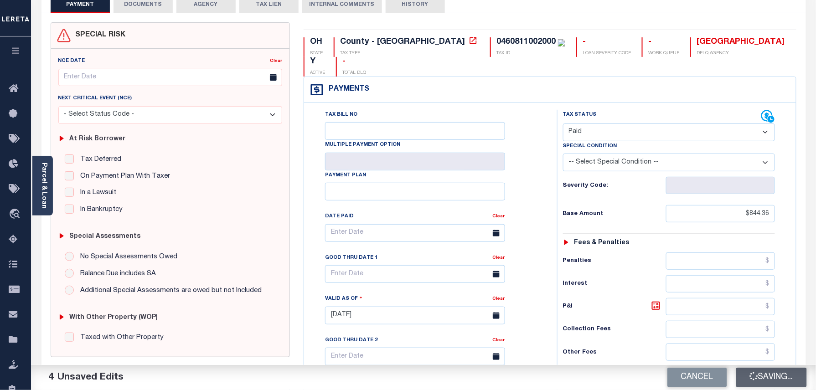
type input "$844.36"
type input "$0"
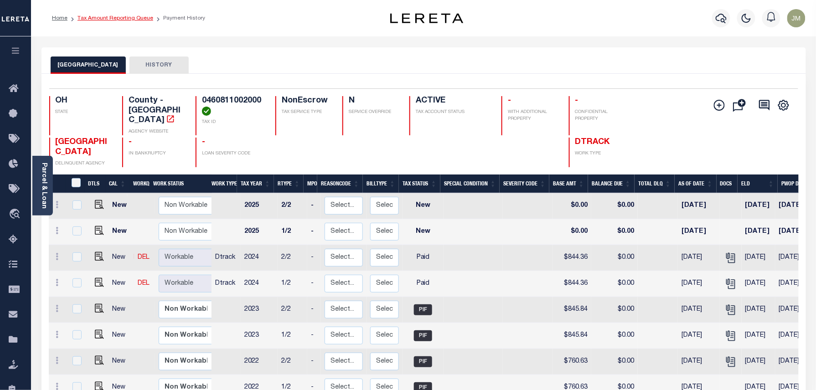
click at [115, 20] on link "Tax Amount Reporting Queue" at bounding box center [116, 18] width 76 height 5
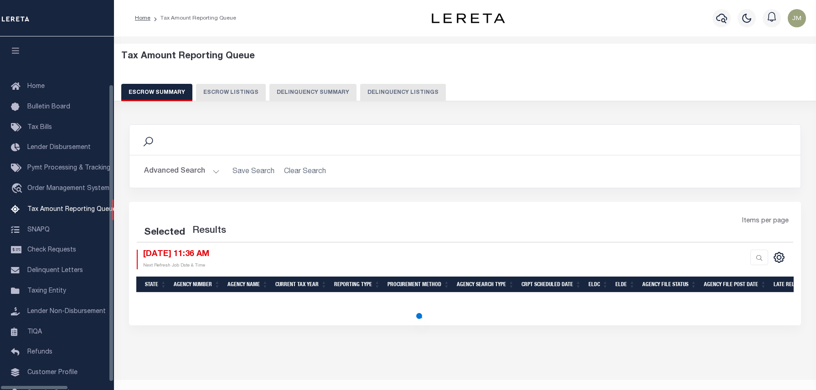
select select "100"
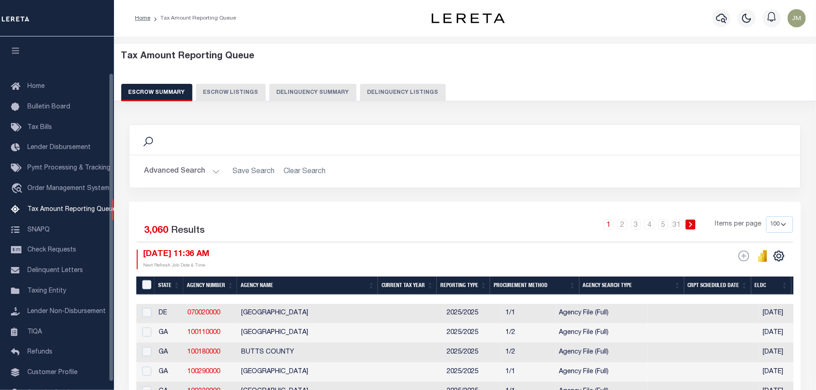
scroll to position [42, 0]
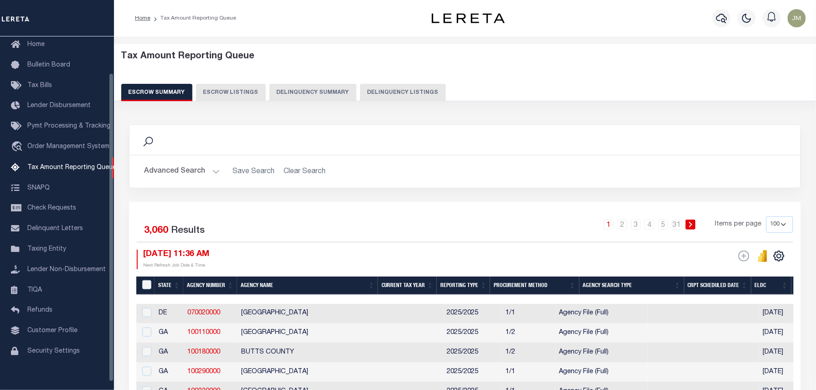
click at [367, 90] on button "Delinquency Listings" at bounding box center [403, 92] width 86 height 17
select select "100"
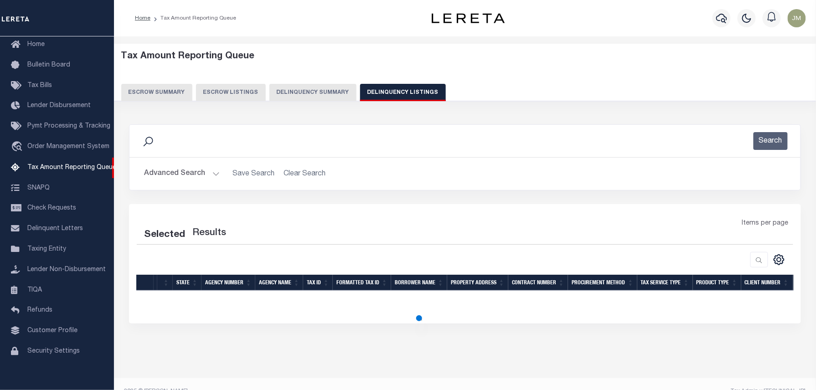
select select "100"
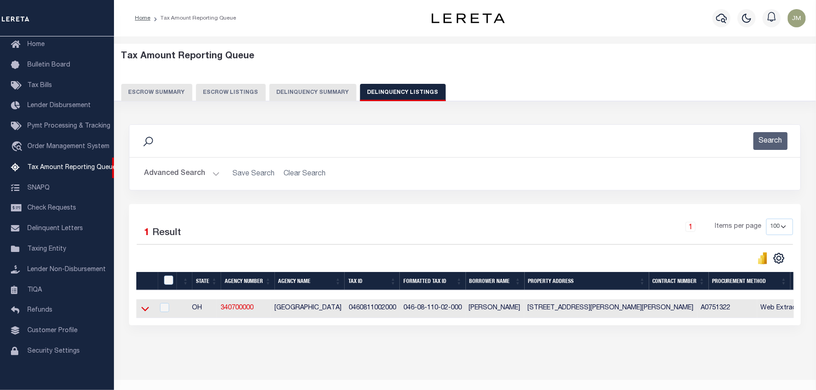
click at [145, 312] on icon at bounding box center [145, 309] width 8 height 10
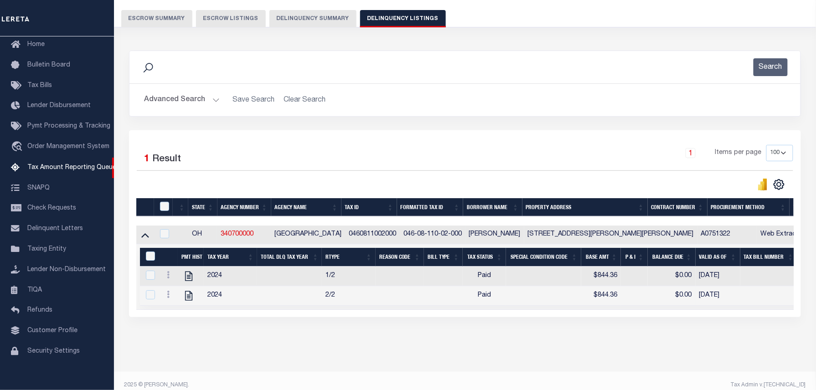
scroll to position [93, 0]
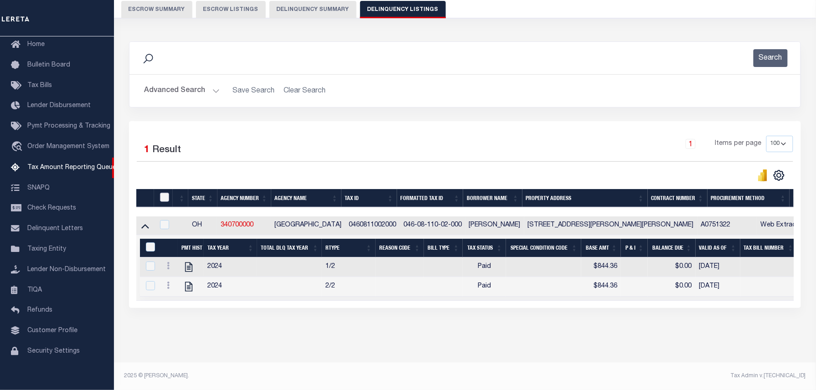
click at [164, 193] on input "checkbox" at bounding box center [164, 197] width 9 height 9
checkbox input "true"
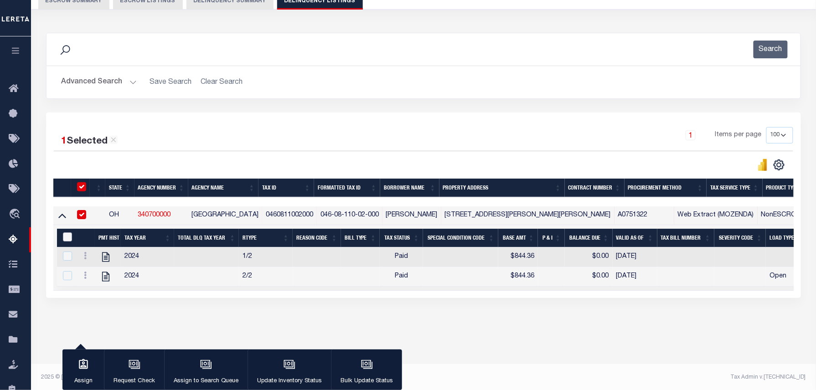
click at [68, 238] on input "&nbsp;" at bounding box center [67, 237] width 9 height 9
checkbox input "true"
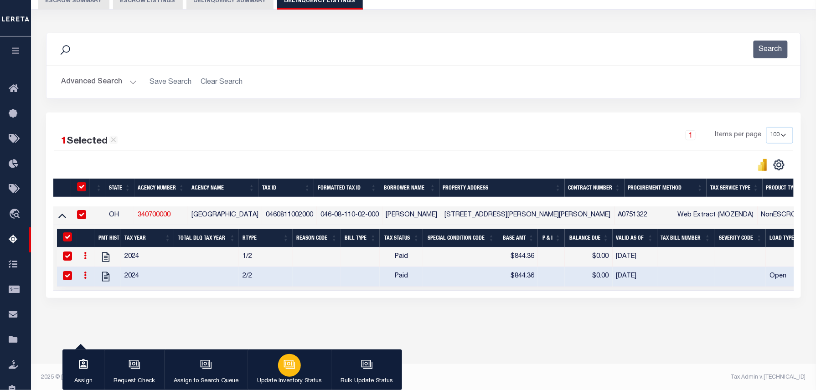
click at [284, 368] on icon "button" at bounding box center [290, 365] width 12 height 12
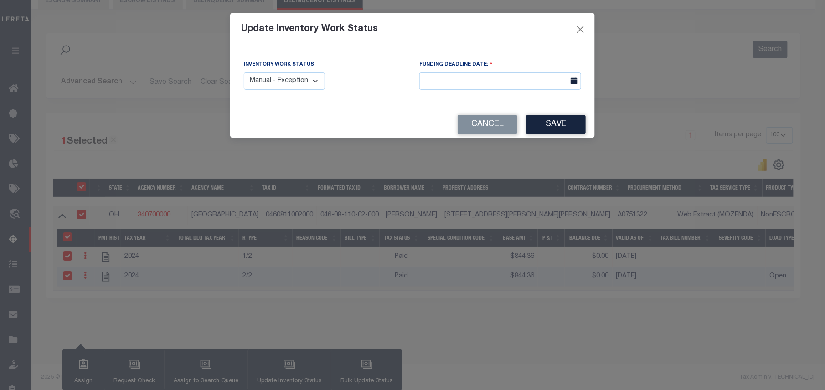
click at [314, 84] on select "Manual - Exception Pended - Awaiting Search Late Add Exception Completed" at bounding box center [284, 81] width 81 height 18
select select "4"
click at [566, 129] on button "Save" at bounding box center [556, 125] width 59 height 20
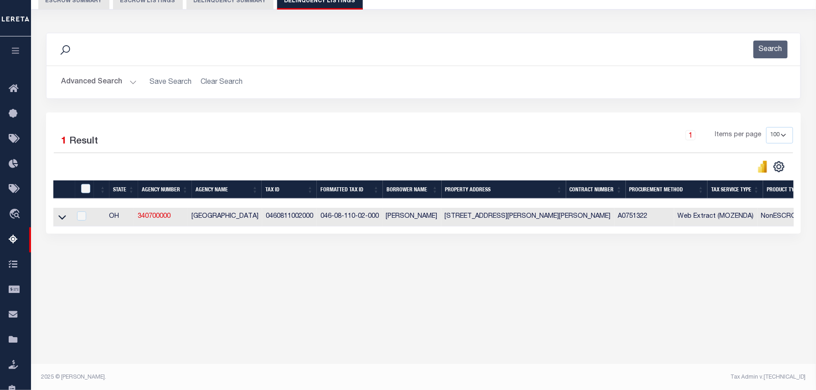
click at [90, 81] on button "Advanced Search" at bounding box center [99, 82] width 76 height 18
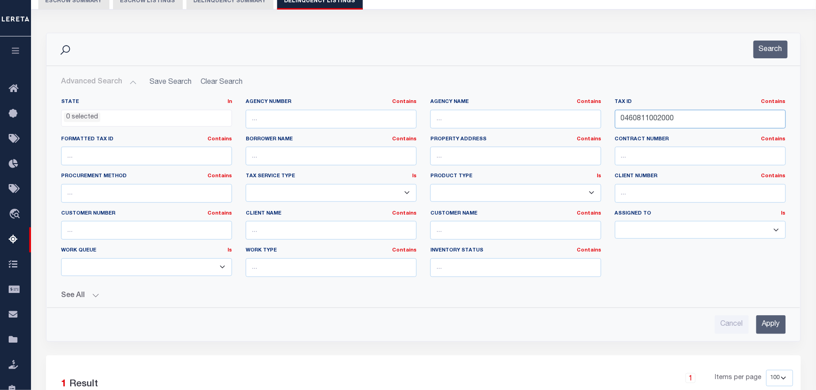
click at [475, 116] on div "State In In AK AL AR AZ CA CO CT DC DE FL GA GU HI IA ID IL IN KS [GEOGRAPHIC_D…" at bounding box center [423, 191] width 739 height 186
paste input "81"
type input "0460811812000"
click at [768, 52] on button "Search" at bounding box center [771, 50] width 34 height 18
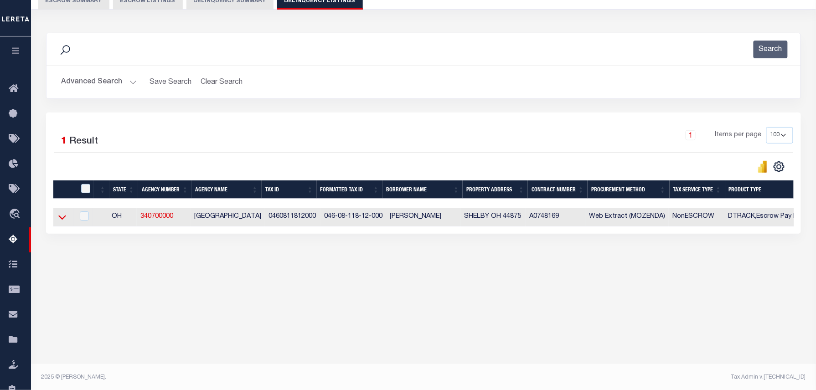
click at [61, 219] on icon at bounding box center [62, 217] width 8 height 10
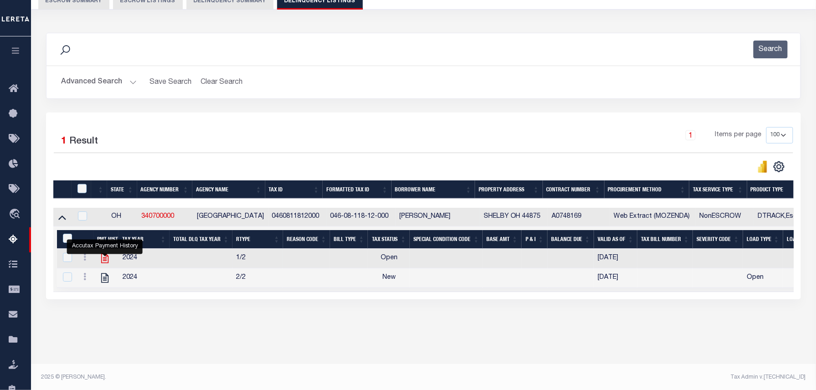
click at [106, 261] on icon "" at bounding box center [105, 259] width 12 height 12
checkbox input "false"
checkbox input "true"
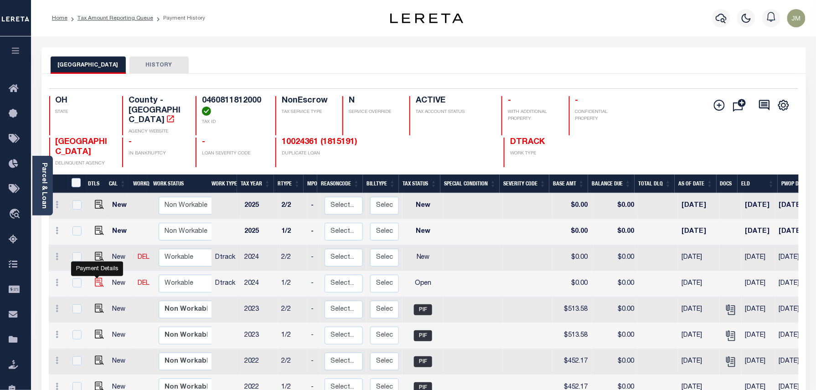
click at [95, 278] on img "" at bounding box center [99, 282] width 9 height 9
checkbox input "true"
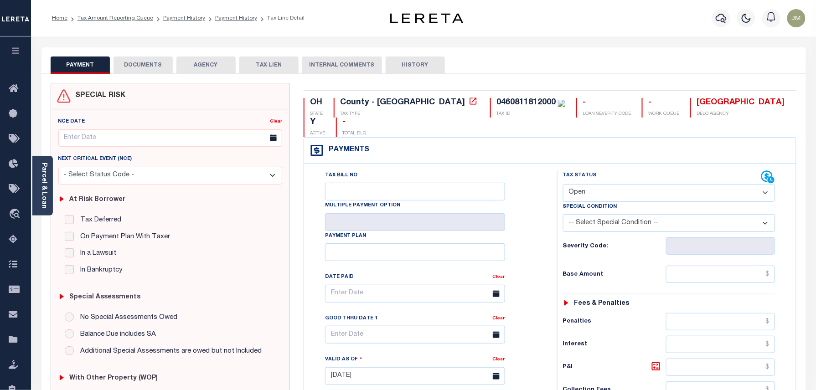
click at [641, 184] on select "- Select Status Code - Open Due/Unpaid Paid Incomplete No Tax Due Internal Refu…" at bounding box center [669, 193] width 212 height 18
select select "PYD"
click at [641, 184] on select "- Select Status Code - Open Due/Unpaid Paid Incomplete No Tax Due Internal Refu…" at bounding box center [669, 193] width 212 height 18
type input "[DATE]"
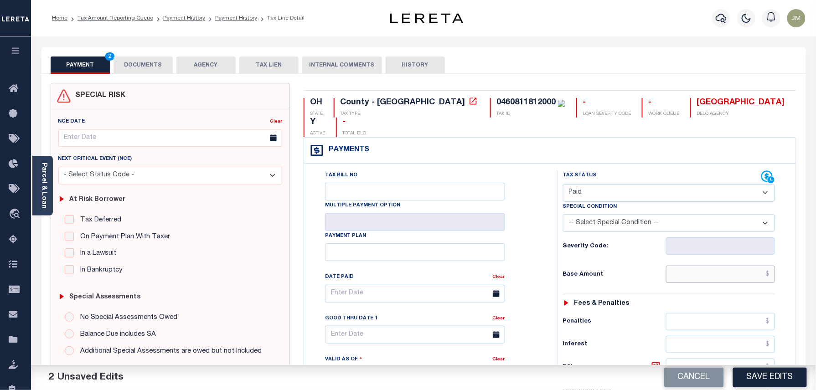
click at [726, 266] on input "text" at bounding box center [720, 274] width 109 height 17
paste input "500.67"
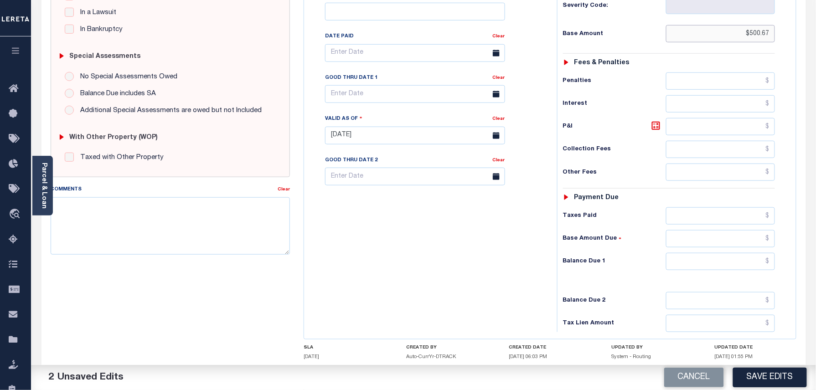
scroll to position [243, 0]
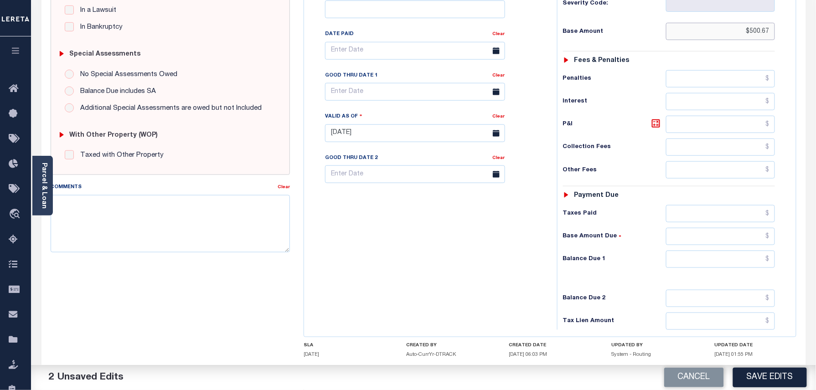
type input "$500.67"
click at [743, 251] on input "text" at bounding box center [720, 259] width 109 height 17
click at [429, 239] on div "Tax Bill No Multiple Payment Option Payment Plan Clear" at bounding box center [428, 129] width 244 height 403
type input "$0.00"
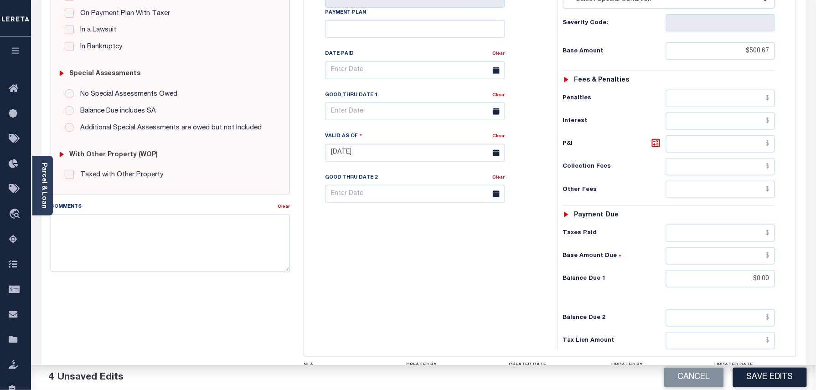
scroll to position [61, 0]
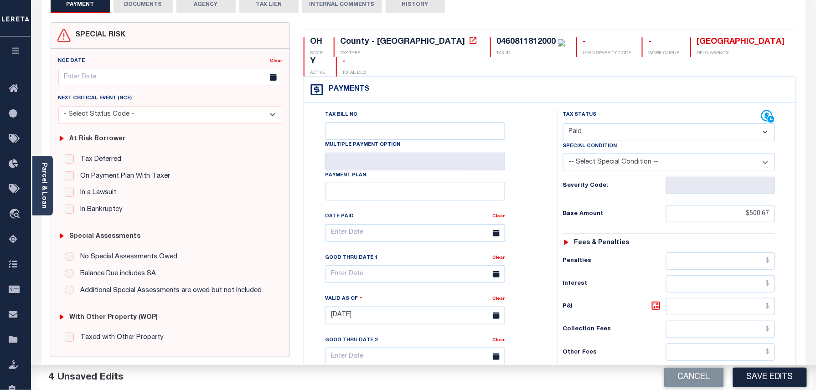
click at [150, 5] on button "DOCUMENTS" at bounding box center [143, 4] width 59 height 17
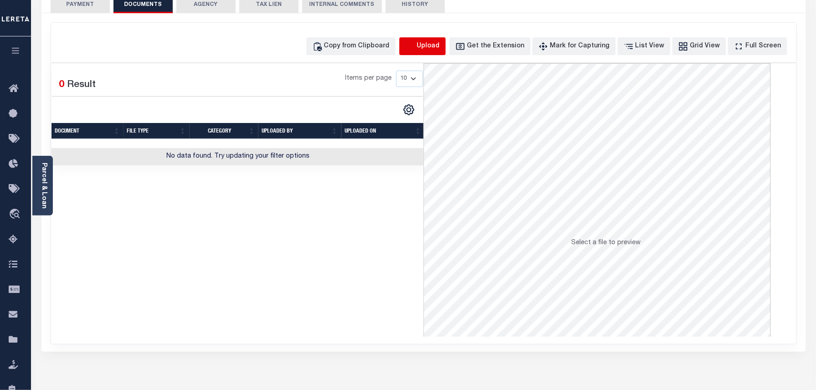
click at [415, 48] on icon "button" at bounding box center [410, 46] width 10 height 10
select select "POP"
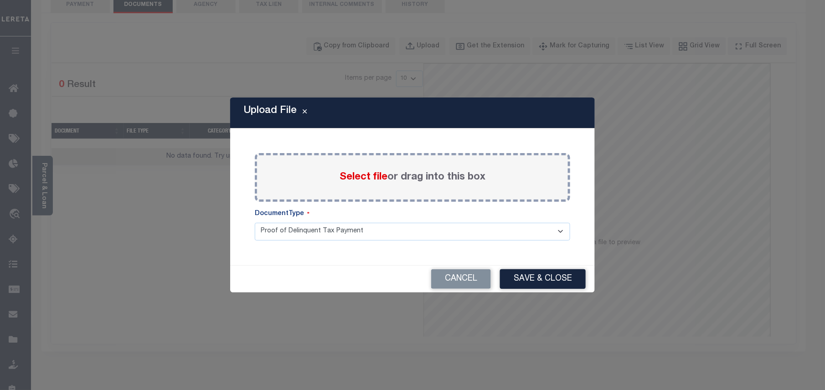
click at [346, 179] on span "Select file" at bounding box center [364, 177] width 48 height 10
click at [0, 0] on input "Select file or drag into this box" at bounding box center [0, 0] width 0 height 0
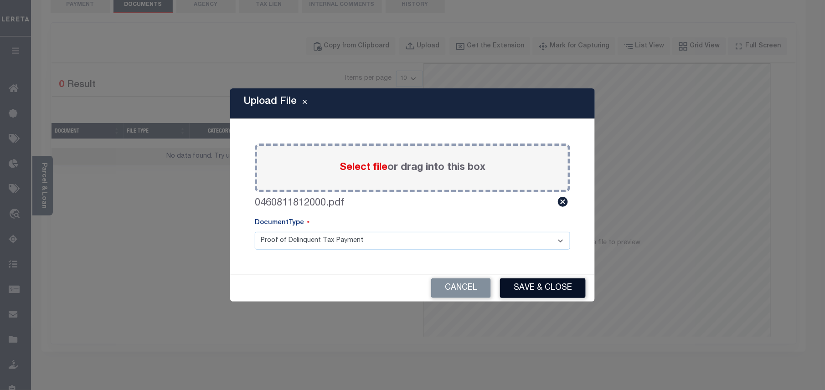
click at [540, 290] on button "Save & Close" at bounding box center [543, 289] width 86 height 20
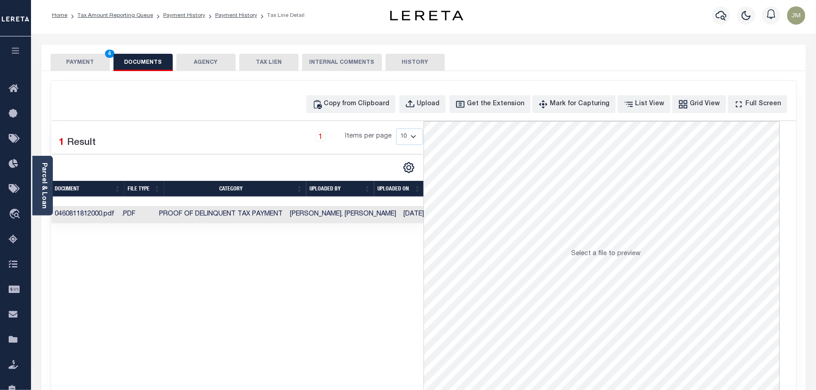
scroll to position [0, 0]
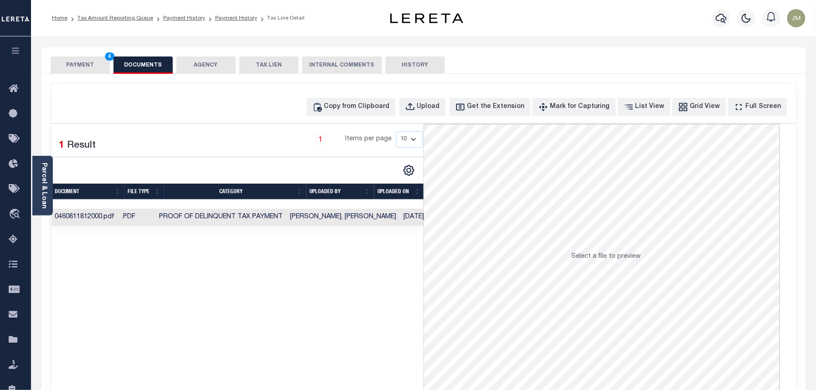
click at [70, 59] on button "PAYMENT 4" at bounding box center [80, 65] width 59 height 17
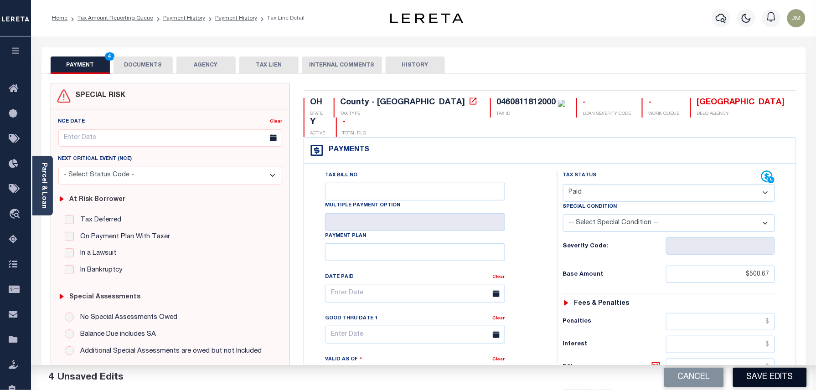
click at [764, 370] on button "Save Edits" at bounding box center [770, 378] width 74 height 20
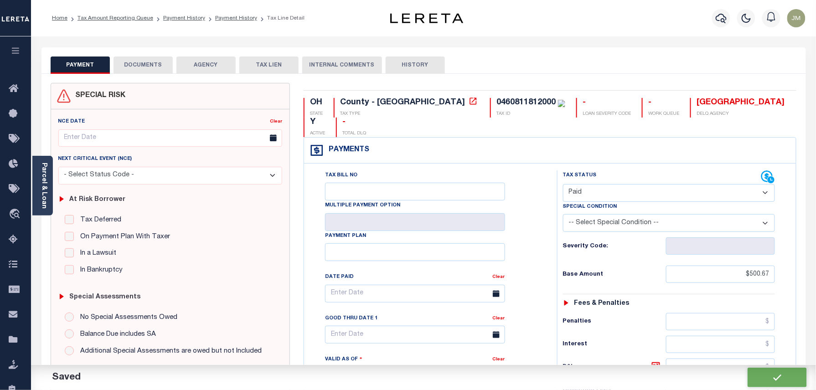
checkbox input "false"
type input "$500.67"
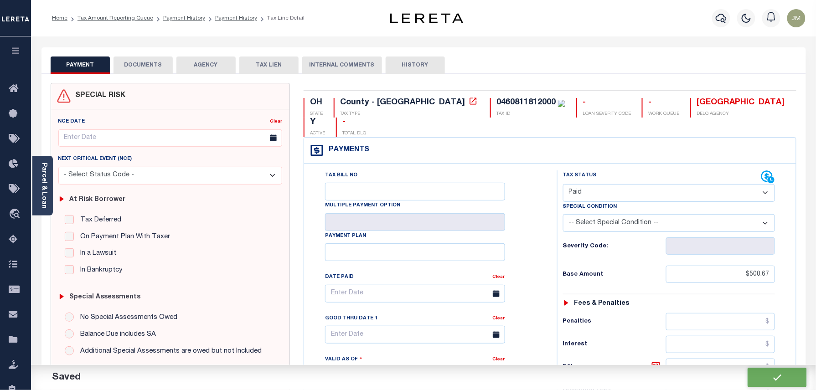
type input "$0"
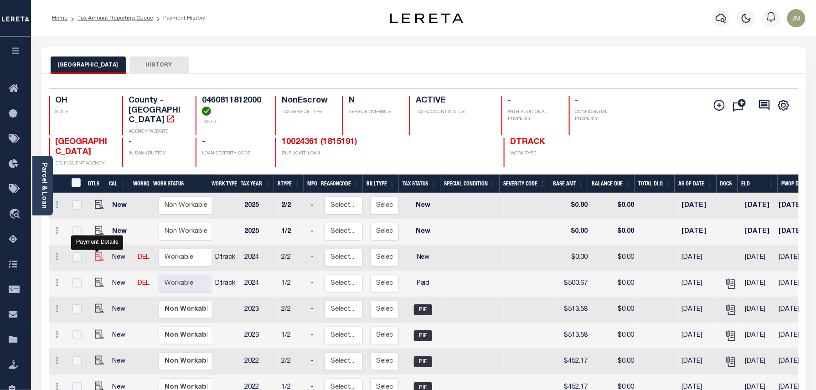
click at [95, 252] on img "" at bounding box center [99, 256] width 9 height 9
checkbox input "true"
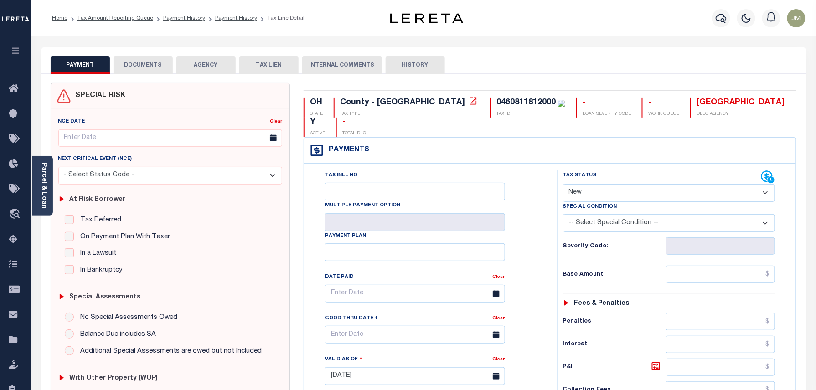
click at [608, 184] on select "- Select Status Code - Open Due/Unpaid Paid Incomplete No Tax Due Internal Refu…" at bounding box center [669, 193] width 212 height 18
select select "PYD"
type input "[DATE]"
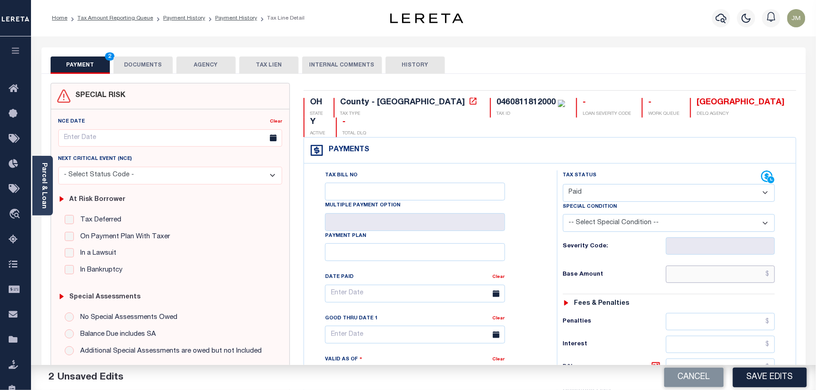
click at [724, 266] on input "text" at bounding box center [720, 274] width 109 height 17
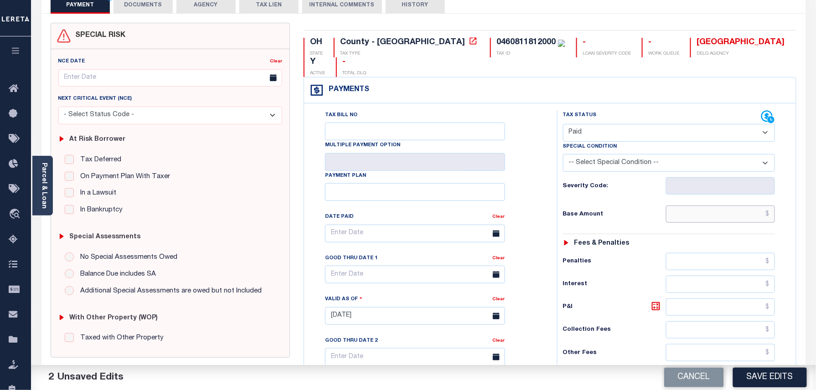
scroll to position [61, 0]
click at [733, 205] on input "text" at bounding box center [720, 213] width 109 height 17
paste input "500.67"
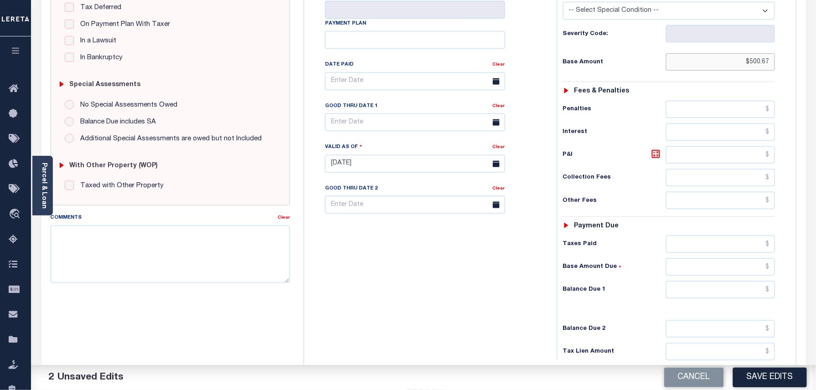
scroll to position [243, 0]
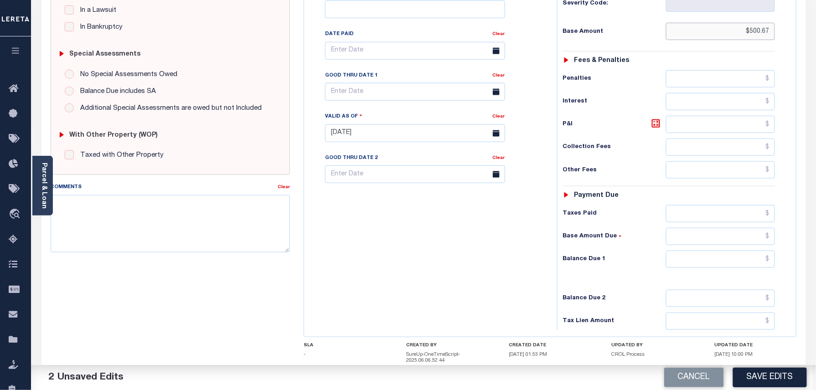
type input "$500.67"
click at [744, 251] on input "text" at bounding box center [720, 259] width 109 height 17
click at [486, 245] on div "Tax Bill No Multiple Payment Option Payment Plan Clear" at bounding box center [428, 129] width 244 height 403
type input "$0.00"
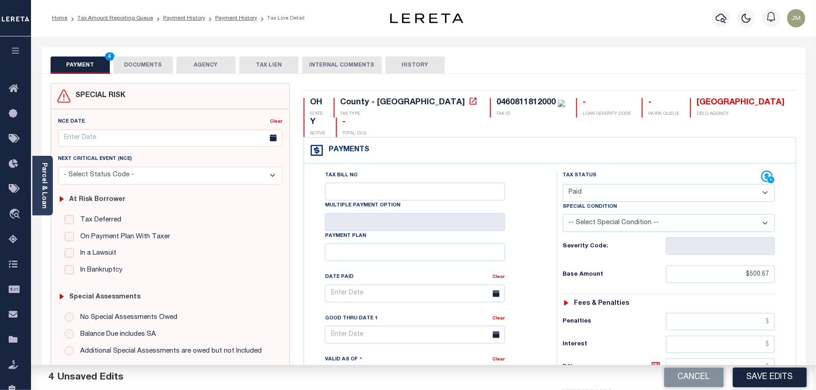
click at [139, 66] on button "DOCUMENTS" at bounding box center [143, 65] width 59 height 17
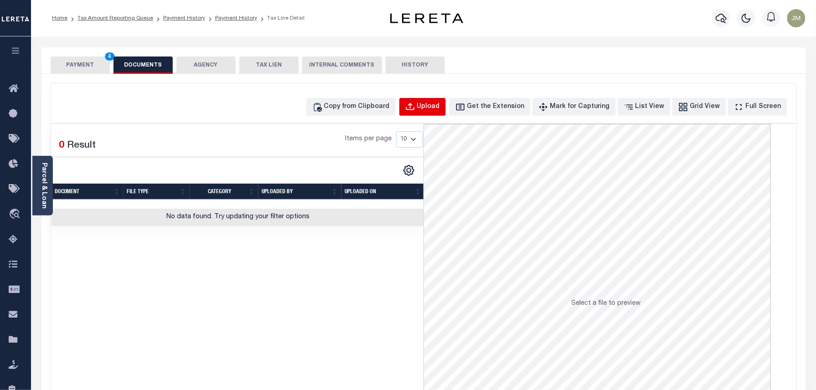
click at [440, 102] on div "Upload" at bounding box center [428, 107] width 23 height 10
select select "POP"
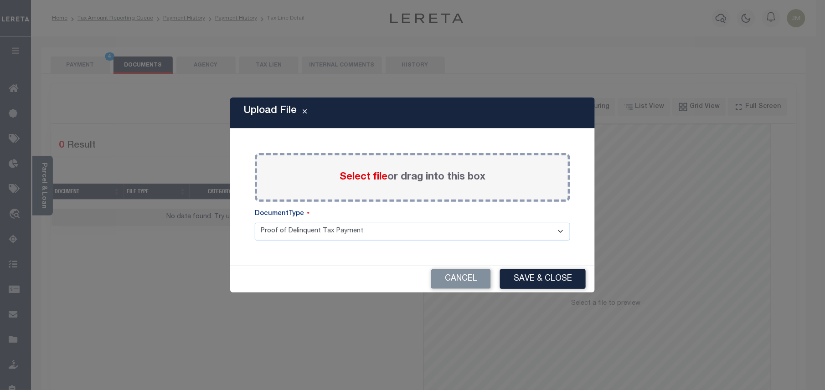
click at [363, 181] on span "Select file" at bounding box center [364, 177] width 48 height 10
click at [0, 0] on input "Select file or drag into this box" at bounding box center [0, 0] width 0 height 0
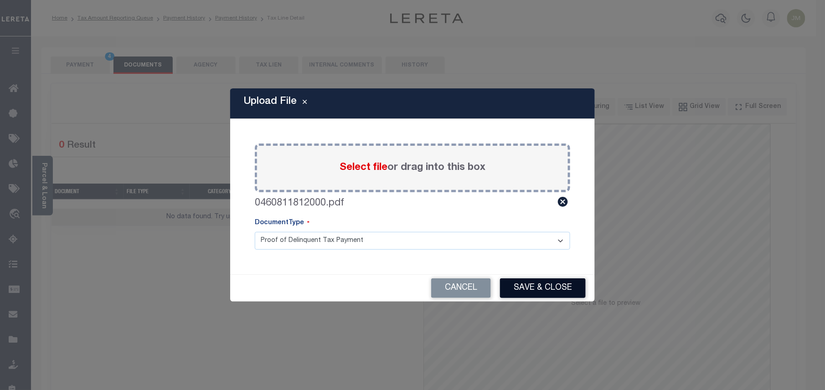
click at [538, 285] on button "Save & Close" at bounding box center [543, 289] width 86 height 20
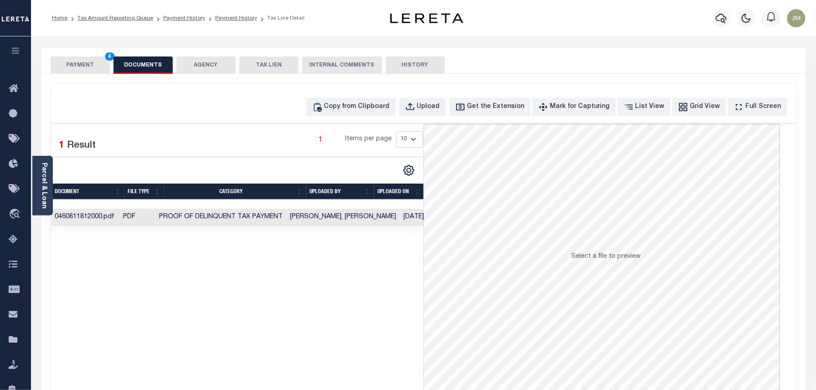
click at [88, 66] on button "PAYMENT 4" at bounding box center [80, 65] width 59 height 17
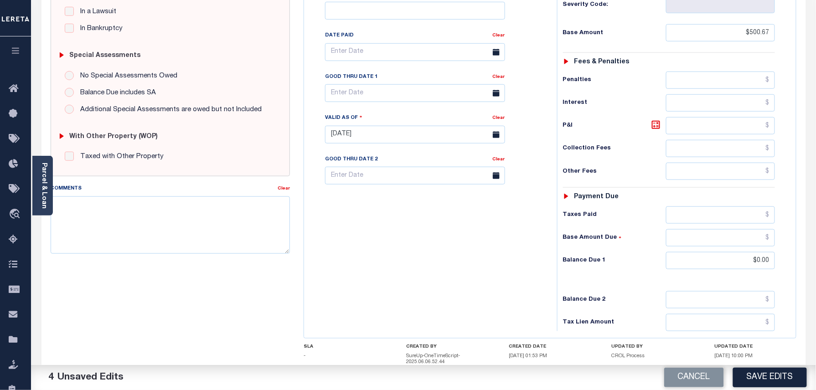
scroll to position [243, 0]
click at [785, 378] on button "Save Edits" at bounding box center [770, 378] width 74 height 20
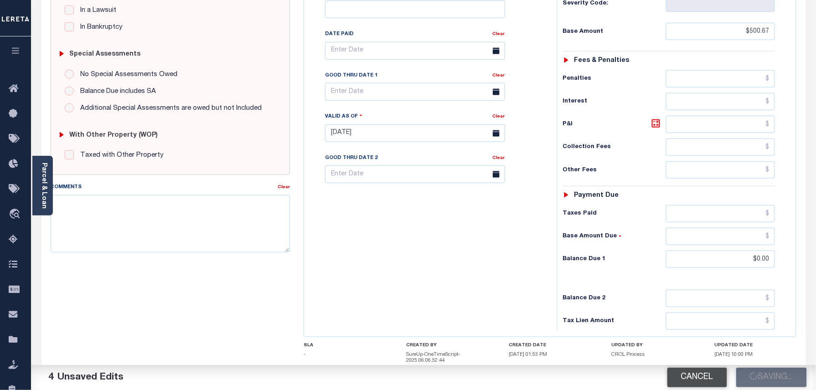
checkbox input "false"
type input "$500.67"
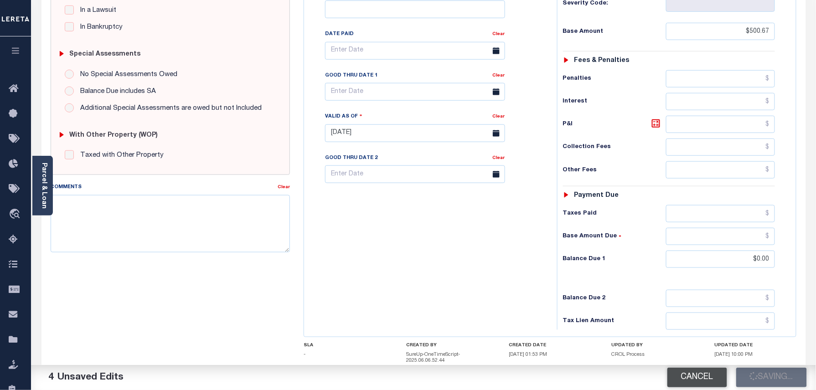
type input "$0"
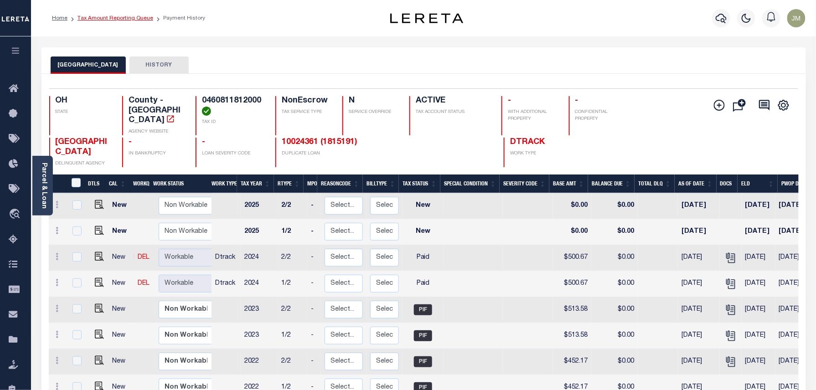
click at [129, 17] on link "Tax Amount Reporting Queue" at bounding box center [116, 18] width 76 height 5
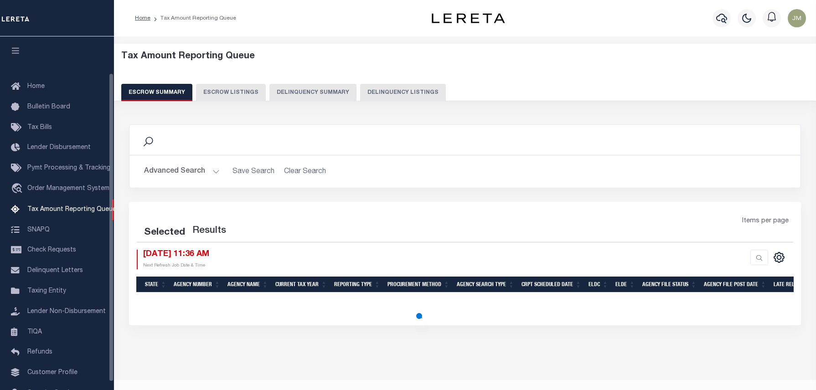
select select "100"
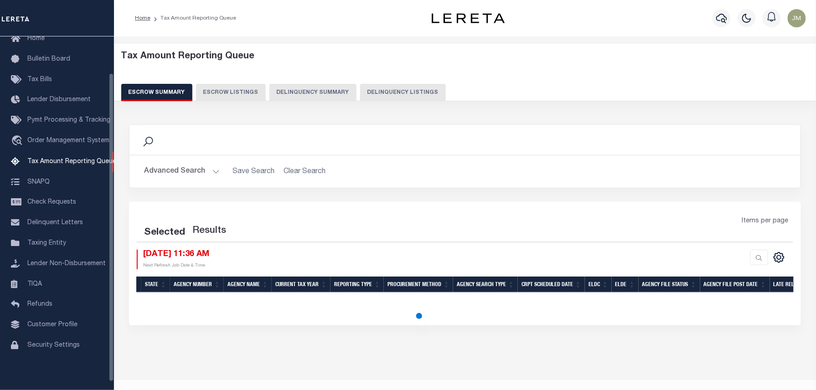
select select "100"
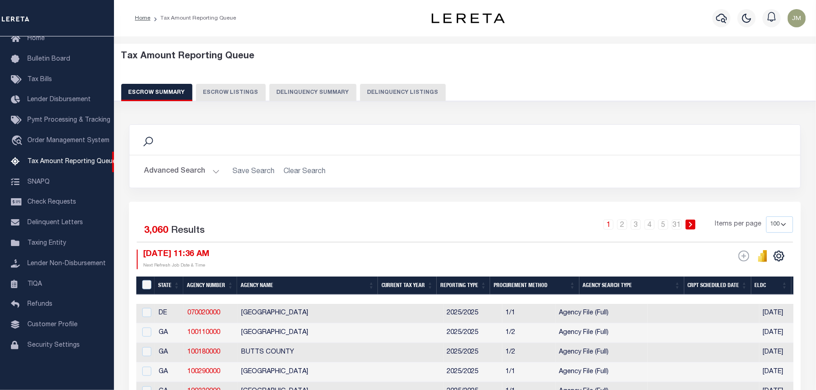
click at [398, 83] on div "Tax Amount Reporting Queue Escrow Summary Escrow Listings Delinquency Summary" at bounding box center [465, 76] width 688 height 50
click at [393, 93] on button "Delinquency Listings" at bounding box center [403, 92] width 86 height 17
select select "100"
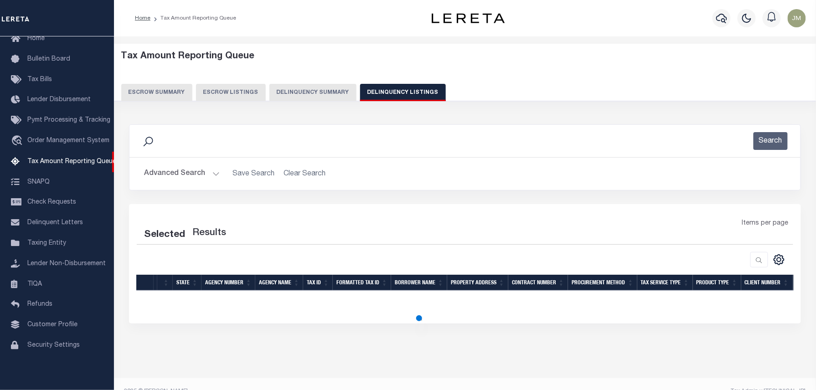
select select "100"
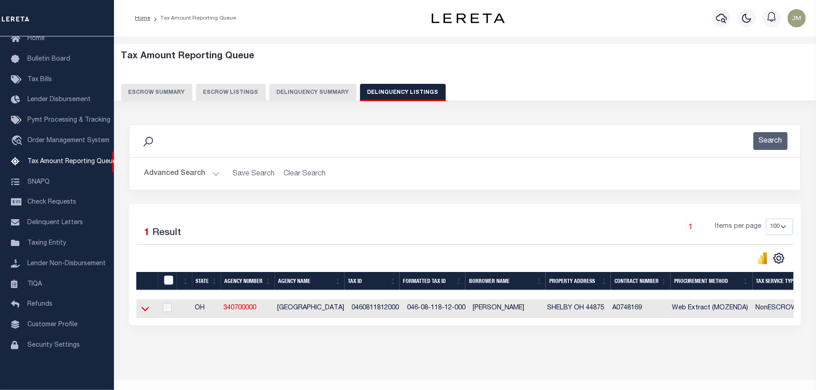
click at [141, 309] on icon at bounding box center [145, 309] width 8 height 10
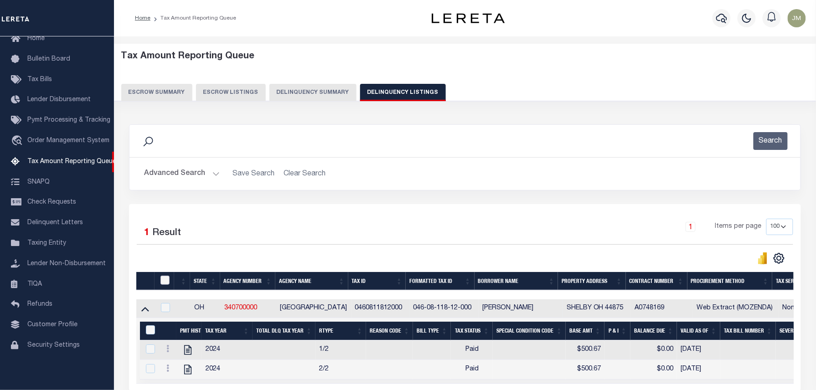
click at [163, 279] on input "checkbox" at bounding box center [164, 280] width 9 height 9
checkbox input "true"
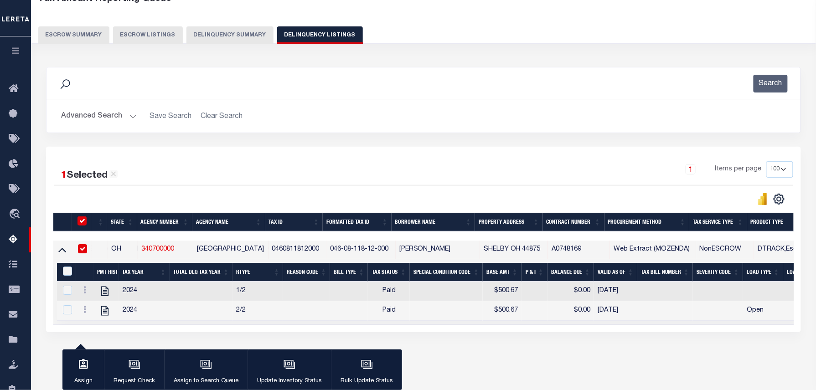
scroll to position [61, 0]
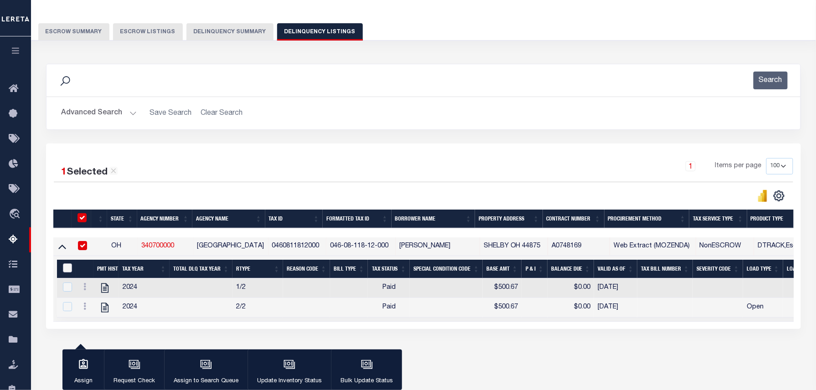
click at [67, 271] on input "&nbsp;" at bounding box center [67, 268] width 9 height 9
checkbox input "true"
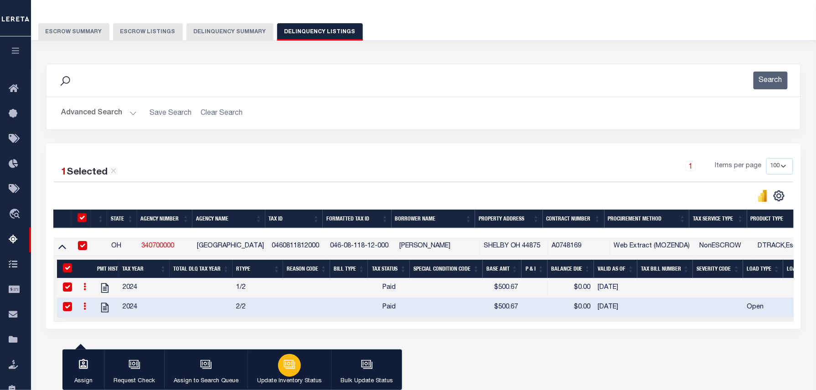
click at [287, 367] on icon "button" at bounding box center [289, 363] width 10 height 7
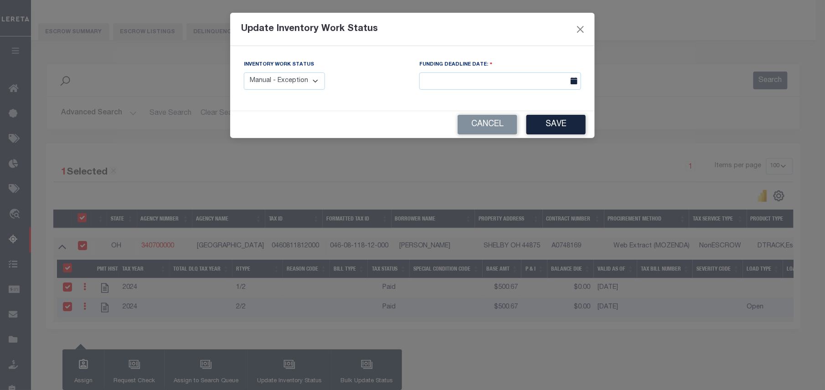
click at [284, 82] on select "Manual - Exception Pended - Awaiting Search Late Add Exception Completed" at bounding box center [284, 81] width 81 height 18
select select "4"
click at [294, 110] on div "Inventory Work Status Manual - Exception Pended - Awaiting Search Late Add Exce…" at bounding box center [412, 78] width 365 height 65
click at [564, 123] on button "Save" at bounding box center [556, 125] width 59 height 20
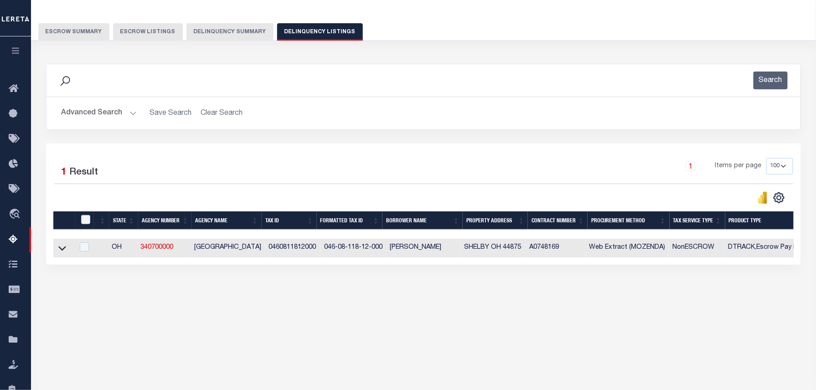
click at [104, 108] on button "Advanced Search" at bounding box center [99, 113] width 76 height 18
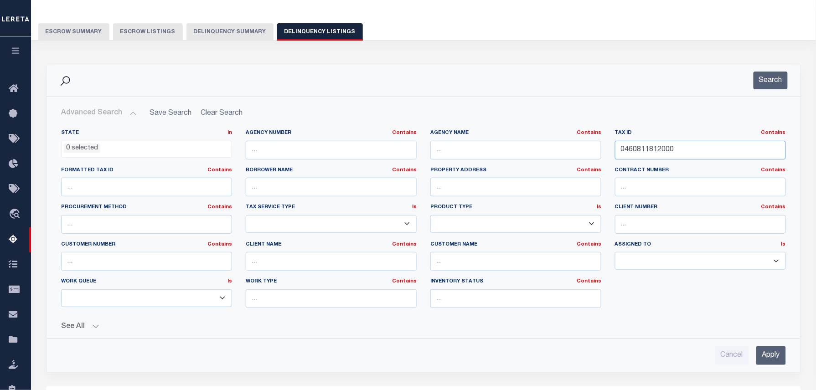
click at [695, 154] on input "0460811812000" at bounding box center [700, 150] width 171 height 19
drag, startPoint x: 400, startPoint y: 139, endPoint x: 393, endPoint y: 137, distance: 7.4
click at [392, 138] on div "State In In AK AL AR AZ CA CO CT DC DE FL GA GU HI IA ID IL IN KS [GEOGRAPHIC_D…" at bounding box center [423, 222] width 739 height 186
paste input "3"
type input "0460811813000"
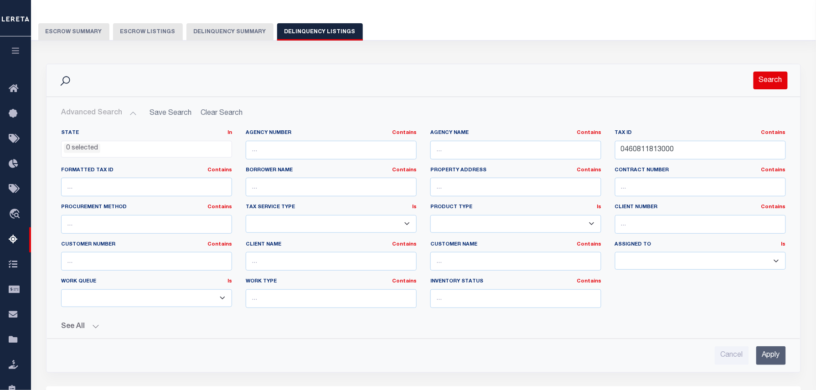
click at [775, 78] on button "Search" at bounding box center [771, 81] width 34 height 18
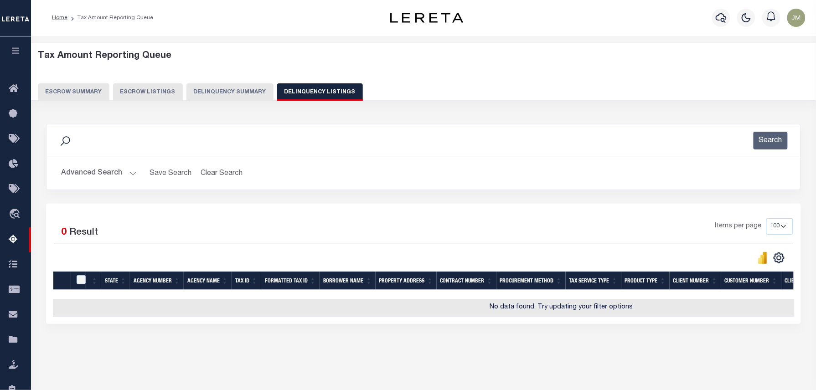
scroll to position [0, 0]
click at [77, 176] on button "Advanced Search" at bounding box center [99, 174] width 76 height 18
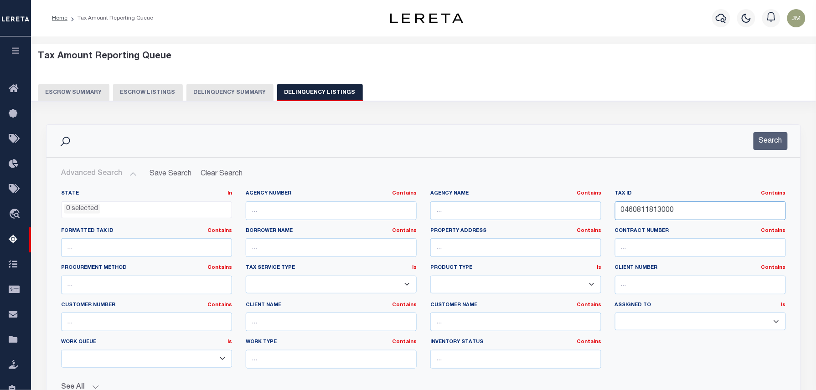
click at [695, 212] on input "0460811813000" at bounding box center [700, 211] width 171 height 19
drag, startPoint x: 600, startPoint y: 206, endPoint x: 562, endPoint y: 208, distance: 38.8
click at [553, 205] on div "State In In AK AL AR AZ CA CO CT DC DE FL GA GU HI IA ID IL IN KS [GEOGRAPHIC_D…" at bounding box center [423, 283] width 739 height 186
click at [768, 144] on button "Search" at bounding box center [771, 141] width 34 height 18
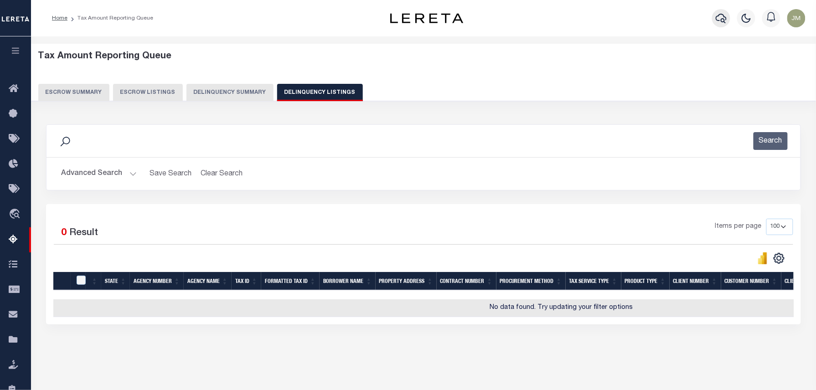
click at [718, 17] on icon "button" at bounding box center [721, 18] width 11 height 11
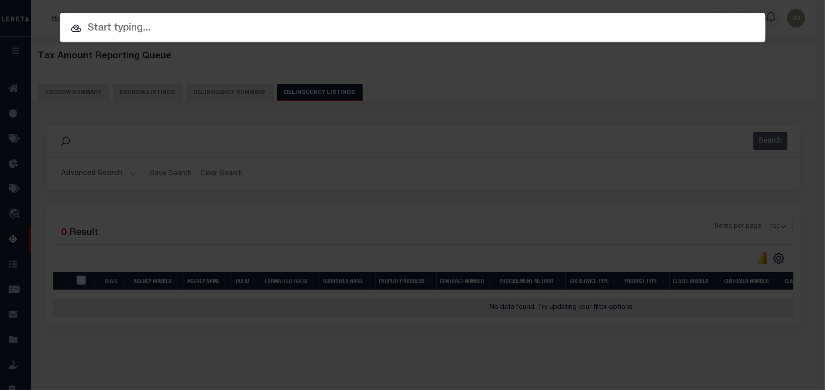
paste input "0460811813000"
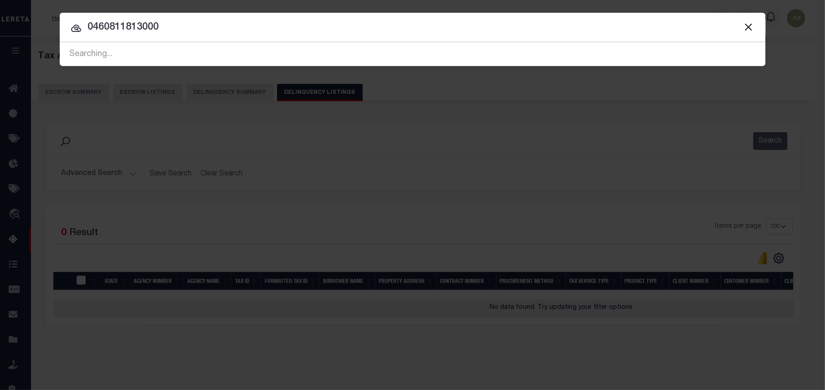
drag, startPoint x: 41, startPoint y: 25, endPoint x: 35, endPoint y: 24, distance: 5.5
click at [35, 24] on div "Include Loans TBM Customers Borrowers Payments (Lender Non-Disb) Payments (Lend…" at bounding box center [412, 195] width 825 height 390
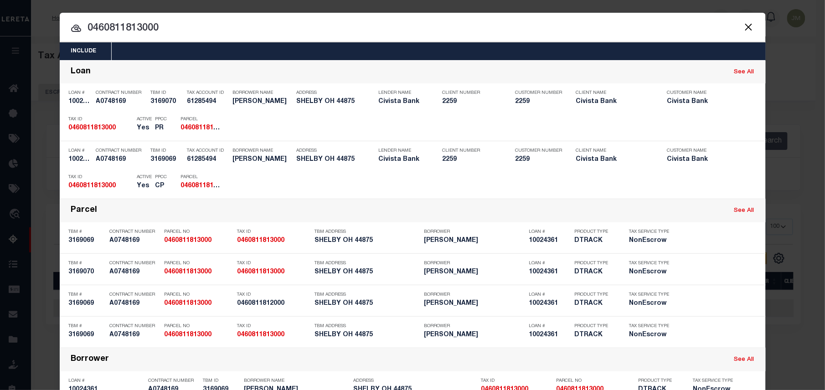
paste input "10024361"
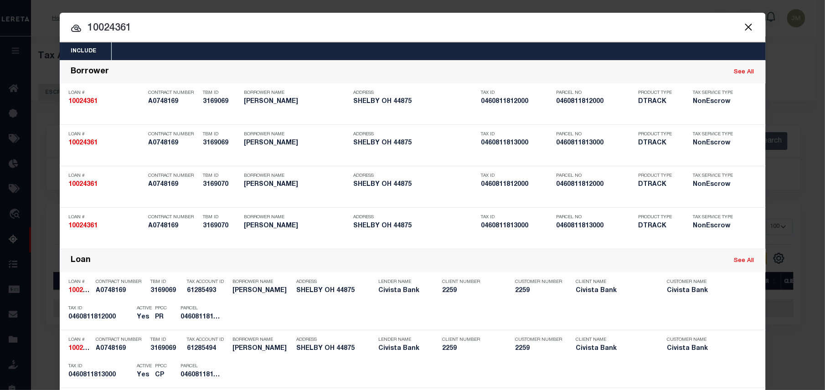
type input "10024361"
click at [743, 28] on button "Close" at bounding box center [749, 27] width 12 height 12
